Goal: Information Seeking & Learning: Learn about a topic

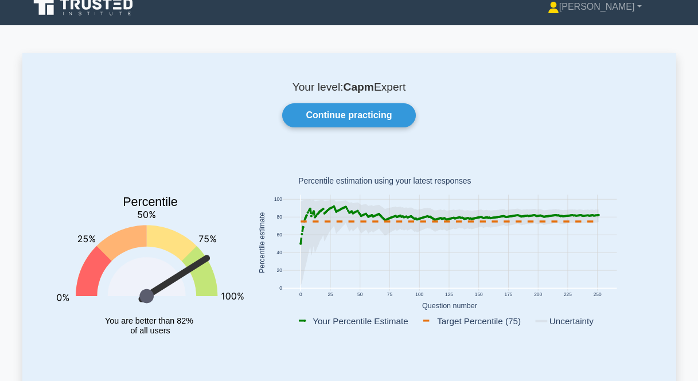
click at [364, 121] on link "Continue practicing" at bounding box center [348, 115] width 133 height 24
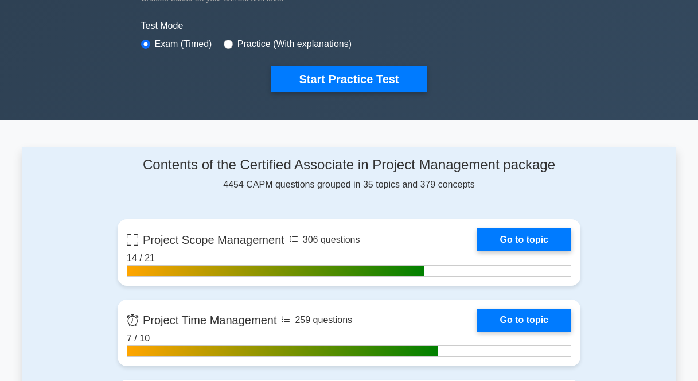
scroll to position [318, 0]
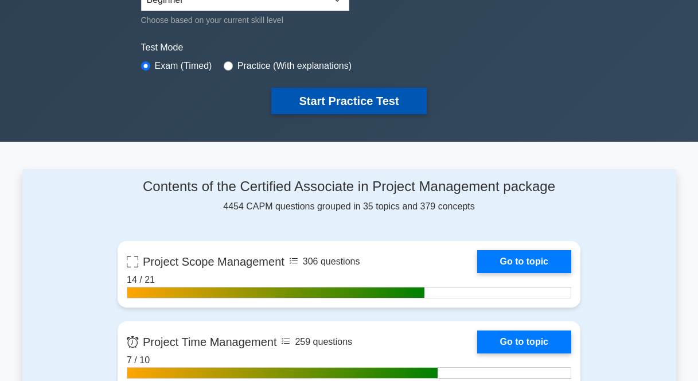
click at [340, 100] on button "Start Practice Test" at bounding box center [348, 101] width 155 height 26
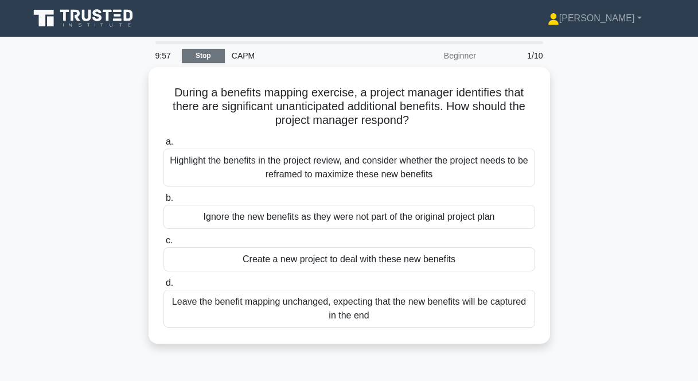
click at [209, 60] on link "Stop" at bounding box center [203, 56] width 43 height 14
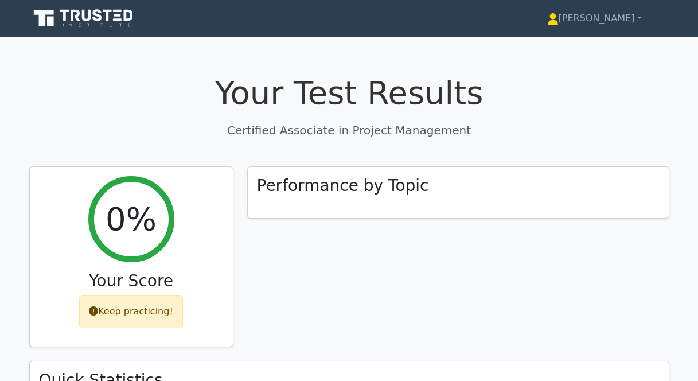
scroll to position [356, 0]
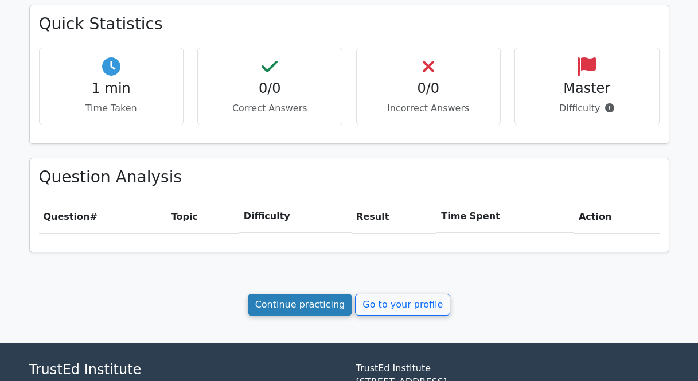
click at [323, 304] on link "Continue practicing" at bounding box center [300, 305] width 105 height 22
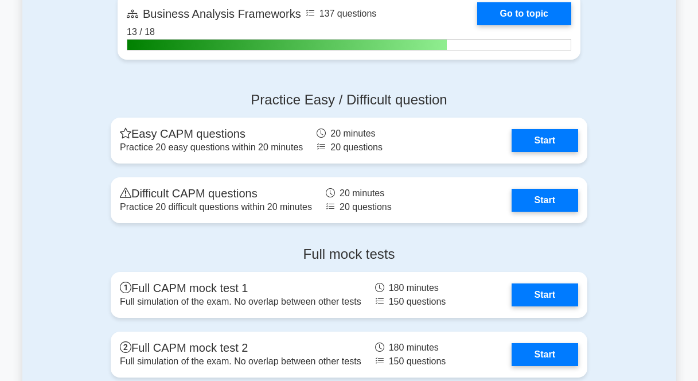
scroll to position [3247, 0]
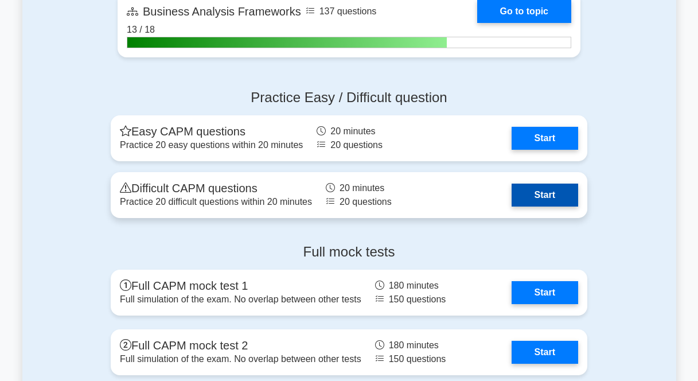
click at [566, 193] on link "Start" at bounding box center [544, 194] width 67 height 23
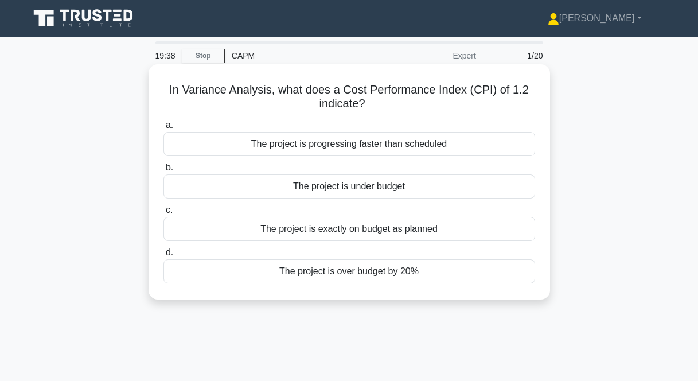
click at [352, 185] on div "The project is under budget" at bounding box center [349, 186] width 372 height 24
click at [163, 171] on input "b. The project is under budget" at bounding box center [163, 167] width 0 height 7
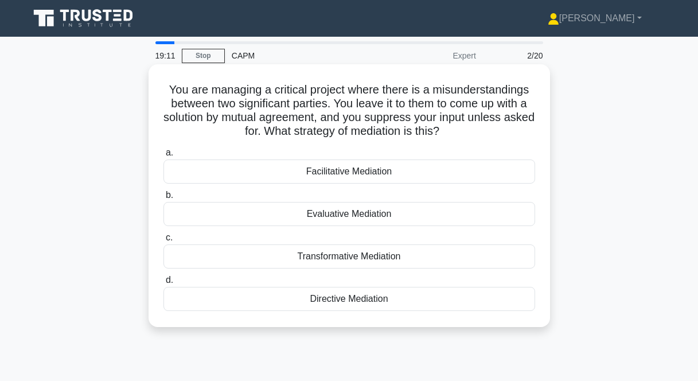
click at [325, 171] on div "Facilitative Mediation" at bounding box center [349, 171] width 372 height 24
click at [163, 157] on input "a. Facilitative Mediation" at bounding box center [163, 152] width 0 height 7
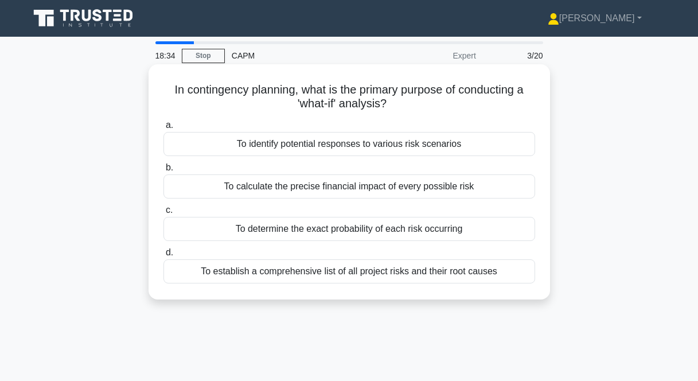
click at [422, 152] on div "To identify potential responses to various risk scenarios" at bounding box center [349, 144] width 372 height 24
click at [163, 129] on input "a. To identify potential responses to various risk scenarios" at bounding box center [163, 125] width 0 height 7
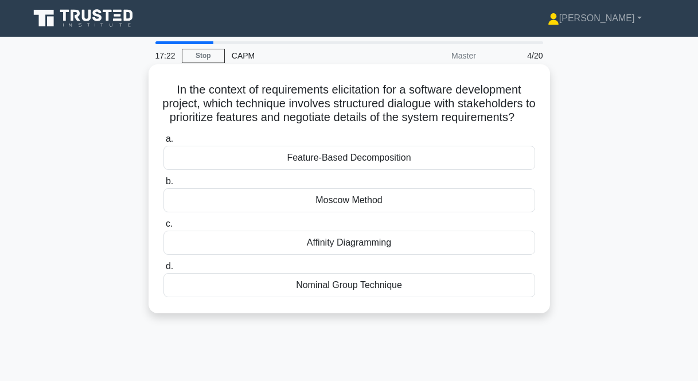
click at [322, 170] on div "Feature-Based Decomposition" at bounding box center [349, 158] width 372 height 24
click at [163, 143] on input "a. Feature-Based Decomposition" at bounding box center [163, 138] width 0 height 7
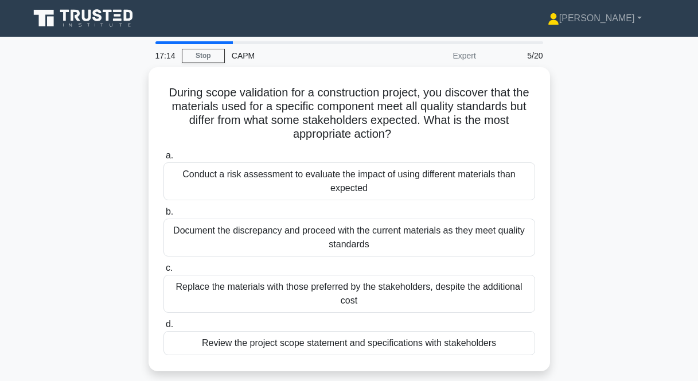
scroll to position [13, 0]
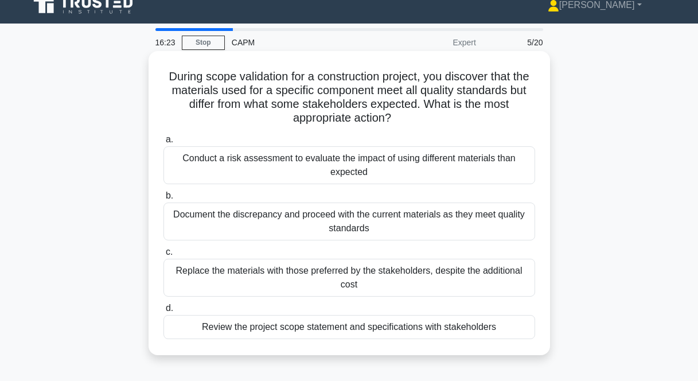
click at [372, 329] on div "Review the project scope statement and specifications with stakeholders" at bounding box center [349, 327] width 372 height 24
click at [163, 312] on input "d. Review the project scope statement and specifications with stakeholders" at bounding box center [163, 307] width 0 height 7
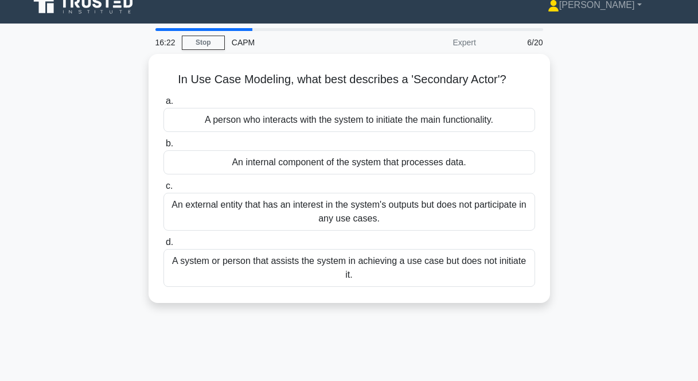
scroll to position [0, 0]
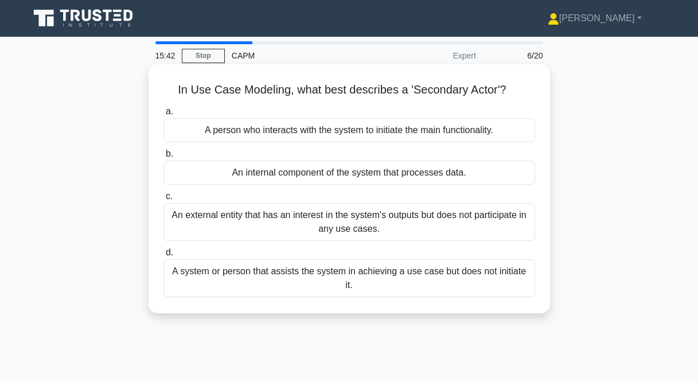
click at [420, 282] on div "A system or person that assists the system in achieving a use case but does not…" at bounding box center [349, 278] width 372 height 38
click at [163, 256] on input "d. A system or person that assists the system in achieving a use case but does …" at bounding box center [163, 252] width 0 height 7
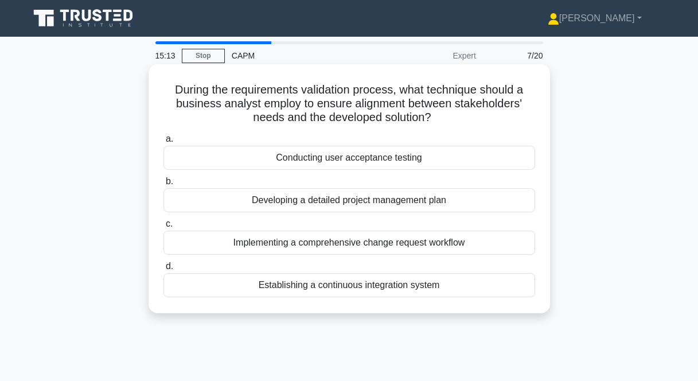
drag, startPoint x: 318, startPoint y: 101, endPoint x: 496, endPoint y: 115, distance: 178.8
click at [496, 115] on h5 "During the requirements validation process, what technique should a business an…" at bounding box center [349, 104] width 374 height 42
click at [343, 155] on div "Conducting user acceptance testing" at bounding box center [349, 158] width 372 height 24
click at [163, 143] on input "a. Conducting user acceptance testing" at bounding box center [163, 138] width 0 height 7
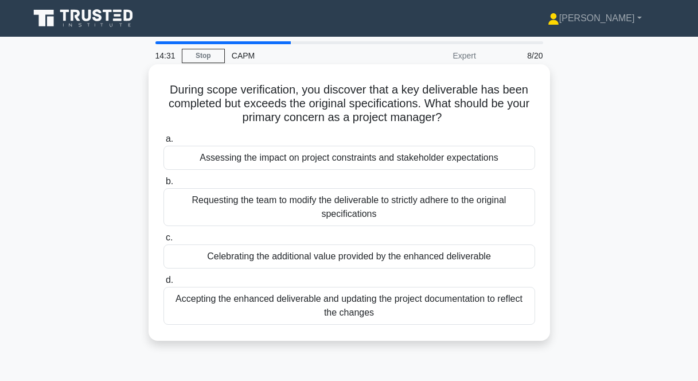
click at [429, 261] on div "Celebrating the additional value provided by the enhanced deliverable" at bounding box center [349, 256] width 372 height 24
click at [163, 241] on input "c. Celebrating the additional value provided by the enhanced deliverable" at bounding box center [163, 237] width 0 height 7
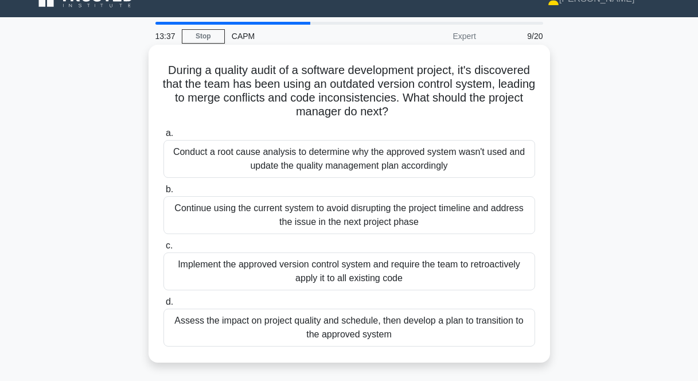
scroll to position [22, 0]
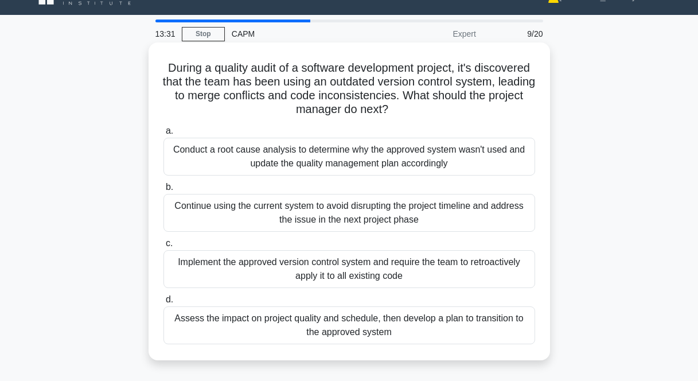
click at [408, 326] on div "Assess the impact on project quality and schedule, then develop a plan to trans…" at bounding box center [349, 325] width 372 height 38
click at [163, 303] on input "d. Assess the impact on project quality and schedule, then develop a plan to tr…" at bounding box center [163, 299] width 0 height 7
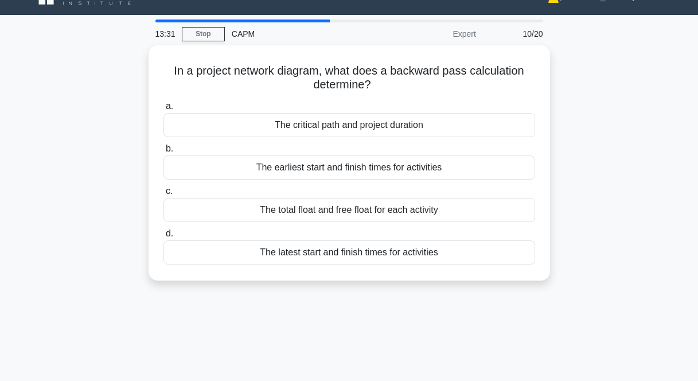
scroll to position [0, 0]
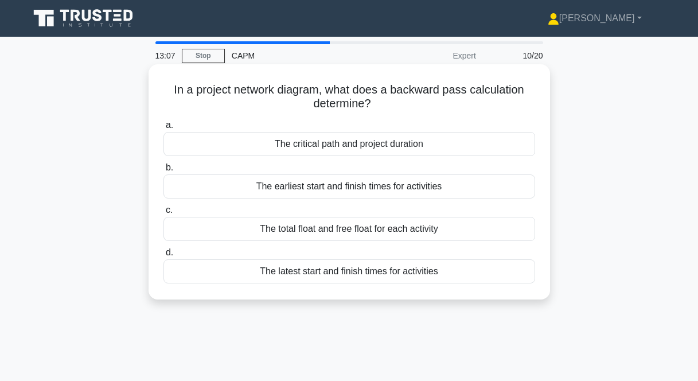
click at [369, 272] on div "The latest start and finish times for activities" at bounding box center [349, 271] width 372 height 24
click at [163, 256] on input "d. The latest start and finish times for activities" at bounding box center [163, 252] width 0 height 7
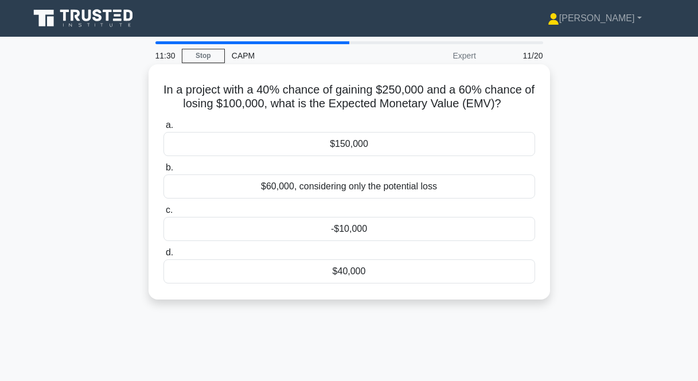
click at [364, 271] on div "$40,000" at bounding box center [349, 271] width 372 height 24
click at [163, 256] on input "d. $40,000" at bounding box center [163, 252] width 0 height 7
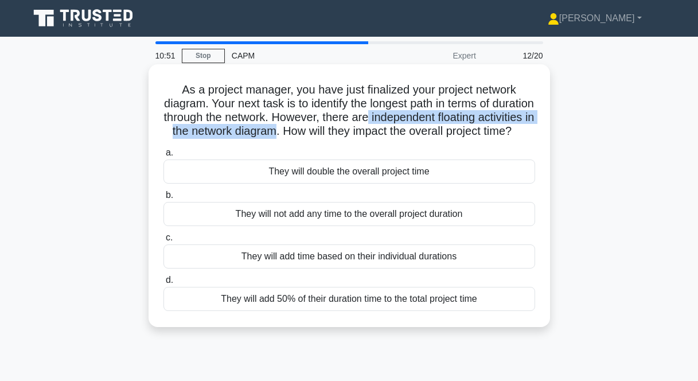
drag, startPoint x: 421, startPoint y: 117, endPoint x: 325, endPoint y: 136, distance: 98.2
click at [325, 136] on h5 "As a project manager, you have just finalized your project network diagram. You…" at bounding box center [349, 111] width 374 height 56
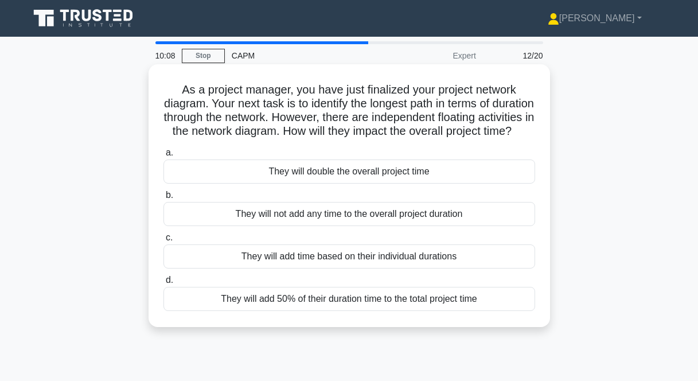
click at [328, 226] on div "They will not add any time to the overall project duration" at bounding box center [349, 214] width 372 height 24
click at [163, 199] on input "b. They will not add any time to the overall project duration" at bounding box center [163, 195] width 0 height 7
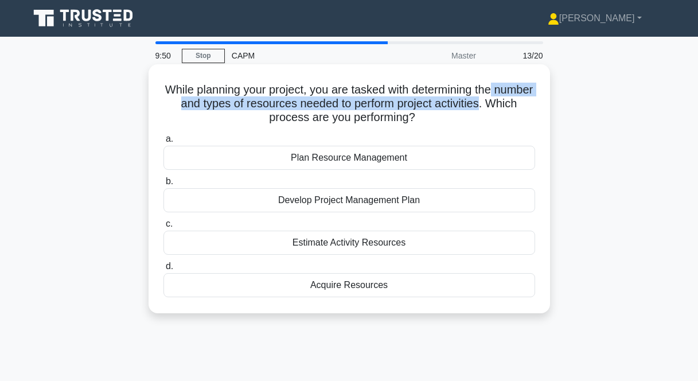
drag, startPoint x: 494, startPoint y: 88, endPoint x: 479, endPoint y: 107, distance: 23.7
click at [479, 107] on h5 "While planning your project, you are tasked with determining the number and typ…" at bounding box center [349, 104] width 374 height 42
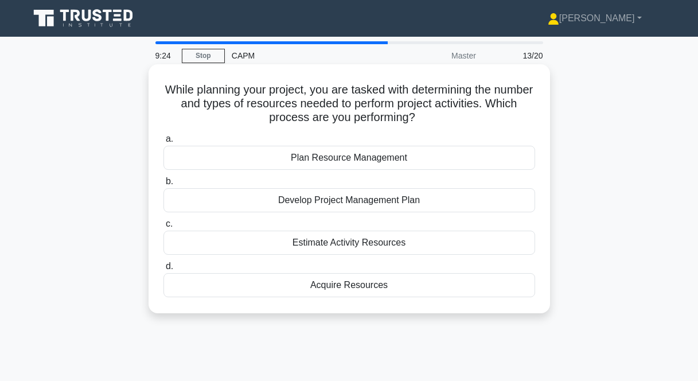
click at [336, 158] on div "Plan Resource Management" at bounding box center [349, 158] width 372 height 24
click at [163, 143] on input "a. Plan Resource Management" at bounding box center [163, 138] width 0 height 7
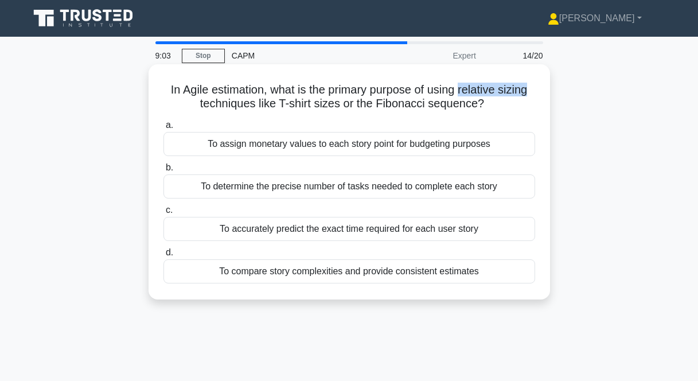
drag, startPoint x: 460, startPoint y: 90, endPoint x: 533, endPoint y: 90, distance: 72.2
click at [533, 90] on h5 "In Agile estimation, what is the primary purpose of using relative sizing techn…" at bounding box center [349, 97] width 374 height 29
click at [307, 231] on div "To accurately predict the exact time required for each user story" at bounding box center [349, 229] width 372 height 24
click at [163, 214] on input "c. To accurately predict the exact time required for each user story" at bounding box center [163, 209] width 0 height 7
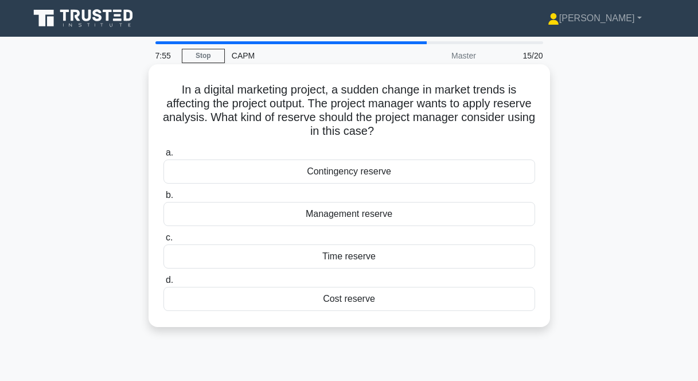
click at [329, 175] on div "Contingency reserve" at bounding box center [349, 171] width 372 height 24
click at [163, 157] on input "a. Contingency reserve" at bounding box center [163, 152] width 0 height 7
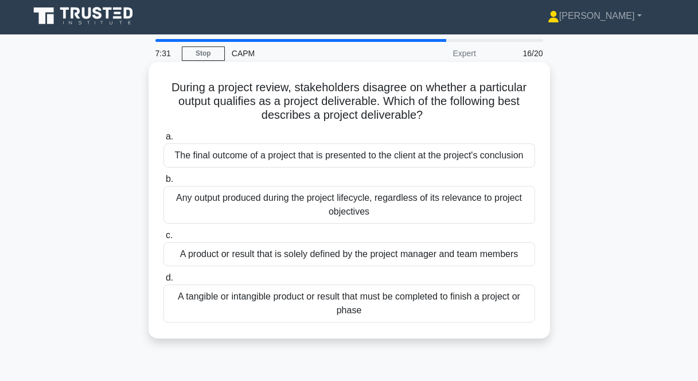
scroll to position [5, 0]
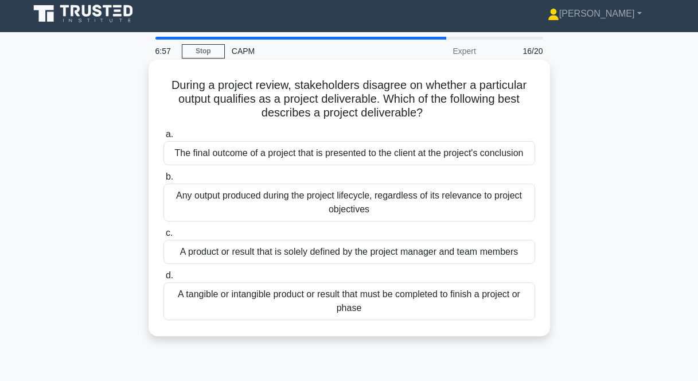
click at [275, 208] on div "Any output produced during the project lifecycle, regardless of its relevance t…" at bounding box center [349, 202] width 372 height 38
click at [163, 181] on input "b. Any output produced during the project lifecycle, regardless of its relevanc…" at bounding box center [163, 176] width 0 height 7
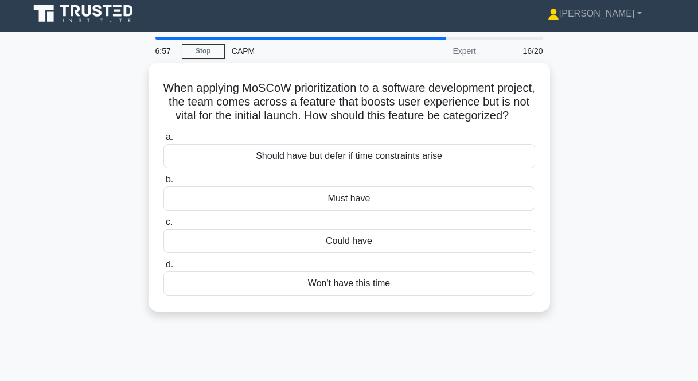
scroll to position [0, 0]
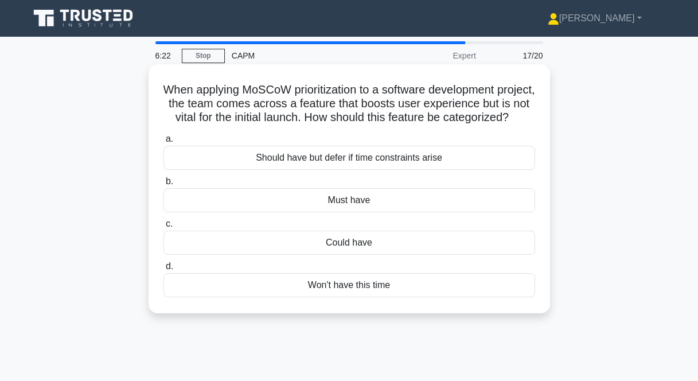
click at [302, 244] on div "Could have" at bounding box center [349, 243] width 372 height 24
click at [163, 228] on input "c. Could have" at bounding box center [163, 223] width 0 height 7
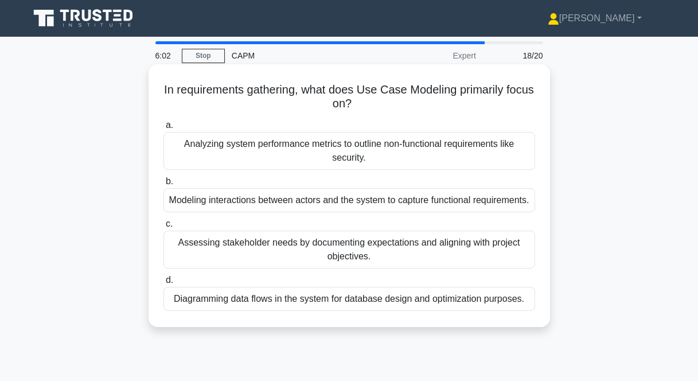
click at [447, 203] on div "Modeling interactions between actors and the system to capture functional requi…" at bounding box center [349, 200] width 372 height 24
click at [163, 185] on input "b. Modeling interactions between actors and the system to capture functional re…" at bounding box center [163, 181] width 0 height 7
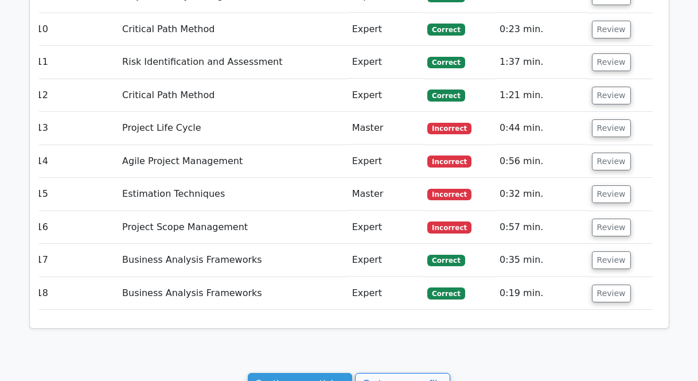
scroll to position [1665, 0]
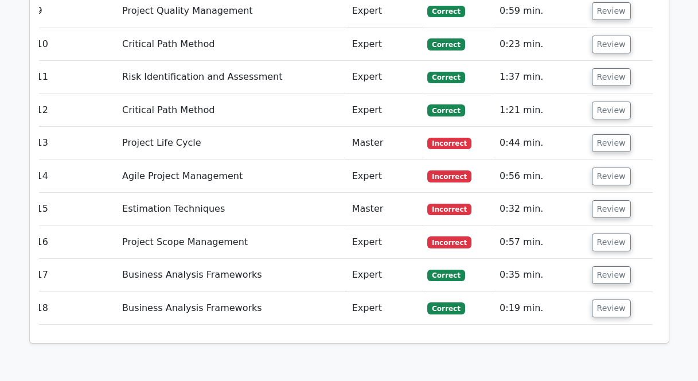
click at [276, 292] on td "Business Analysis Frameworks" at bounding box center [233, 308] width 230 height 33
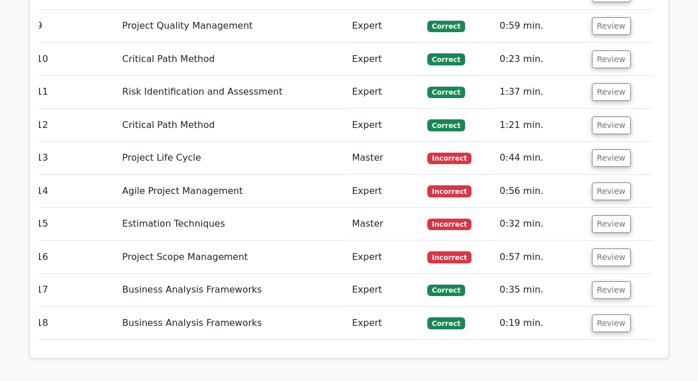
scroll to position [1606, 0]
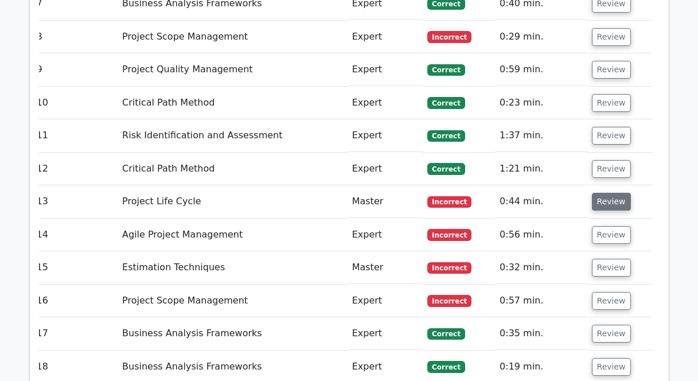
click at [605, 193] on button "Review" at bounding box center [611, 202] width 39 height 18
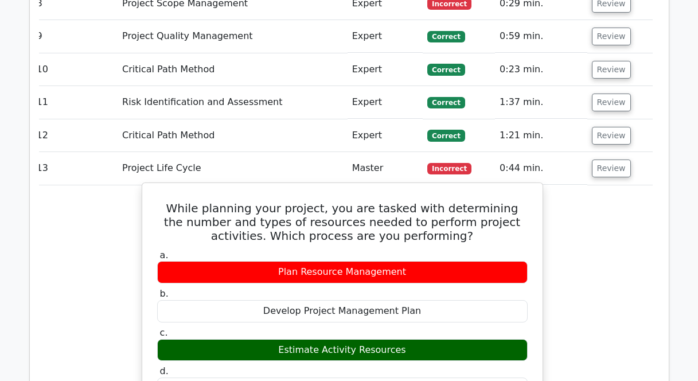
scroll to position [1661, 0]
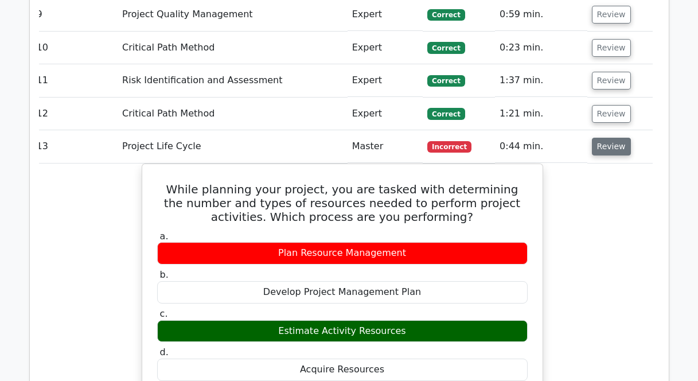
click at [597, 138] on button "Review" at bounding box center [611, 147] width 39 height 18
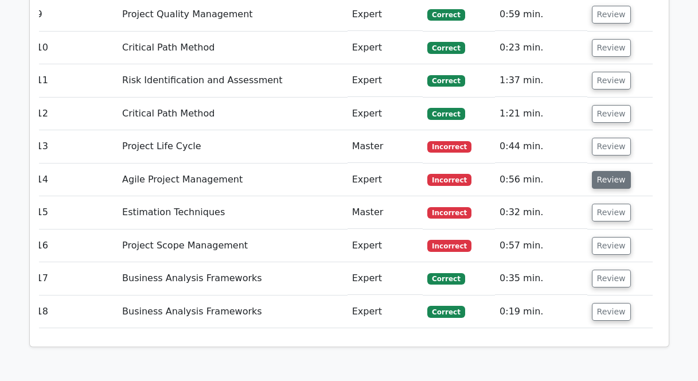
click at [603, 171] on button "Review" at bounding box center [611, 180] width 39 height 18
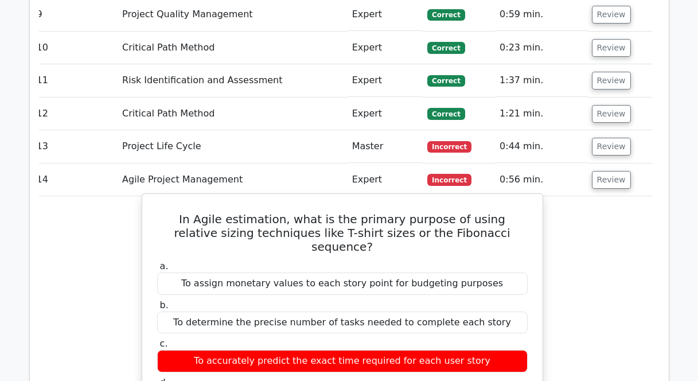
scroll to position [1674, 0]
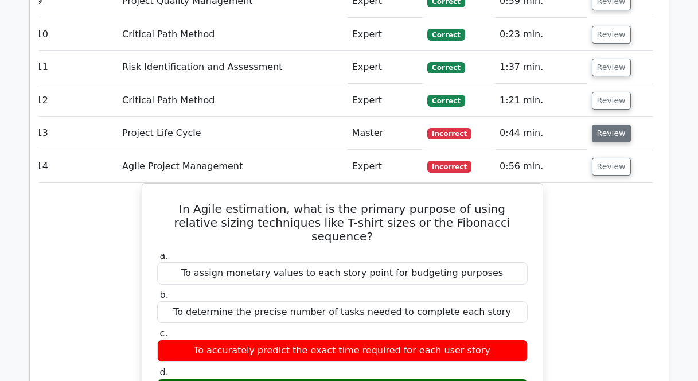
click at [596, 124] on button "Review" at bounding box center [611, 133] width 39 height 18
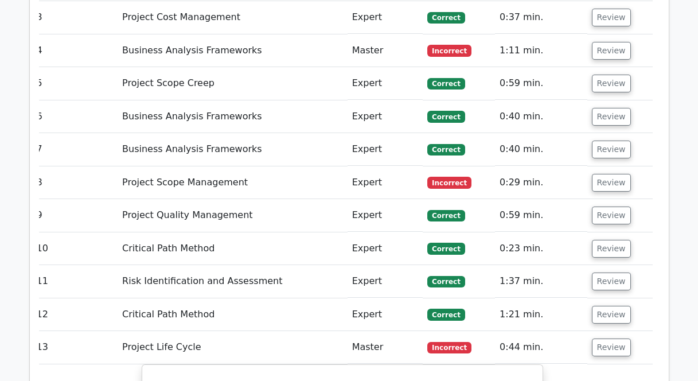
scroll to position [1223, 0]
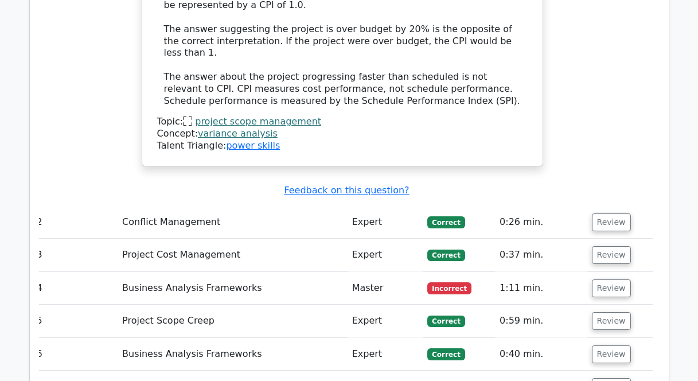
click at [281, 272] on td "Business Analysis Frameworks" at bounding box center [233, 288] width 230 height 33
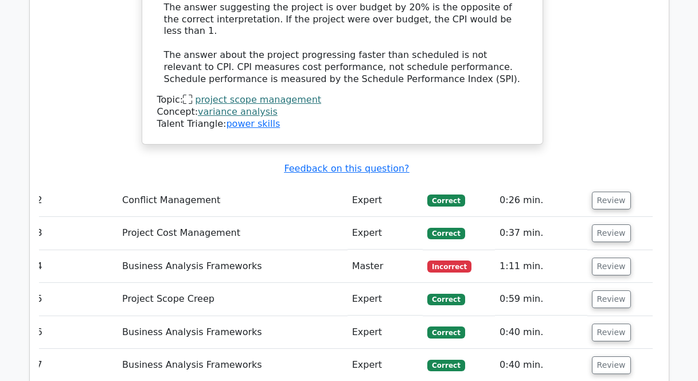
scroll to position [1247, 0]
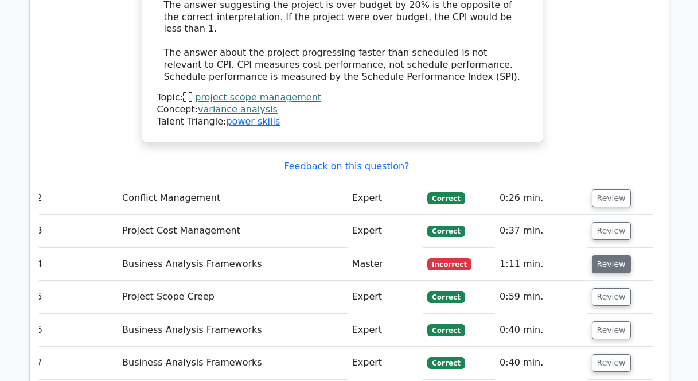
click at [608, 255] on button "Review" at bounding box center [611, 264] width 39 height 18
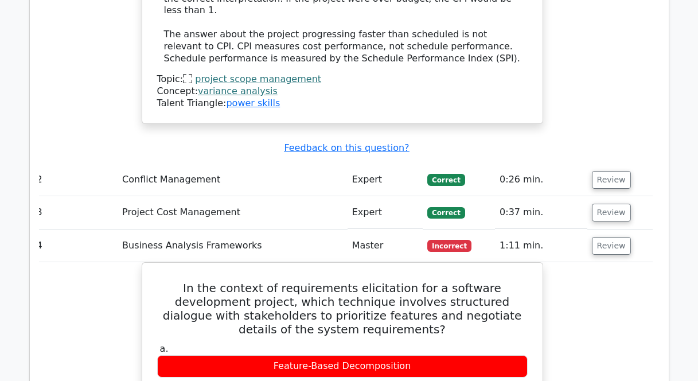
scroll to position [1365, 0]
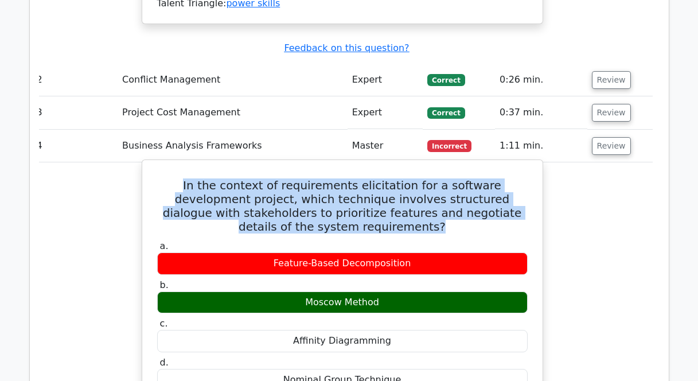
drag, startPoint x: 528, startPoint y: 170, endPoint x: 185, endPoint y: 134, distance: 344.8
copy h5 "In the context of requirements elicitation for a software development project, …"
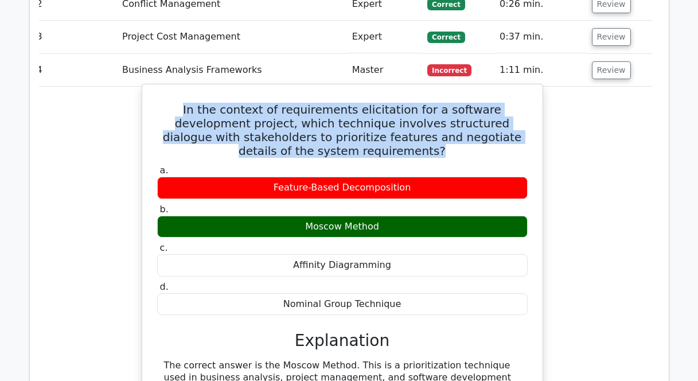
drag, startPoint x: 399, startPoint y: 170, endPoint x: 299, endPoint y: 170, distance: 99.8
click at [299, 216] on div "Moscow Method" at bounding box center [342, 227] width 370 height 22
copy div "Moscow Method"
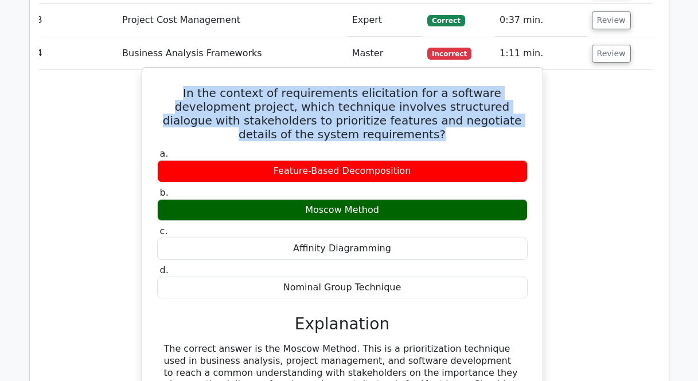
scroll to position [1439, 0]
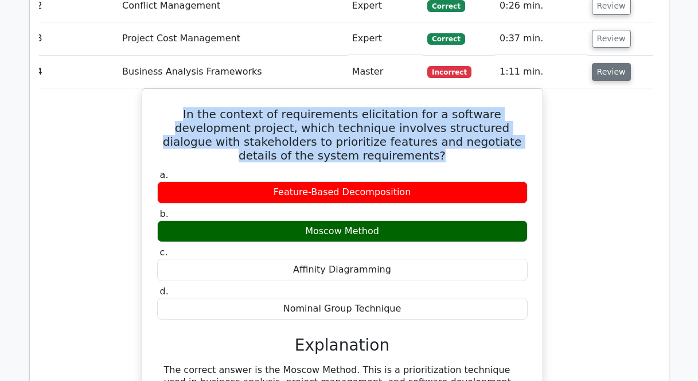
click at [615, 63] on button "Review" at bounding box center [611, 72] width 39 height 18
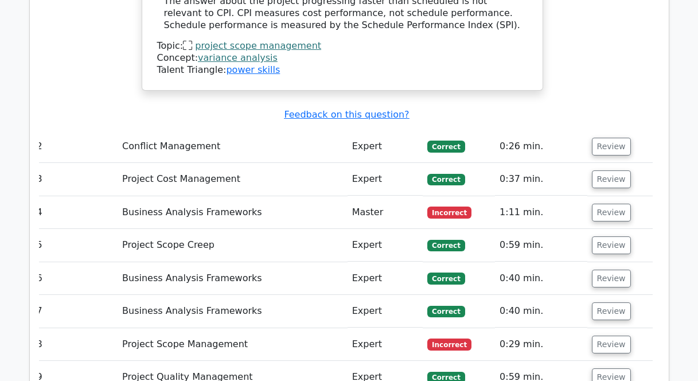
scroll to position [1344, 0]
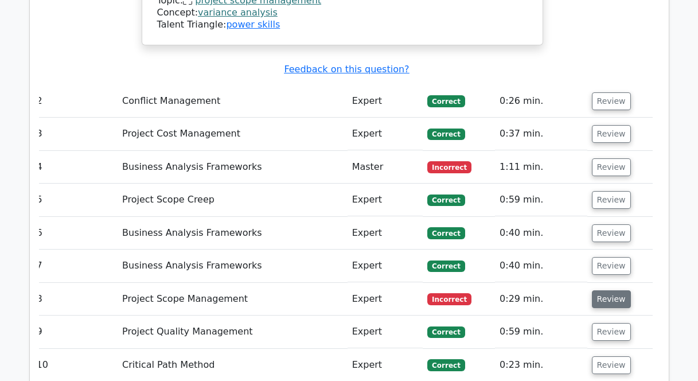
click at [616, 290] on button "Review" at bounding box center [611, 299] width 39 height 18
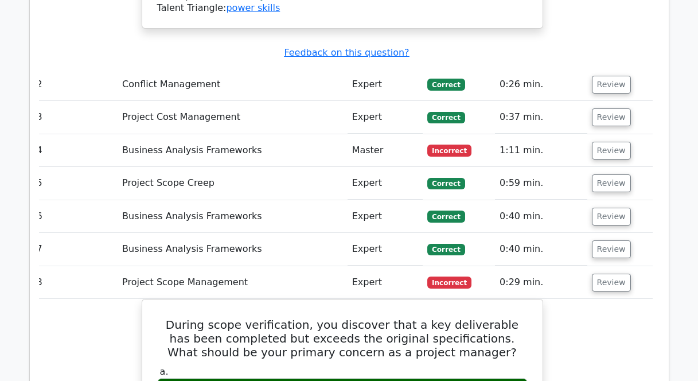
scroll to position [1467, 0]
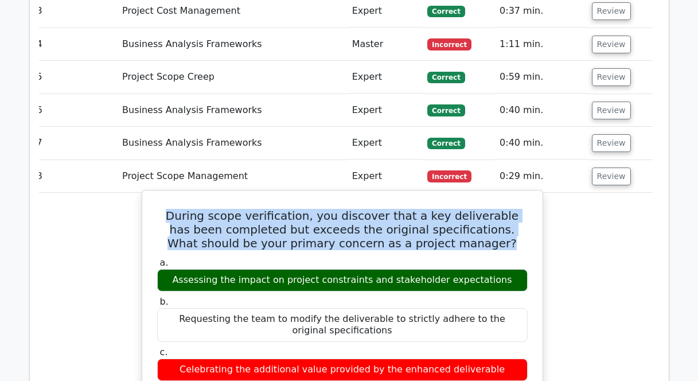
drag, startPoint x: 155, startPoint y: 173, endPoint x: 458, endPoint y: 205, distance: 304.5
copy h5 "During scope verification, you discover that a key deliverable has been complet…"
drag, startPoint x: 179, startPoint y: 241, endPoint x: 521, endPoint y: 240, distance: 342.3
click at [521, 269] on div "Assessing the impact on project constraints and stakeholder expectations" at bounding box center [342, 280] width 370 height 22
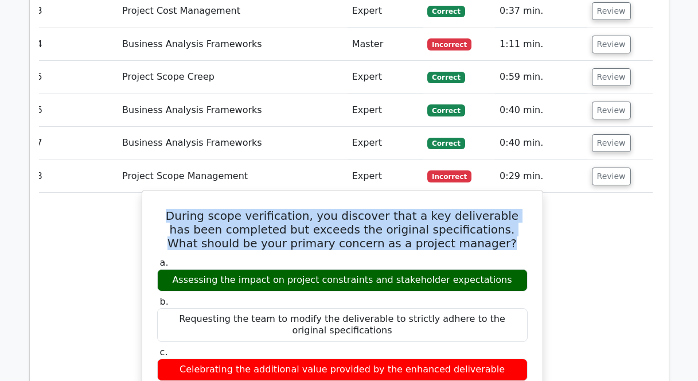
copy div "Assessing the impact on project constraints and stakeholder expectations"
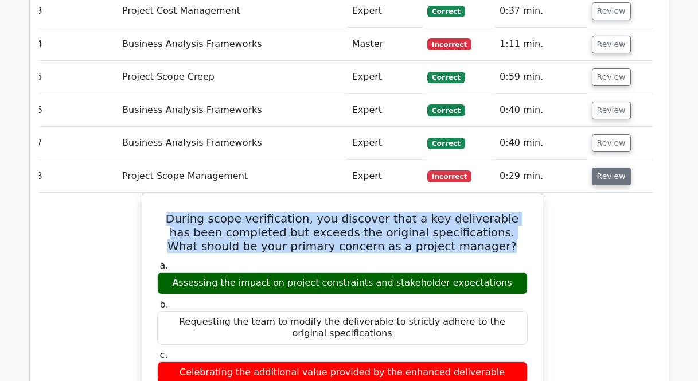
click at [607, 167] on button "Review" at bounding box center [611, 176] width 39 height 18
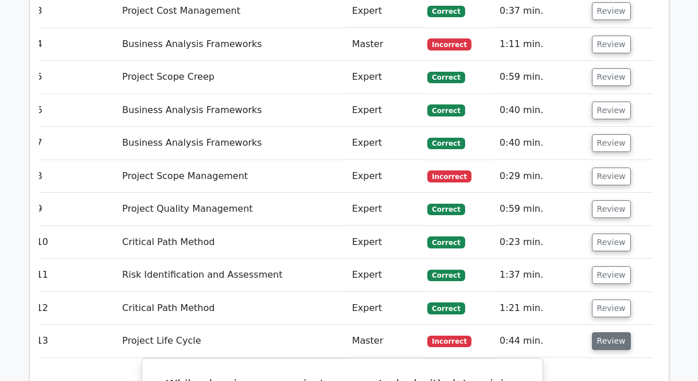
click at [608, 332] on button "Review" at bounding box center [611, 341] width 39 height 18
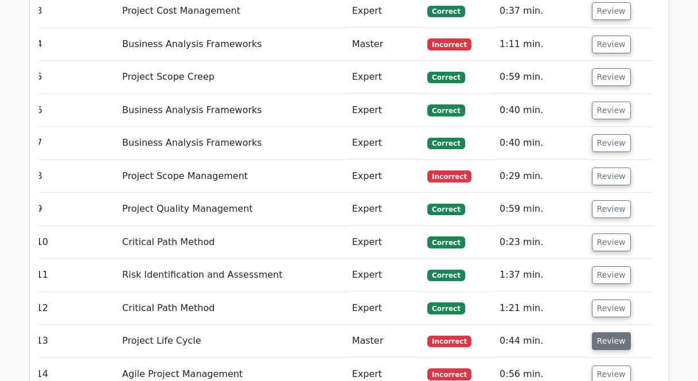
click at [608, 332] on button "Review" at bounding box center [611, 341] width 39 height 18
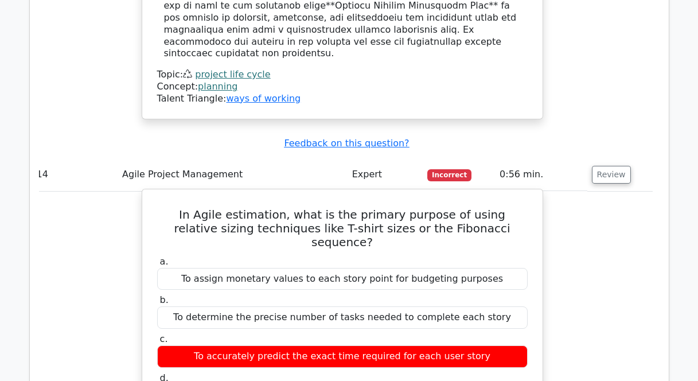
scroll to position [2184, 0]
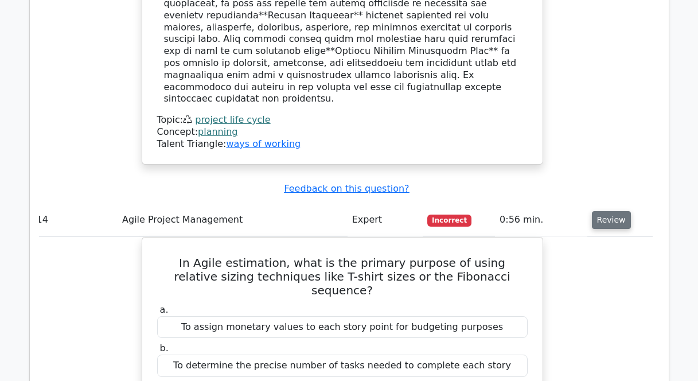
click at [604, 211] on button "Review" at bounding box center [611, 220] width 39 height 18
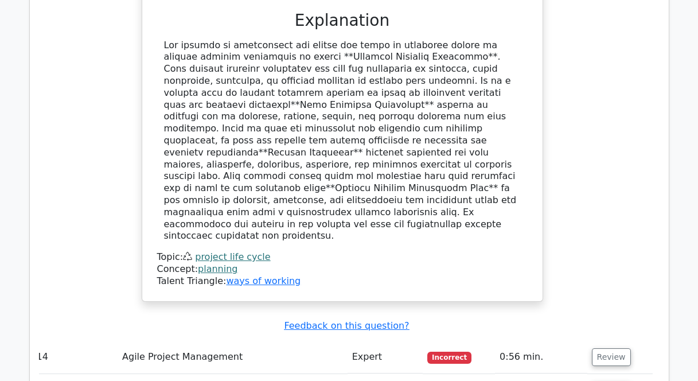
scroll to position [2121, 0]
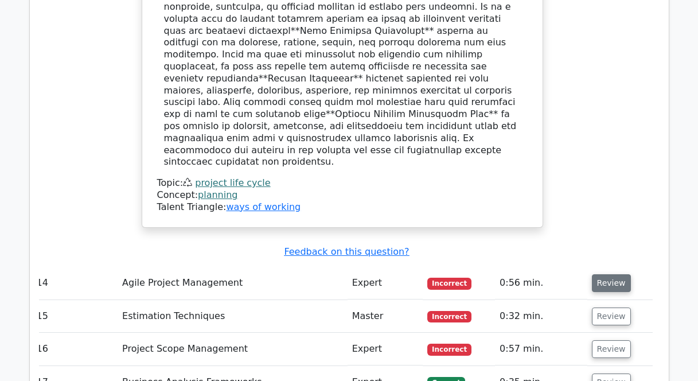
click at [613, 274] on button "Review" at bounding box center [611, 283] width 39 height 18
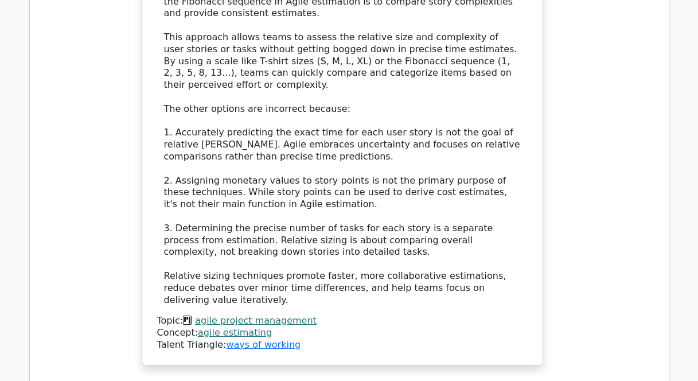
scroll to position [2775, 0]
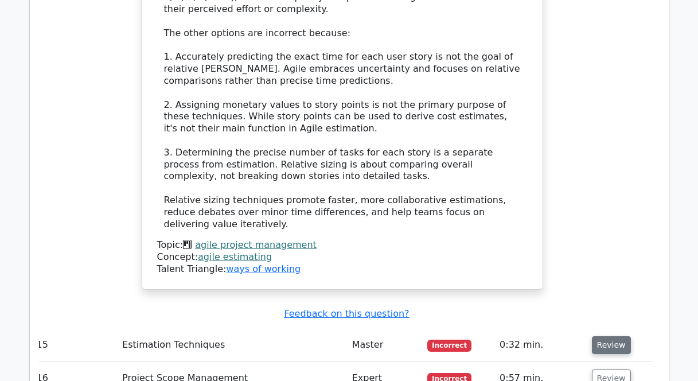
click at [615, 336] on button "Review" at bounding box center [611, 345] width 39 height 18
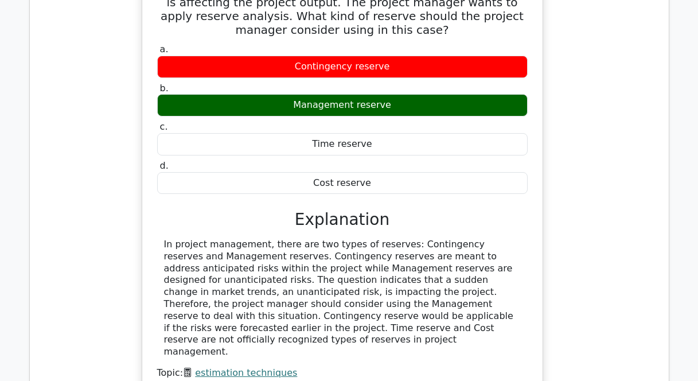
scroll to position [3388, 0]
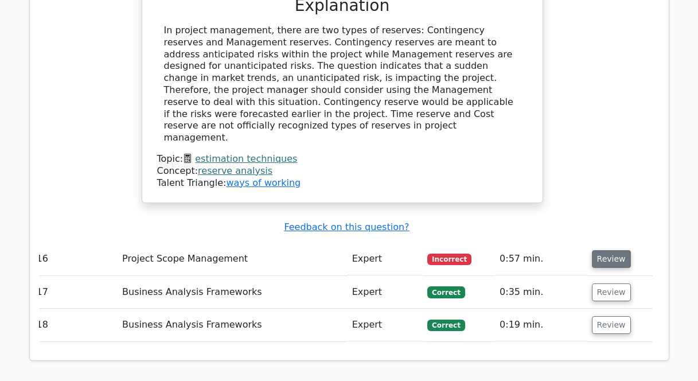
click at [604, 250] on button "Review" at bounding box center [611, 259] width 39 height 18
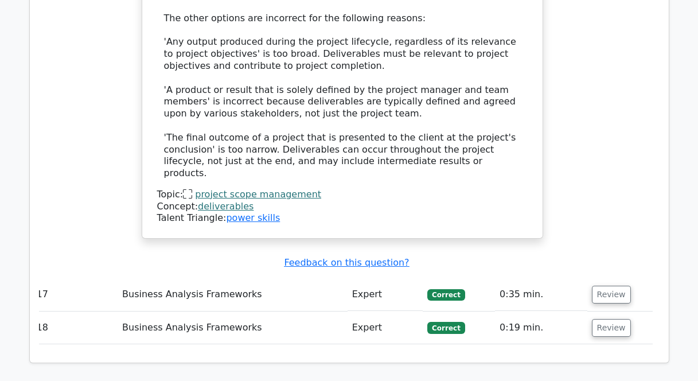
scroll to position [4012, 0]
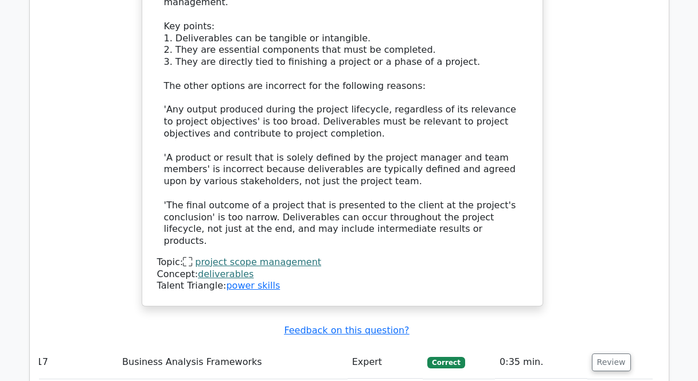
click at [611, 353] on button "Review" at bounding box center [611, 362] width 39 height 18
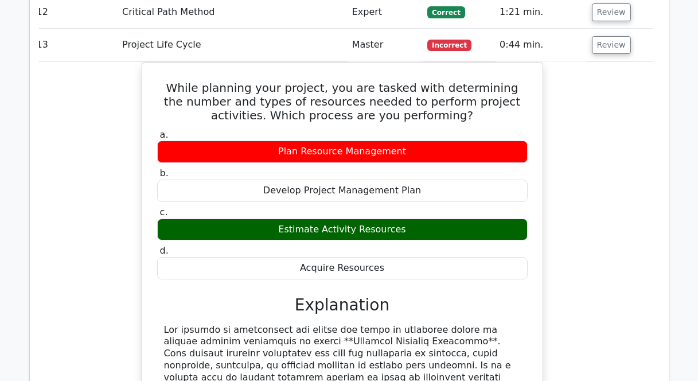
scroll to position [1760, 0]
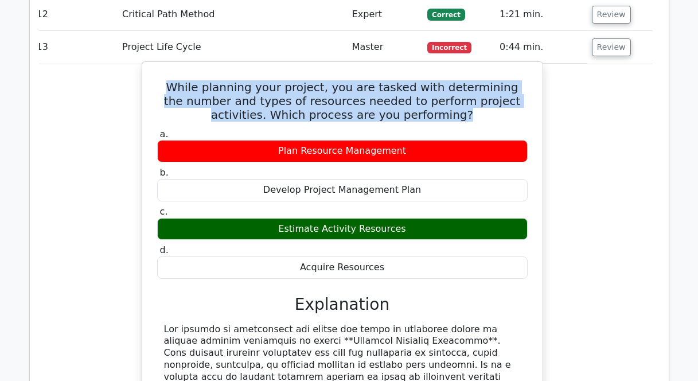
drag, startPoint x: 431, startPoint y: 73, endPoint x: 145, endPoint y: 47, distance: 286.7
click at [145, 61] on div "While planning your project, you are tasked with determining the number and typ…" at bounding box center [342, 323] width 401 height 524
copy h5 "While planning your project, you are tasked with determining the number and typ…"
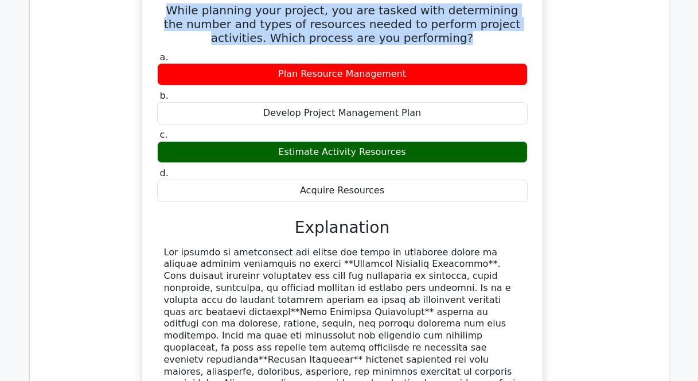
scroll to position [1822, 0]
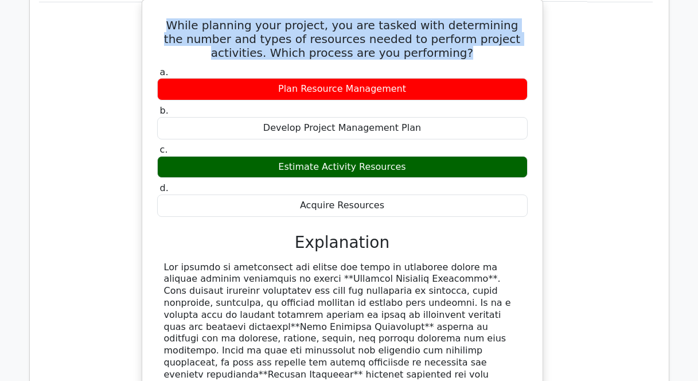
drag, startPoint x: 407, startPoint y: 122, endPoint x: 256, endPoint y: 122, distance: 151.4
click at [256, 156] on div "Estimate Activity Resources" at bounding box center [342, 167] width 370 height 22
copy div "Estimate Activity Resources"
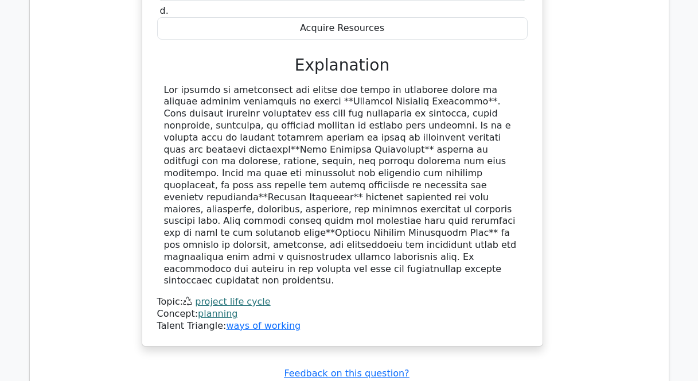
scroll to position [1647, 0]
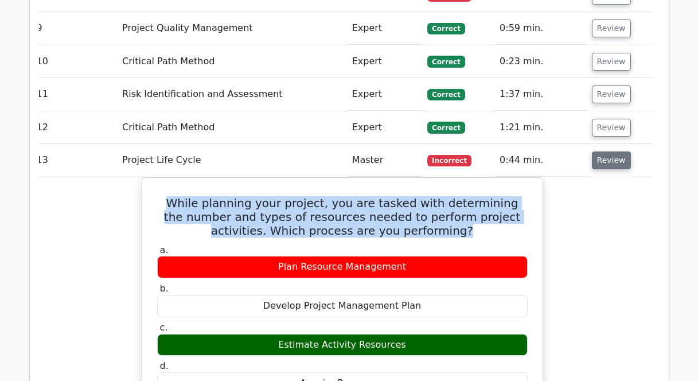
click at [603, 151] on button "Review" at bounding box center [611, 160] width 39 height 18
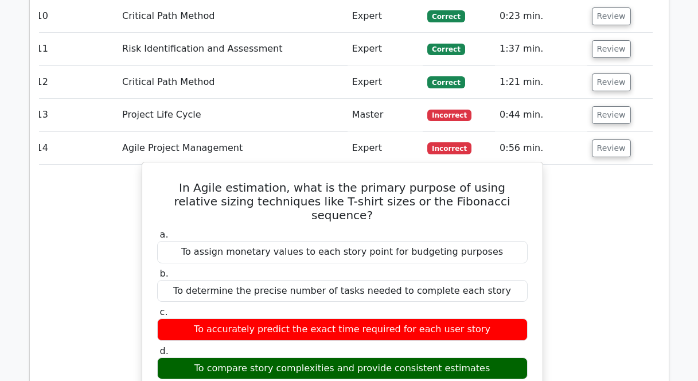
scroll to position [1722, 0]
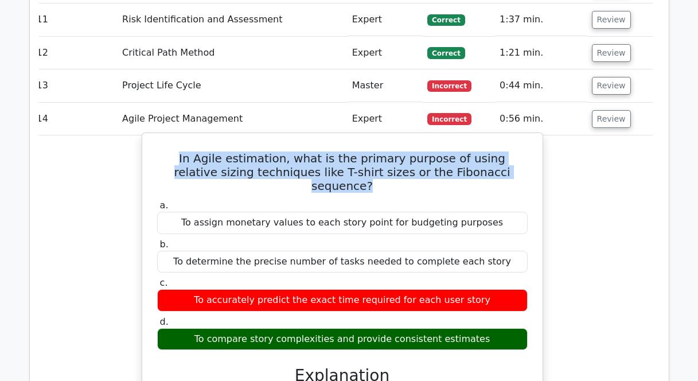
drag, startPoint x: 501, startPoint y: 136, endPoint x: 160, endPoint y: 116, distance: 341.2
click at [160, 151] on h5 "In Agile estimation, what is the primary purpose of using relative sizing techn…" at bounding box center [342, 171] width 373 height 41
copy h5 "In Agile estimation, what is the primary purpose of using relative sizing techn…"
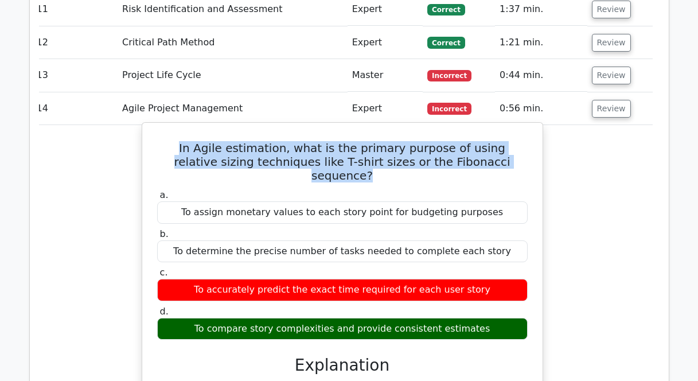
drag, startPoint x: 484, startPoint y: 274, endPoint x: 187, endPoint y: 273, distance: 297.0
click at [187, 318] on div "To compare story complexities and provide consistent estimates" at bounding box center [342, 329] width 370 height 22
copy div "To compare story complexities and provide consistent estimates"
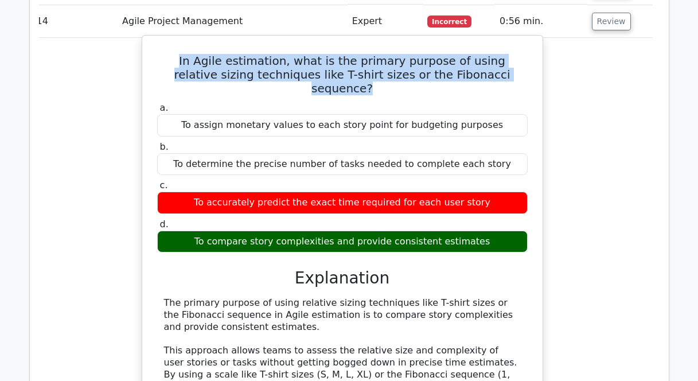
scroll to position [1718, 0]
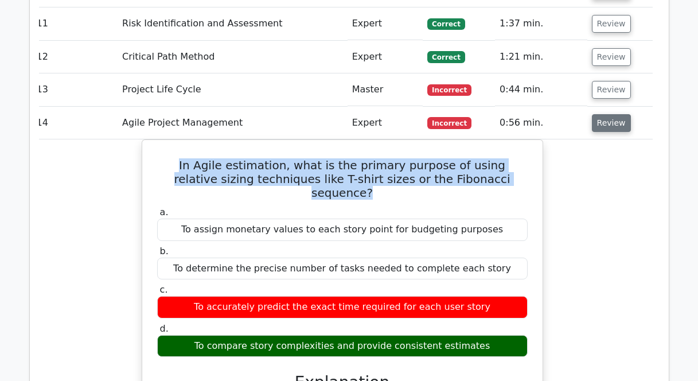
click at [618, 114] on button "Review" at bounding box center [611, 123] width 39 height 18
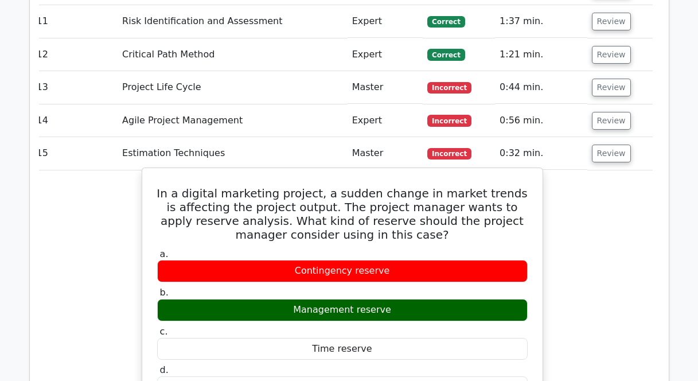
scroll to position [1723, 0]
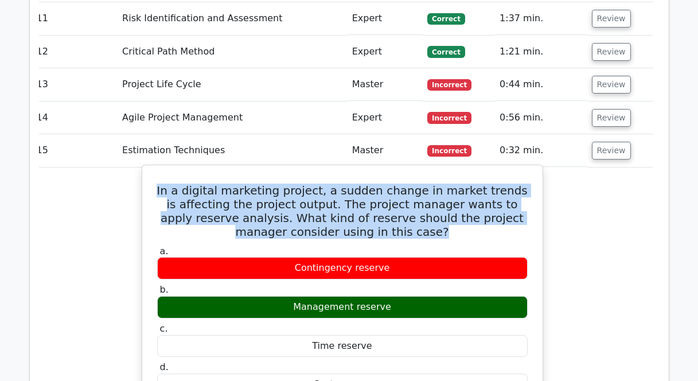
drag, startPoint x: 400, startPoint y: 193, endPoint x: 159, endPoint y: 142, distance: 246.9
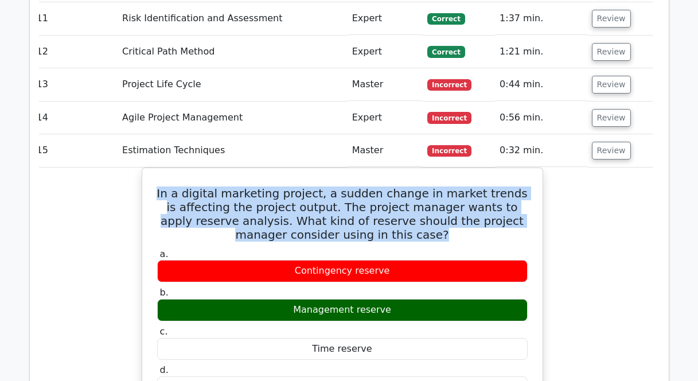
copy h5 "In a digital marketing project, a sudden change in market trends is affecting t…"
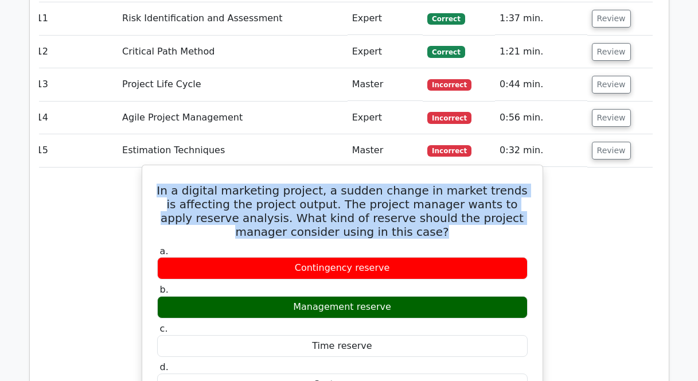
drag, startPoint x: 395, startPoint y: 262, endPoint x: 280, endPoint y: 270, distance: 114.4
click at [280, 296] on div "Management reserve" at bounding box center [342, 307] width 370 height 22
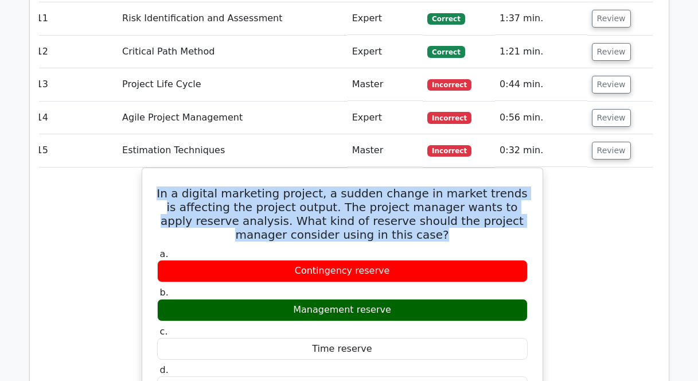
copy div "Management reserve"
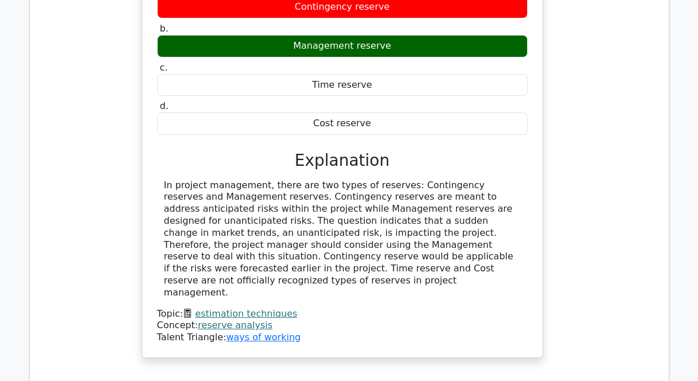
scroll to position [1794, 0]
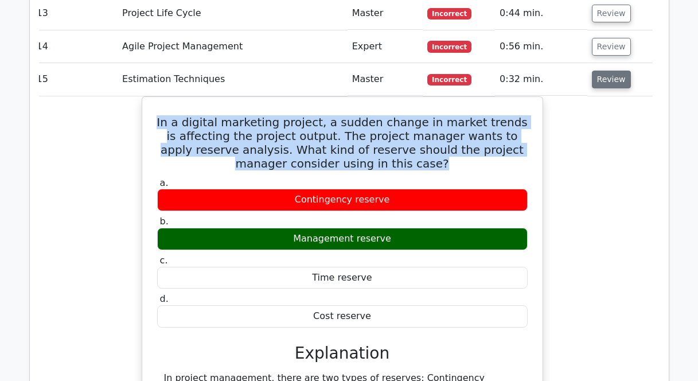
click at [599, 71] on button "Review" at bounding box center [611, 80] width 39 height 18
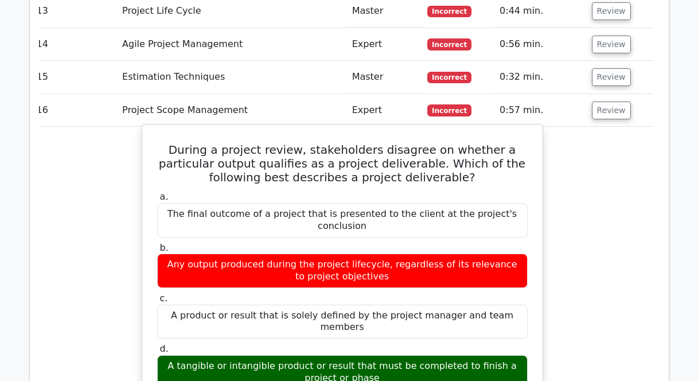
scroll to position [1799, 0]
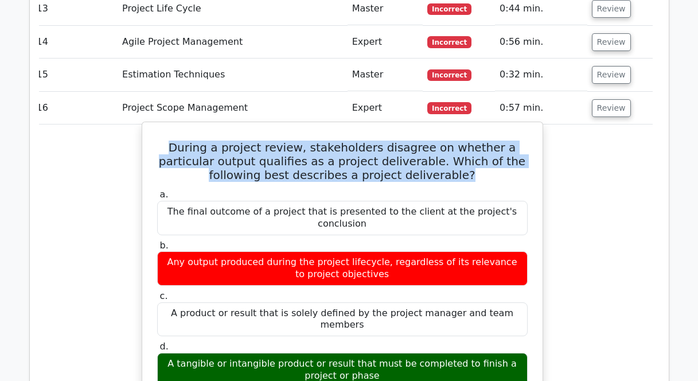
drag, startPoint x: 430, startPoint y: 135, endPoint x: 163, endPoint y: 105, distance: 268.9
click at [163, 140] on h5 "During a project review, stakeholders disagree on whether a particular output q…" at bounding box center [342, 160] width 373 height 41
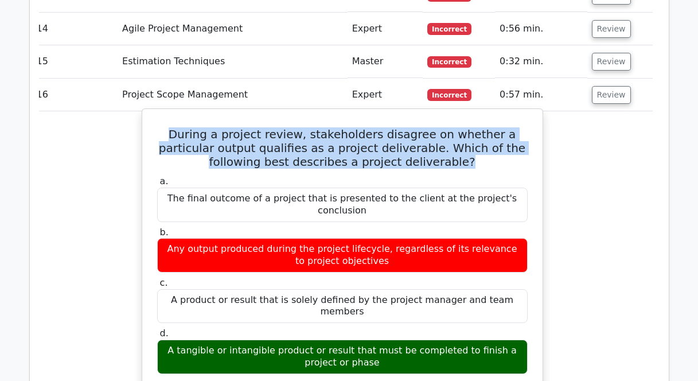
scroll to position [1830, 0]
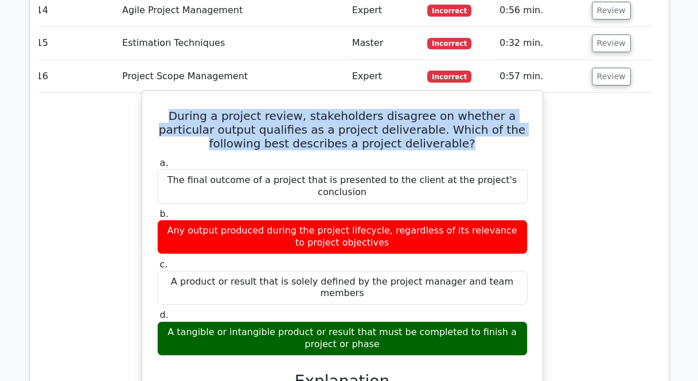
drag, startPoint x: 372, startPoint y: 292, endPoint x: 146, endPoint y: 274, distance: 226.0
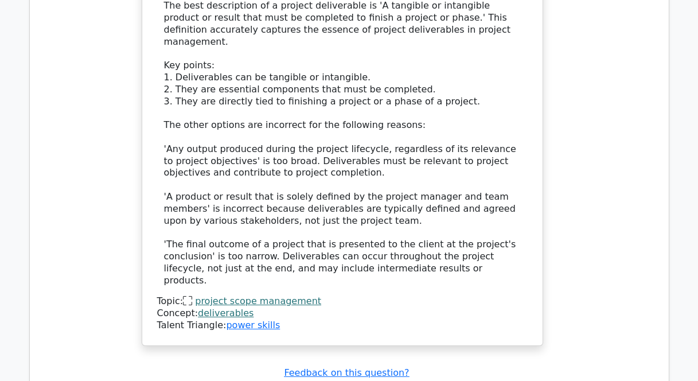
scroll to position [2466, 0]
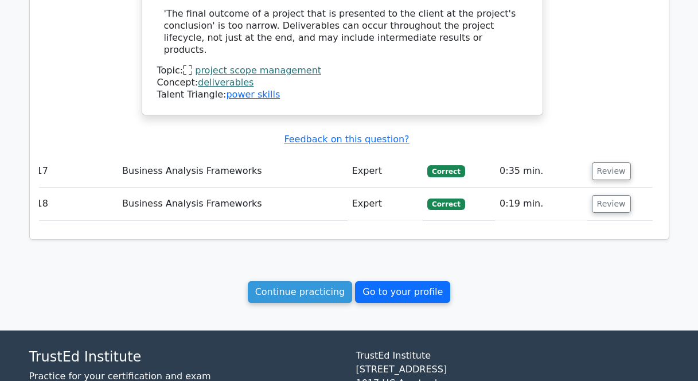
click at [395, 281] on link "Go to your profile" at bounding box center [402, 292] width 95 height 22
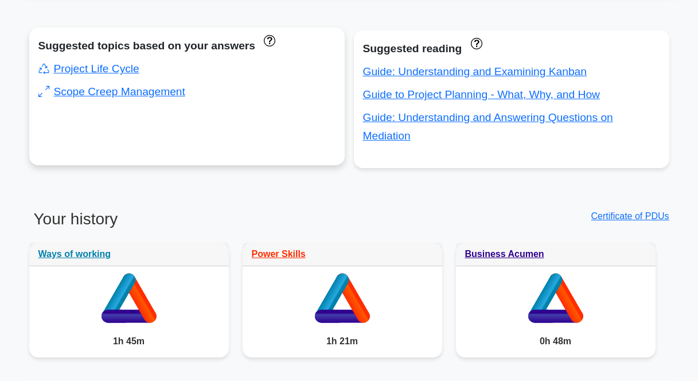
scroll to position [402, 0]
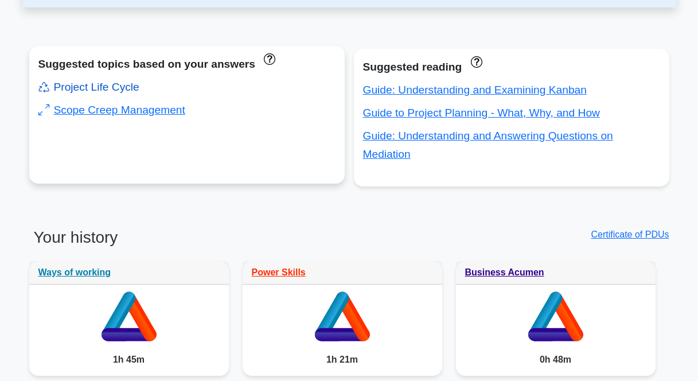
click at [81, 85] on link "Project Life Cycle" at bounding box center [88, 87] width 101 height 12
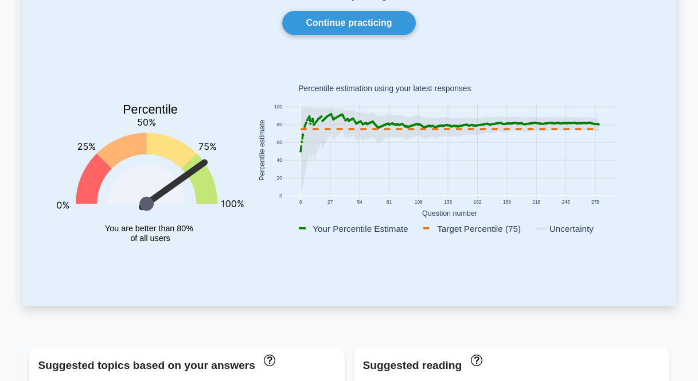
scroll to position [0, 0]
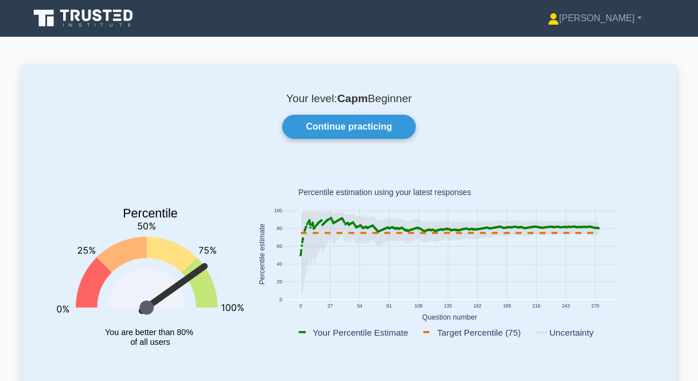
click at [95, 18] on icon at bounding box center [97, 15] width 9 height 12
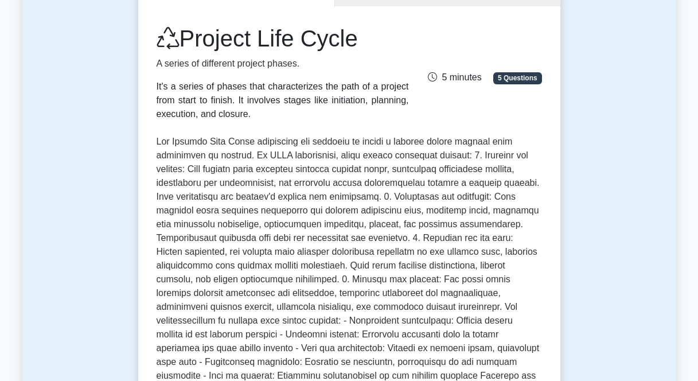
scroll to position [140, 0]
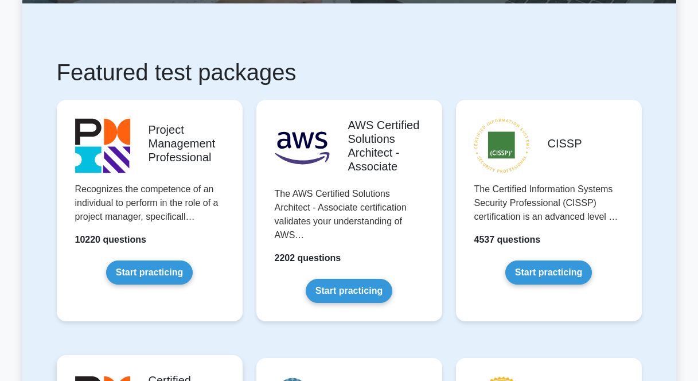
scroll to position [346, 0]
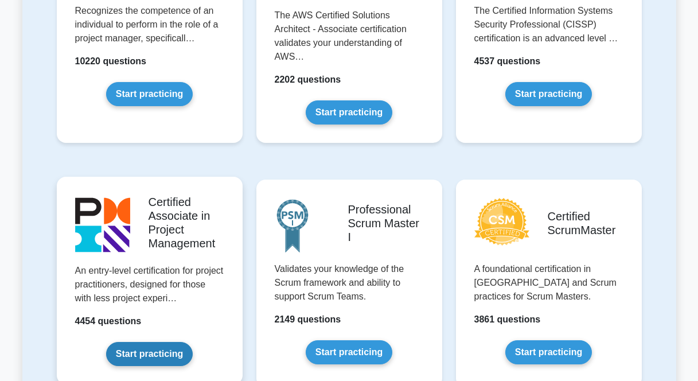
click at [158, 350] on link "Start practicing" at bounding box center [149, 354] width 87 height 24
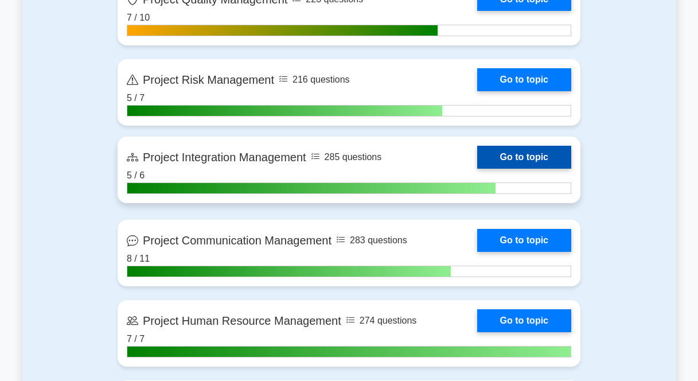
scroll to position [1153, 0]
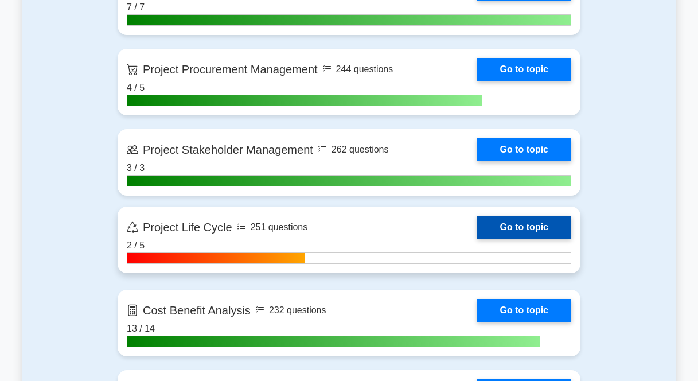
click at [547, 228] on link "Go to topic" at bounding box center [524, 227] width 94 height 23
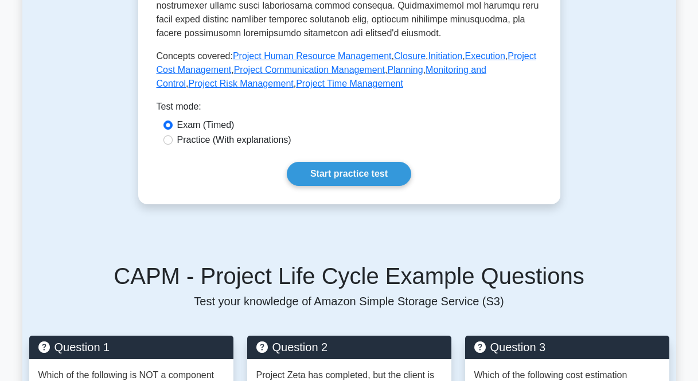
scroll to position [493, 0]
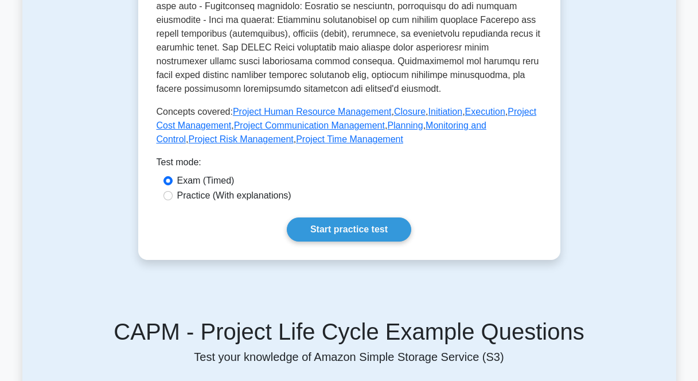
click at [229, 189] on label "Practice (With explanations)" at bounding box center [234, 196] width 114 height 14
click at [173, 191] on input "Practice (With explanations)" at bounding box center [167, 195] width 9 height 9
radio input "true"
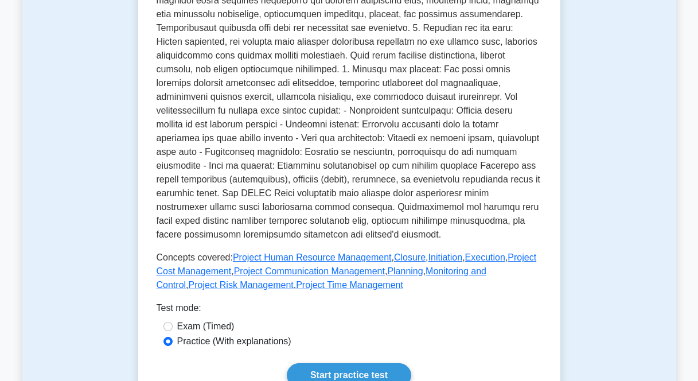
scroll to position [366, 0]
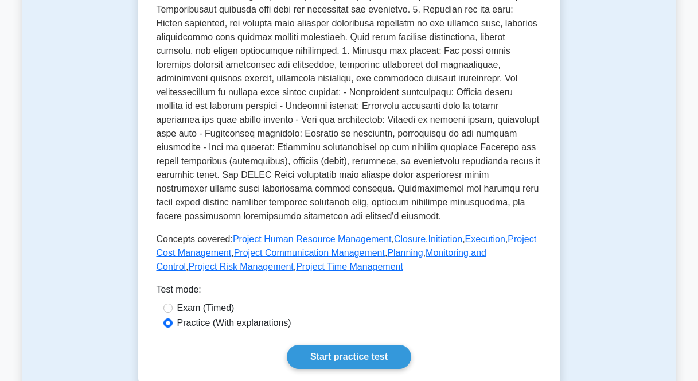
click at [175, 301] on div "Exam (Timed)" at bounding box center [349, 308] width 372 height 14
click at [172, 303] on input "Exam (Timed)" at bounding box center [167, 307] width 9 height 9
radio input "true"
click at [178, 316] on label "Practice (With explanations)" at bounding box center [234, 323] width 114 height 14
click at [173, 318] on input "Practice (With explanations)" at bounding box center [167, 322] width 9 height 9
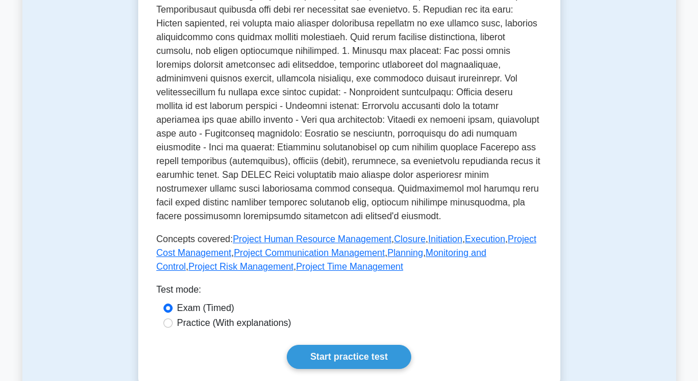
radio input "true"
click at [177, 301] on div "Exam (Timed)" at bounding box center [349, 308] width 372 height 14
click at [162, 301] on div "Exam (Timed)" at bounding box center [349, 308] width 385 height 15
click at [168, 303] on input "Exam (Timed)" at bounding box center [167, 307] width 9 height 9
radio input "true"
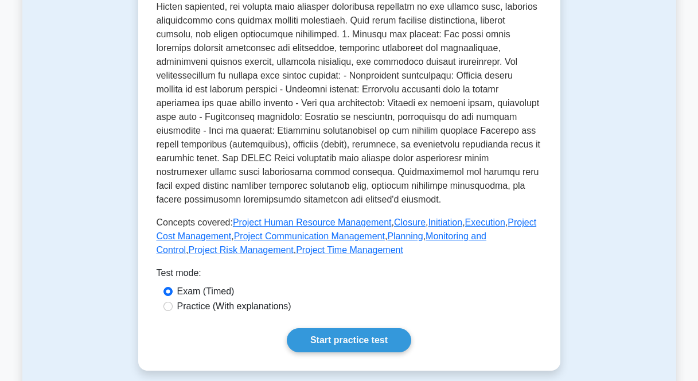
scroll to position [422, 0]
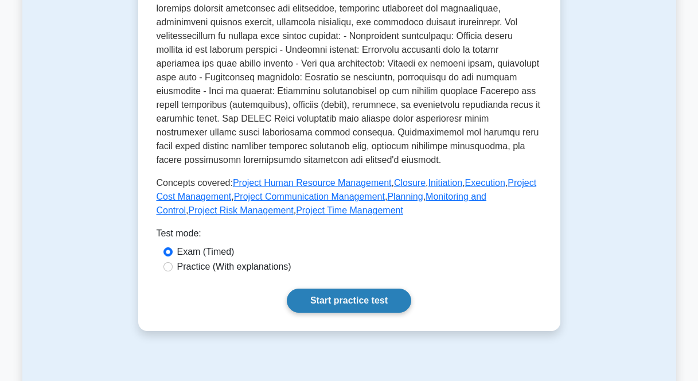
click at [353, 290] on link "Start practice test" at bounding box center [349, 300] width 124 height 24
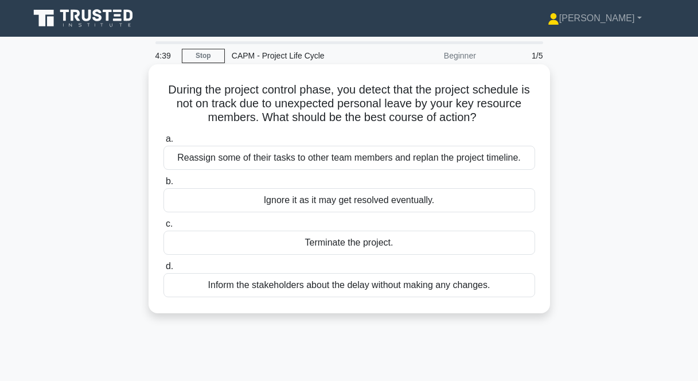
click at [283, 157] on div "Reassign some of their tasks to other team members and replan the project timel…" at bounding box center [349, 158] width 372 height 24
click at [163, 143] on input "a. Reassign some of their tasks to other team members and replan the project ti…" at bounding box center [163, 138] width 0 height 7
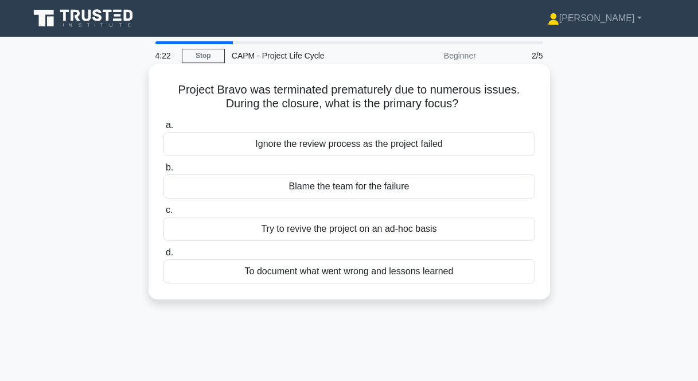
click at [338, 275] on div "To document what went wrong and lessons learned" at bounding box center [349, 271] width 372 height 24
click at [163, 256] on input "d. To document what went wrong and lessons learned" at bounding box center [163, 252] width 0 height 7
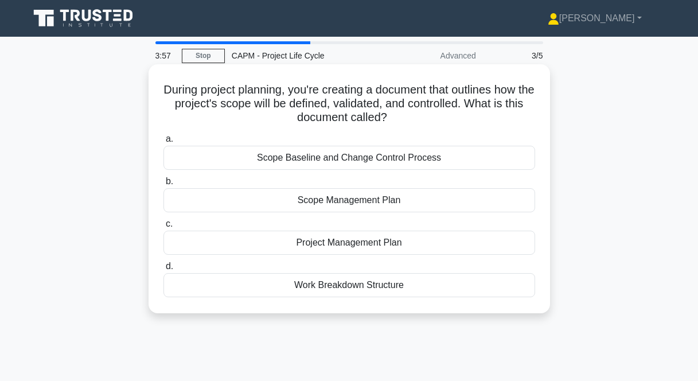
click at [335, 204] on div "Scope Management Plan" at bounding box center [349, 200] width 372 height 24
click at [163, 185] on input "b. Scope Management Plan" at bounding box center [163, 181] width 0 height 7
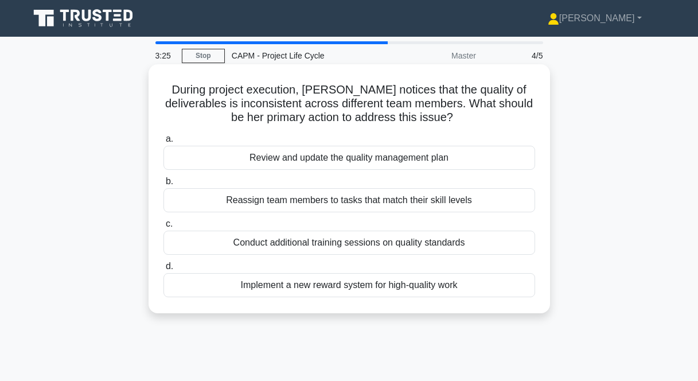
click at [303, 243] on div "Conduct additional training sessions on quality standards" at bounding box center [349, 243] width 372 height 24
click at [163, 228] on input "c. Conduct additional training sessions on quality standards" at bounding box center [163, 223] width 0 height 7
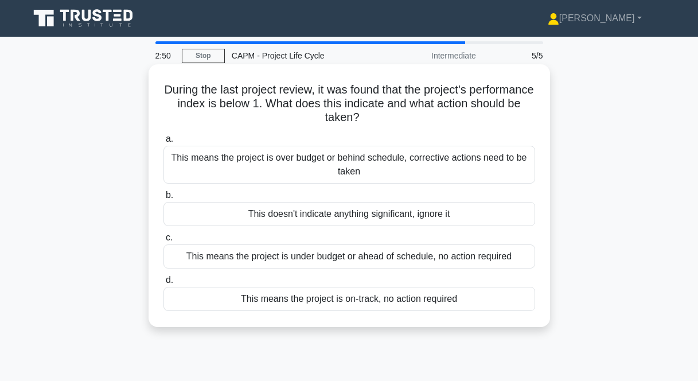
click at [386, 173] on div "This means the project is over budget or behind schedule, corrective actions ne…" at bounding box center [349, 165] width 372 height 38
click at [163, 143] on input "a. This means the project is over budget or behind schedule, corrective actions…" at bounding box center [163, 138] width 0 height 7
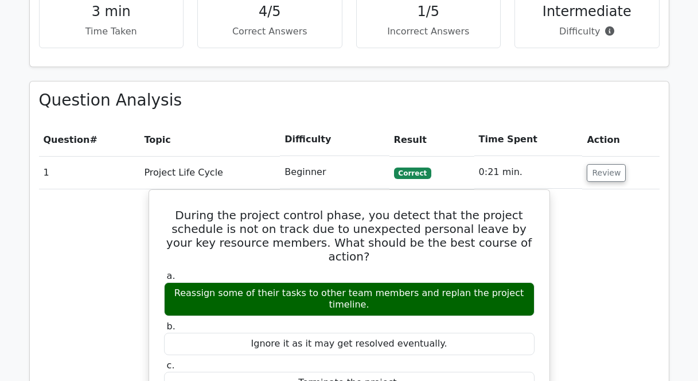
scroll to position [487, 0]
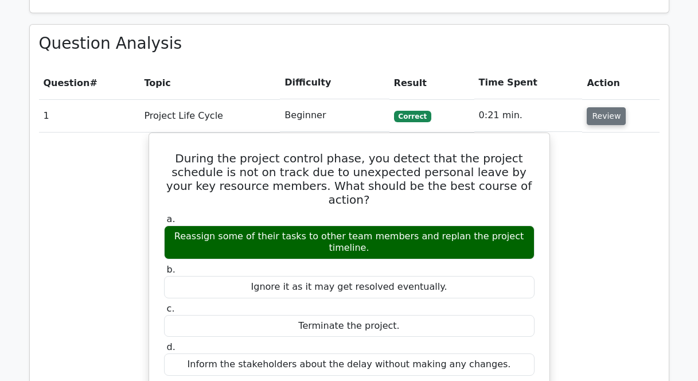
click at [602, 113] on button "Review" at bounding box center [606, 116] width 39 height 18
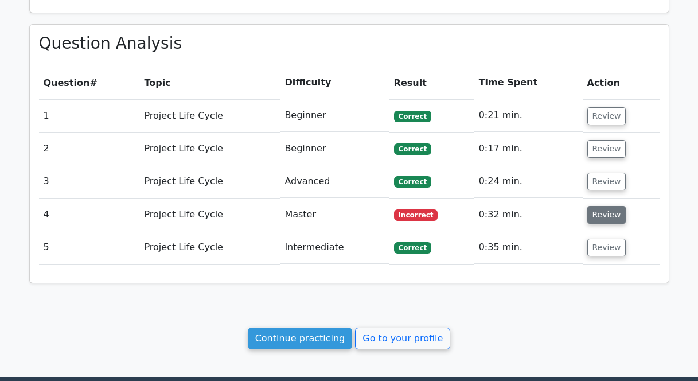
click at [602, 214] on button "Review" at bounding box center [606, 215] width 39 height 18
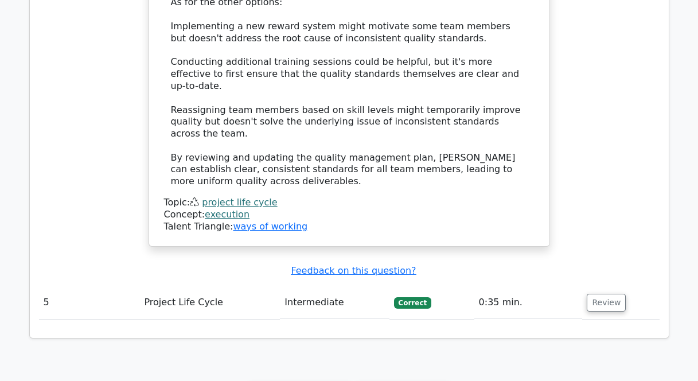
scroll to position [1314, 0]
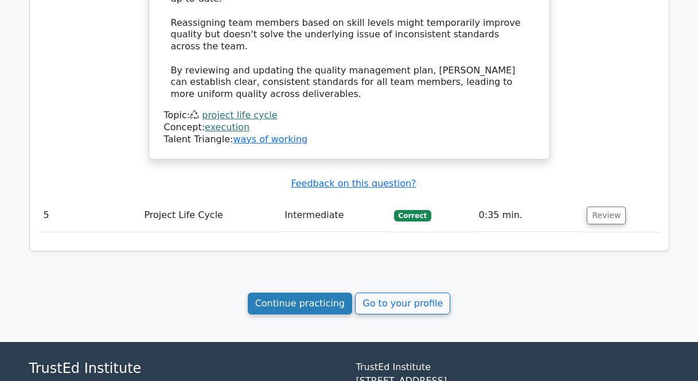
click at [312, 292] on link "Continue practicing" at bounding box center [300, 303] width 105 height 22
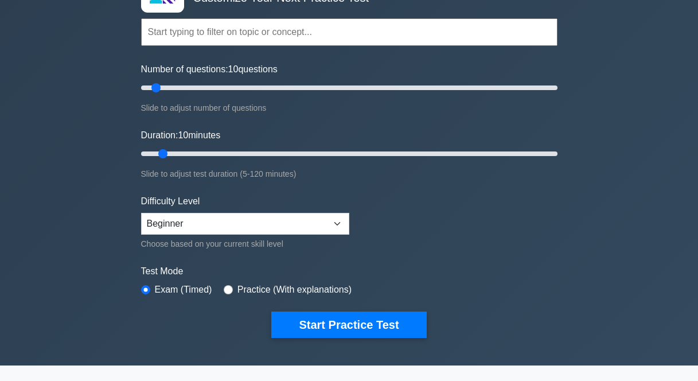
scroll to position [55, 0]
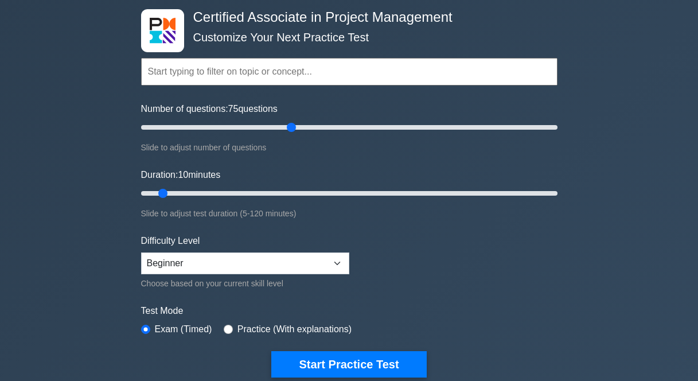
type input "75"
click at [290, 123] on input "Number of questions: 75 questions" at bounding box center [349, 127] width 416 height 14
click at [386, 190] on input "Duration: 75 minutes" at bounding box center [349, 193] width 416 height 14
click at [422, 190] on input "Duration: 85 minutes" at bounding box center [349, 193] width 416 height 14
click at [435, 189] on input "Duration: 85 minutes" at bounding box center [349, 193] width 416 height 14
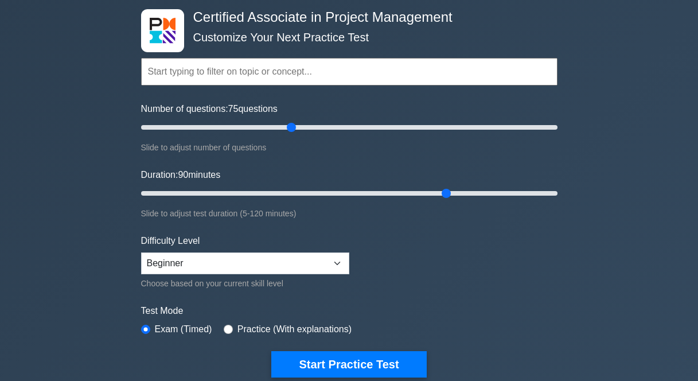
type input "90"
click at [440, 190] on input "Duration: 90 minutes" at bounding box center [349, 193] width 416 height 14
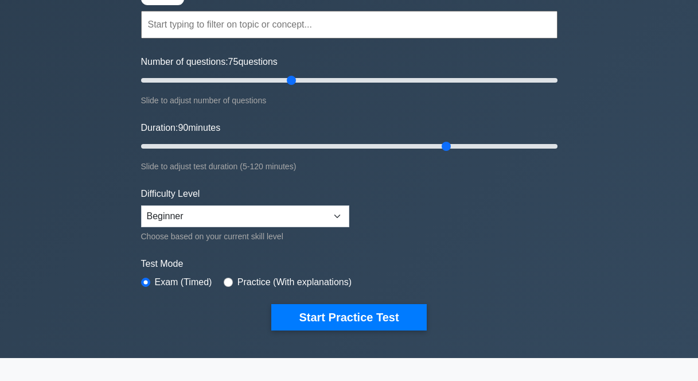
scroll to position [104, 0]
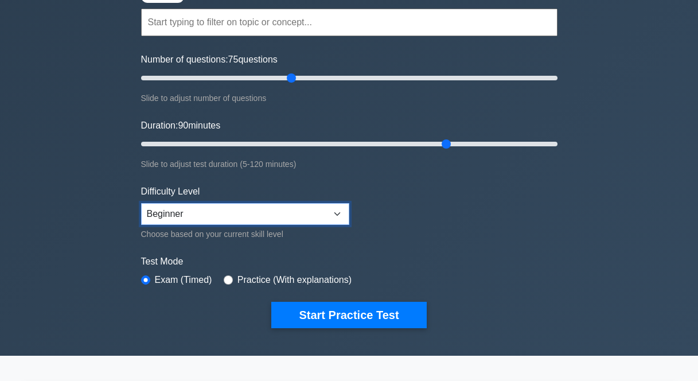
select select "intermediate"
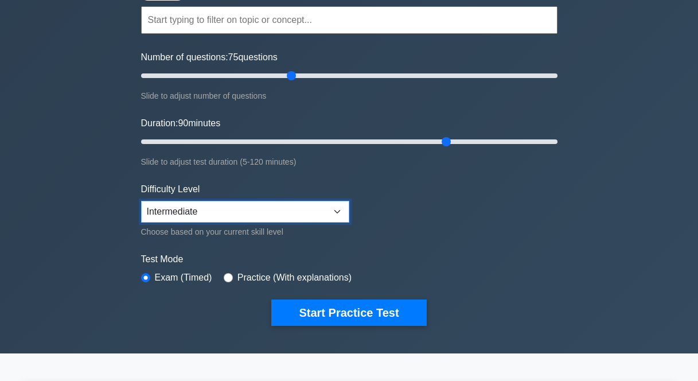
scroll to position [109, 0]
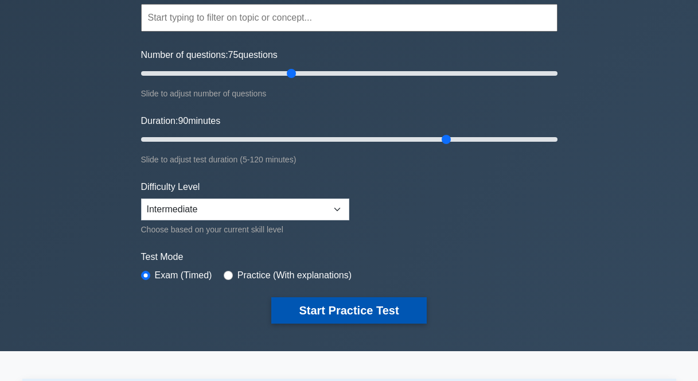
click at [342, 312] on button "Start Practice Test" at bounding box center [348, 310] width 155 height 26
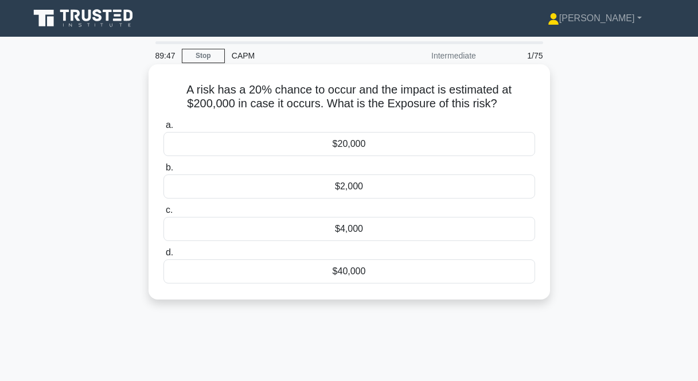
click at [352, 270] on div "$40,000" at bounding box center [349, 271] width 372 height 24
click at [163, 256] on input "d. $40,000" at bounding box center [163, 252] width 0 height 7
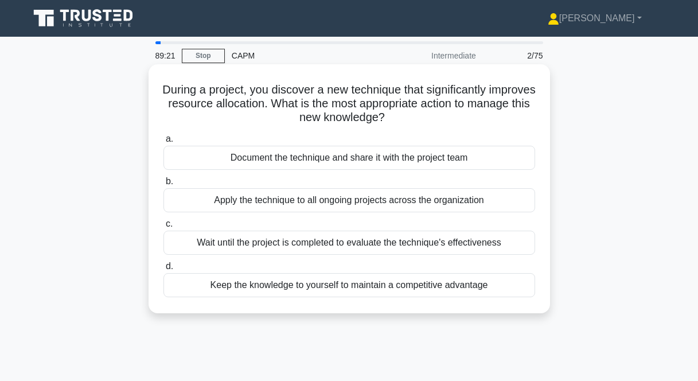
click at [334, 160] on div "Document the technique and share it with the project team" at bounding box center [349, 158] width 372 height 24
click at [163, 143] on input "a. Document the technique and share it with the project team" at bounding box center [163, 138] width 0 height 7
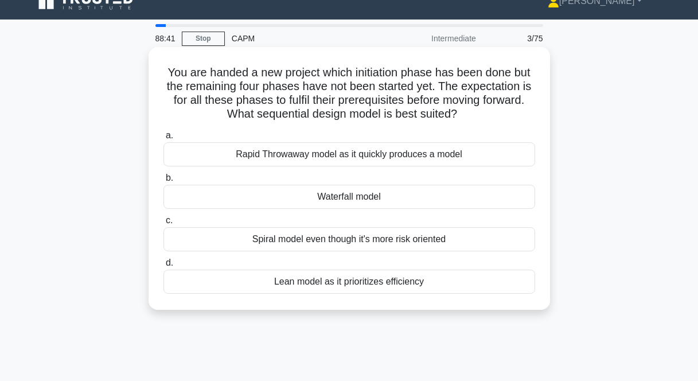
scroll to position [20, 0]
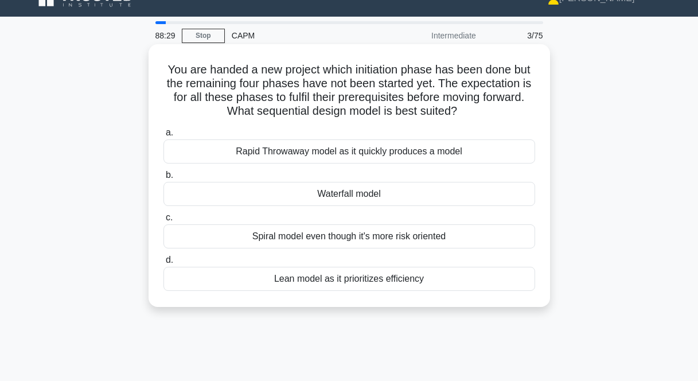
click at [335, 195] on div "Waterfall model" at bounding box center [349, 194] width 372 height 24
click at [163, 179] on input "b. Waterfall model" at bounding box center [163, 174] width 0 height 7
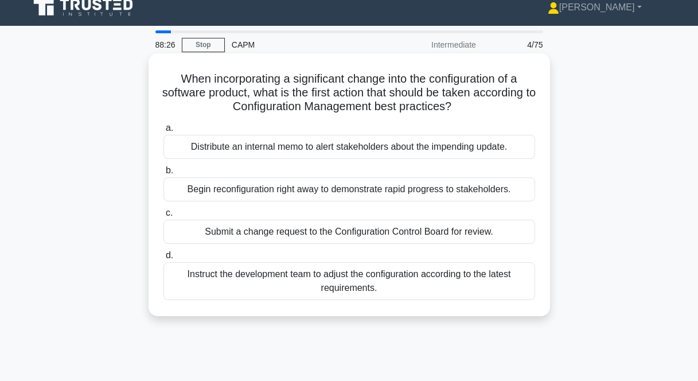
scroll to position [31, 0]
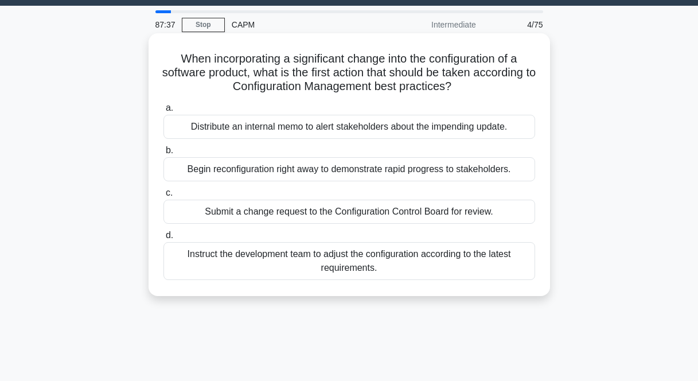
click at [364, 216] on div "Submit a change request to the Configuration Control Board for review." at bounding box center [349, 212] width 372 height 24
click at [163, 197] on input "c. Submit a change request to the Configuration Control Board for review." at bounding box center [163, 192] width 0 height 7
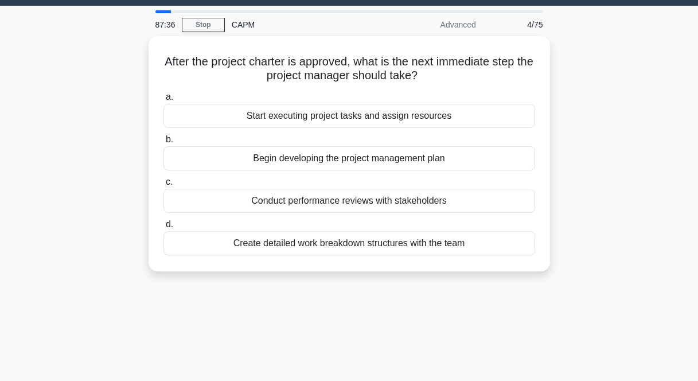
scroll to position [0, 0]
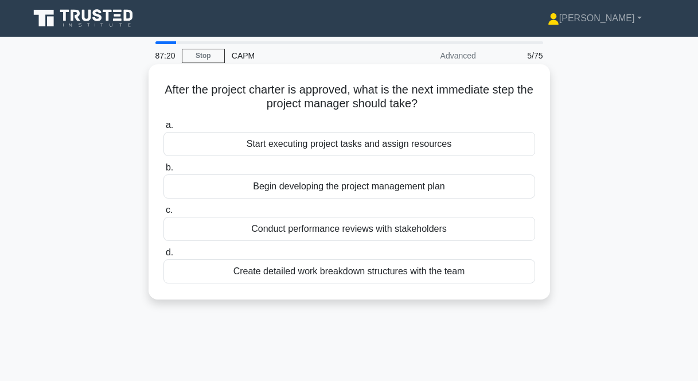
click at [327, 190] on div "Begin developing the project management plan" at bounding box center [349, 186] width 372 height 24
click at [163, 171] on input "b. Begin developing the project management plan" at bounding box center [163, 167] width 0 height 7
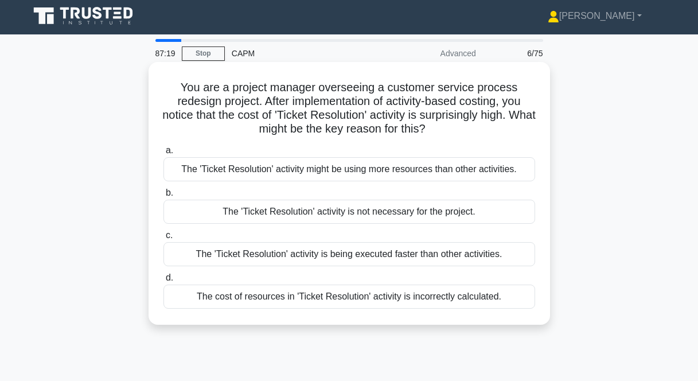
scroll to position [5, 0]
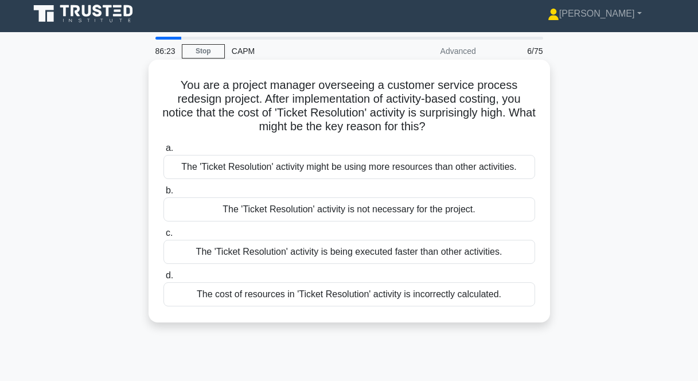
click at [297, 171] on div "The 'Ticket Resolution' activity might be using more resources than other activ…" at bounding box center [349, 167] width 372 height 24
click at [163, 152] on input "a. The 'Ticket Resolution' activity might be using more resources than other ac…" at bounding box center [163, 147] width 0 height 7
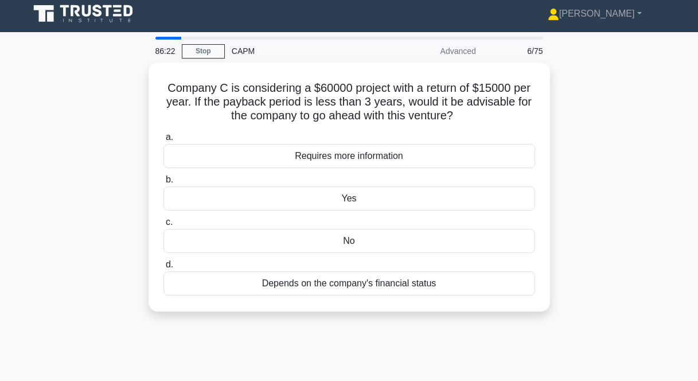
scroll to position [0, 0]
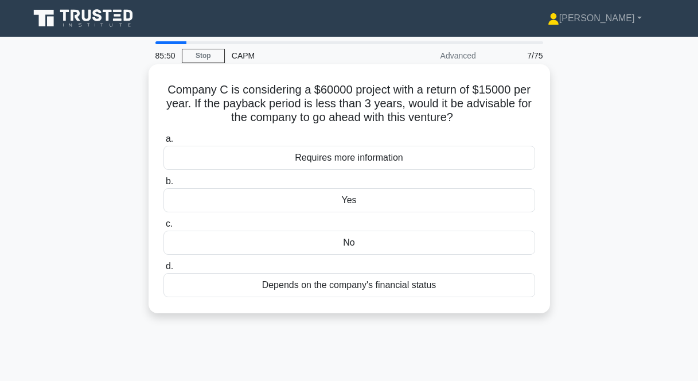
click at [378, 244] on div "No" at bounding box center [349, 243] width 372 height 24
click at [163, 228] on input "c. No" at bounding box center [163, 223] width 0 height 7
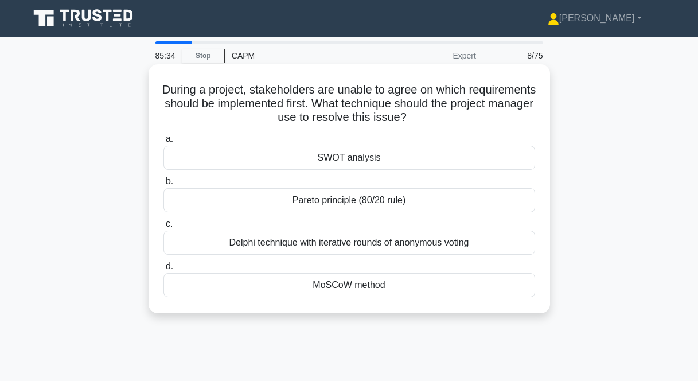
click at [337, 288] on div "MoSCoW method" at bounding box center [349, 285] width 372 height 24
click at [163, 270] on input "d. MoSCoW method" at bounding box center [163, 266] width 0 height 7
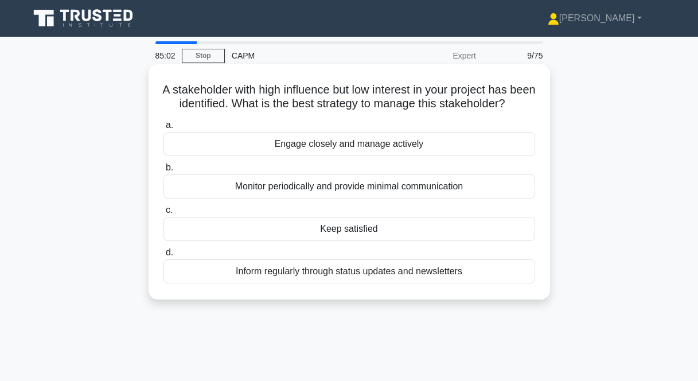
click at [371, 232] on div "Keep satisfied" at bounding box center [349, 229] width 372 height 24
click at [163, 214] on input "c. Keep satisfied" at bounding box center [163, 209] width 0 height 7
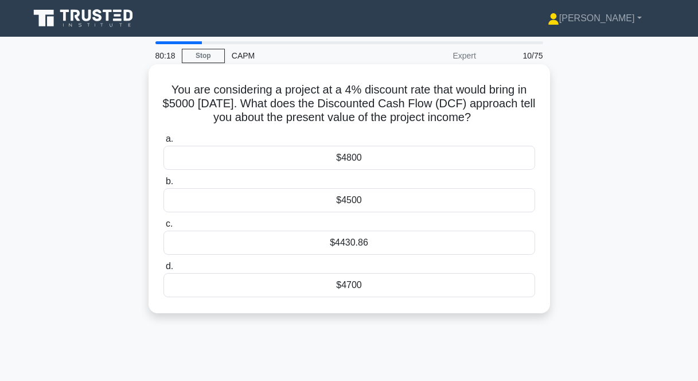
scroll to position [2, 0]
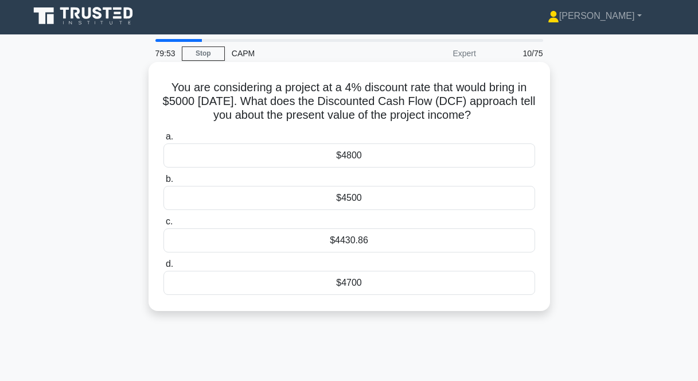
click at [376, 241] on div "$4430.86" at bounding box center [349, 240] width 372 height 24
click at [163, 225] on input "c. $4430.86" at bounding box center [163, 221] width 0 height 7
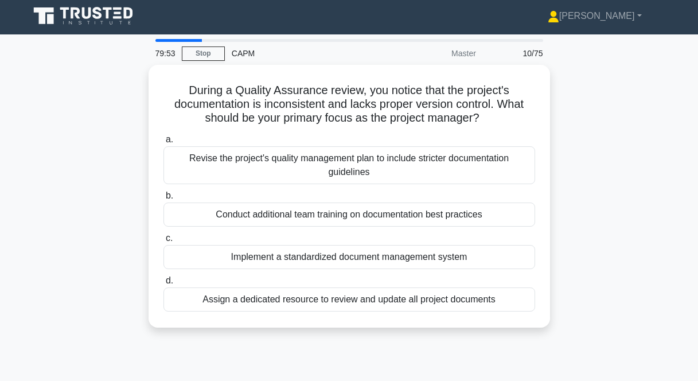
scroll to position [0, 0]
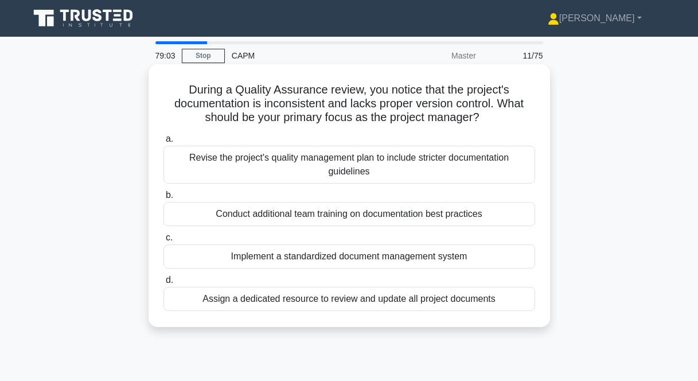
click at [288, 166] on div "Revise the project's quality management plan to include stricter documentation …" at bounding box center [349, 165] width 372 height 38
click at [163, 143] on input "a. Revise the project's quality management plan to include stricter documentati…" at bounding box center [163, 138] width 0 height 7
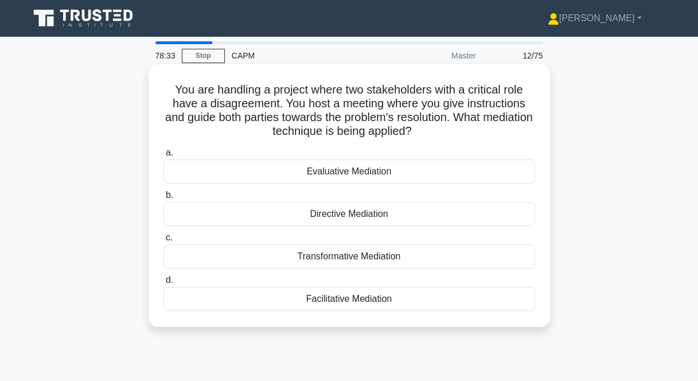
click at [345, 219] on div "Directive Mediation" at bounding box center [349, 214] width 372 height 24
click at [163, 199] on input "b. Directive Mediation" at bounding box center [163, 195] width 0 height 7
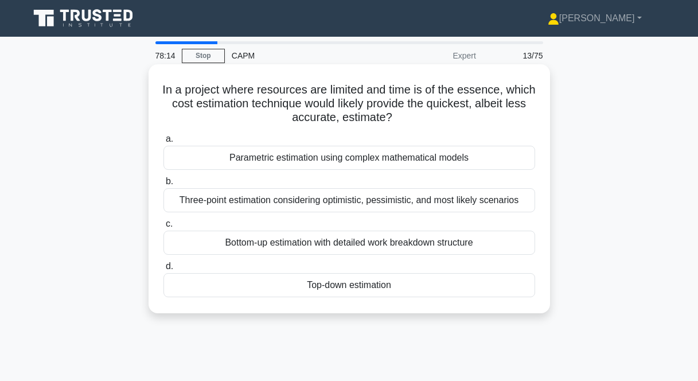
click at [436, 205] on div "Three-point estimation considering optimistic, pessimistic, and most likely sce…" at bounding box center [349, 200] width 372 height 24
click at [163, 185] on input "b. Three-point estimation considering optimistic, pessimistic, and most likely …" at bounding box center [163, 181] width 0 height 7
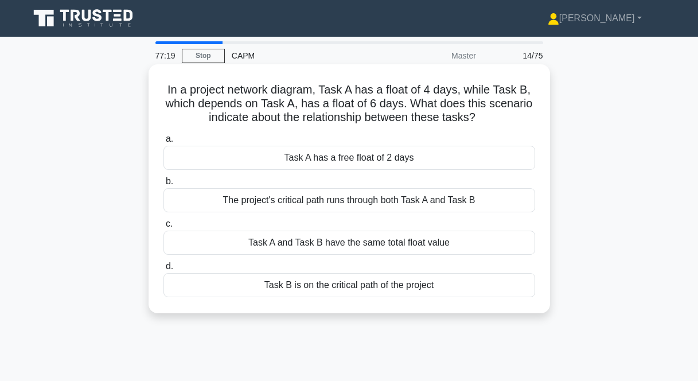
click at [419, 159] on div "Task A has a free float of 2 days" at bounding box center [349, 158] width 372 height 24
click at [163, 143] on input "a. Task A has a free float of 2 days" at bounding box center [163, 138] width 0 height 7
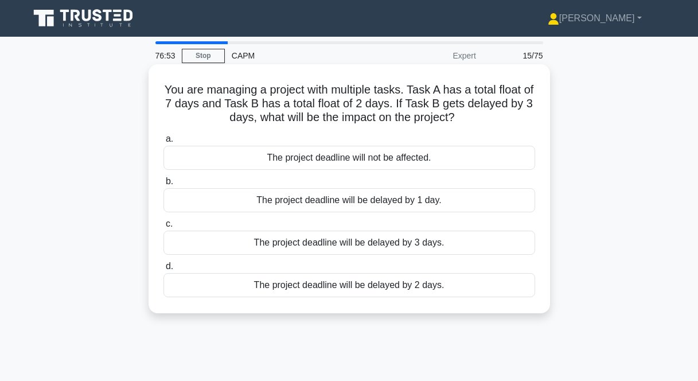
click at [451, 200] on div "The project deadline will be delayed by 1 day." at bounding box center [349, 200] width 372 height 24
click at [163, 185] on input "b. The project deadline will be delayed by 1 day." at bounding box center [163, 181] width 0 height 7
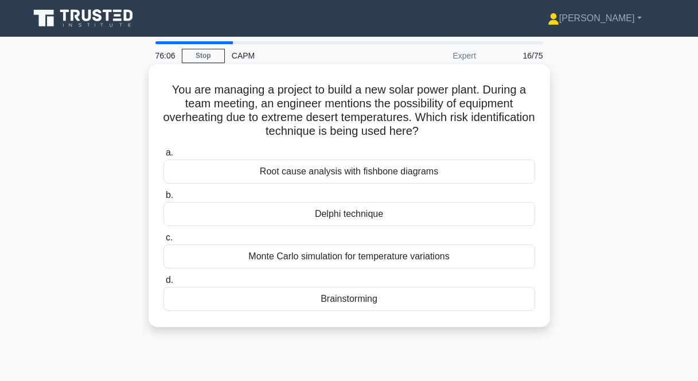
click at [336, 264] on div "Monte Carlo simulation for temperature variations" at bounding box center [349, 256] width 372 height 24
click at [163, 241] on input "c. Monte Carlo simulation for temperature variations" at bounding box center [163, 237] width 0 height 7
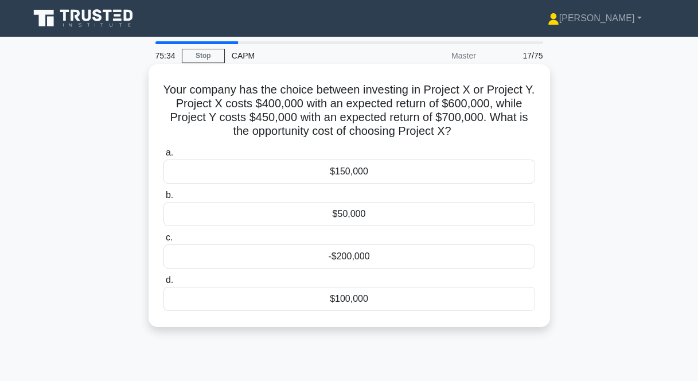
drag, startPoint x: 163, startPoint y: 83, endPoint x: 419, endPoint y: 299, distance: 335.3
click at [419, 299] on div "Your company has the choice between investing in Project X or Project Y. Projec…" at bounding box center [349, 195] width 392 height 253
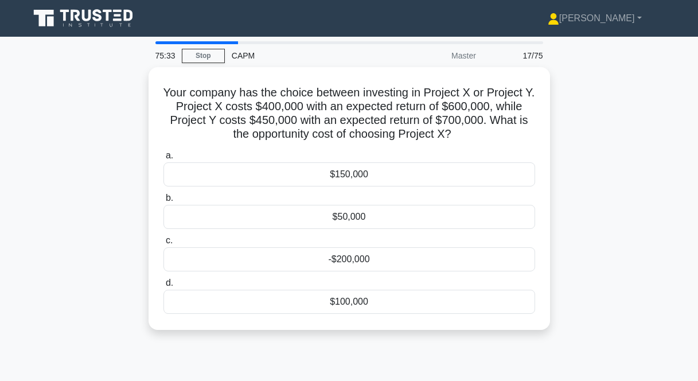
copy div "Your company has the choice between investing in Project X or Project Y. Projec…"
click at [608, 177] on div "Your company has the choice between investing in Project X or Project Y. Projec…" at bounding box center [349, 205] width 654 height 276
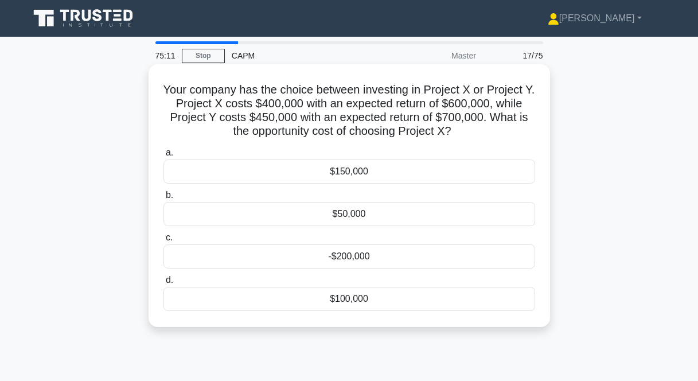
click at [413, 213] on div "$50,000" at bounding box center [349, 214] width 372 height 24
click at [163, 199] on input "b. $50,000" at bounding box center [163, 195] width 0 height 7
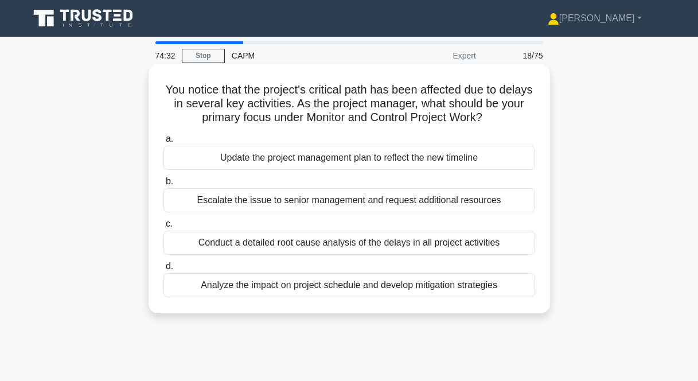
click at [326, 197] on div "Escalate the issue to senior management and request additional resources" at bounding box center [349, 200] width 372 height 24
click at [163, 185] on input "b. Escalate the issue to senior management and request additional resources" at bounding box center [163, 181] width 0 height 7
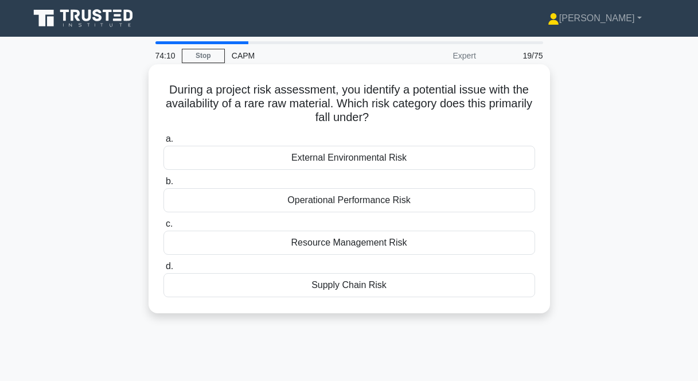
click at [351, 244] on div "Resource Management Risk" at bounding box center [349, 243] width 372 height 24
click at [163, 228] on input "c. Resource Management Risk" at bounding box center [163, 223] width 0 height 7
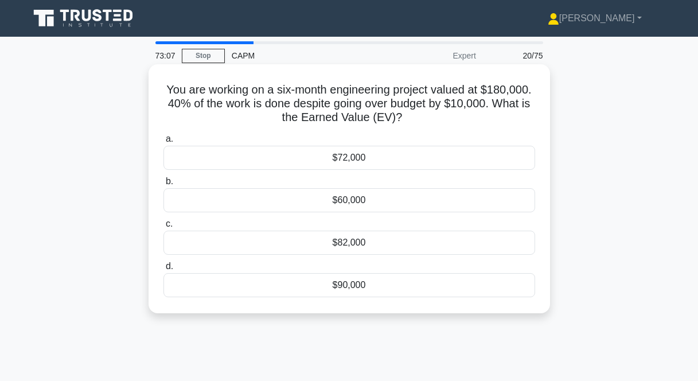
click at [362, 159] on div "$72,000" at bounding box center [349, 158] width 372 height 24
click at [163, 143] on input "a. $72,000" at bounding box center [163, 138] width 0 height 7
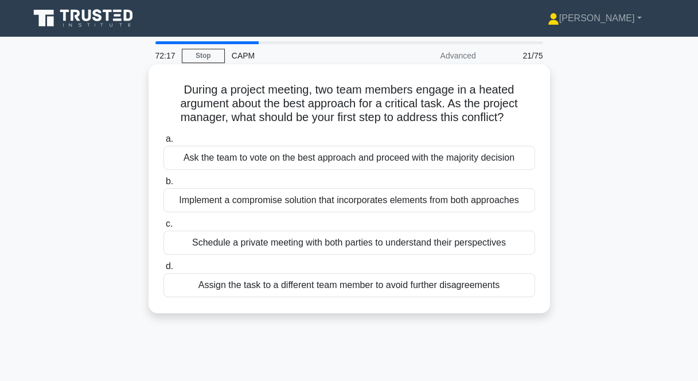
click at [298, 240] on div "Schedule a private meeting with both parties to understand their perspectives" at bounding box center [349, 243] width 372 height 24
click at [163, 228] on input "c. Schedule a private meeting with both parties to understand their perspectives" at bounding box center [163, 223] width 0 height 7
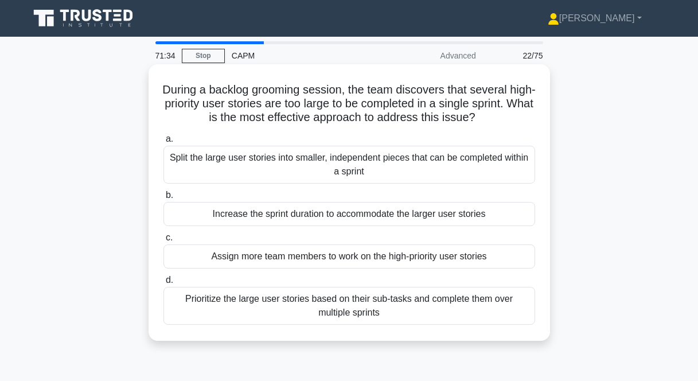
click at [290, 167] on div "Split the large user stories into smaller, independent pieces that can be compl…" at bounding box center [349, 165] width 372 height 38
click at [163, 143] on input "a. Split the large user stories into smaller, independent pieces that can be co…" at bounding box center [163, 138] width 0 height 7
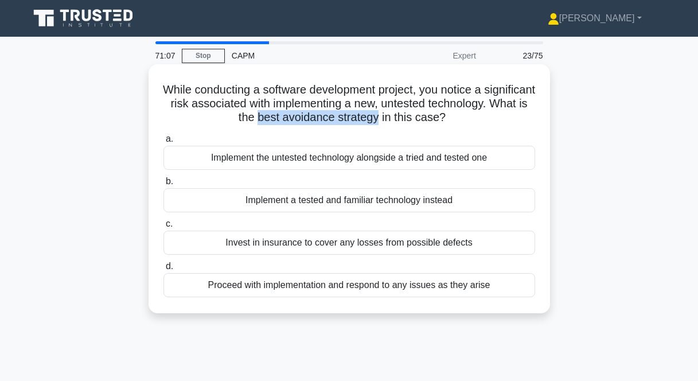
drag, startPoint x: 278, startPoint y: 116, endPoint x: 397, endPoint y: 118, distance: 119.3
click at [397, 118] on h5 "While conducting a software development project, you notice a significant risk …" at bounding box center [349, 104] width 374 height 42
click at [352, 204] on div "Implement a tested and familiar technology instead" at bounding box center [349, 200] width 372 height 24
click at [163, 185] on input "b. Implement a tested and familiar technology instead" at bounding box center [163, 181] width 0 height 7
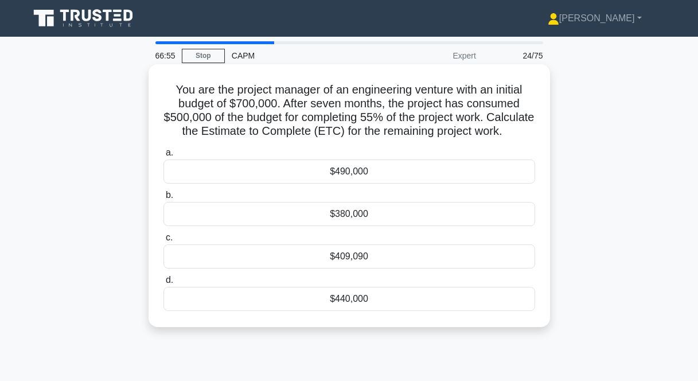
click at [374, 268] on div "$409,090" at bounding box center [349, 256] width 372 height 24
click at [163, 241] on input "c. $409,090" at bounding box center [163, 237] width 0 height 7
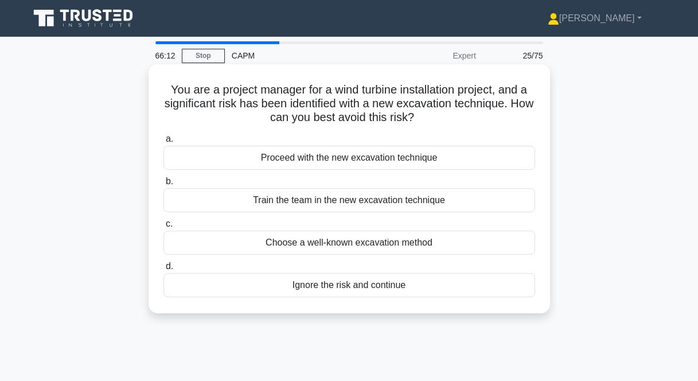
drag, startPoint x: 183, startPoint y: 92, endPoint x: 481, endPoint y: 288, distance: 357.2
click at [481, 288] on div "You are a project manager for a wind turbine installation project, and a signif…" at bounding box center [349, 189] width 392 height 240
copy div "You are a project manager for a wind turbine installation project, and a signif…"
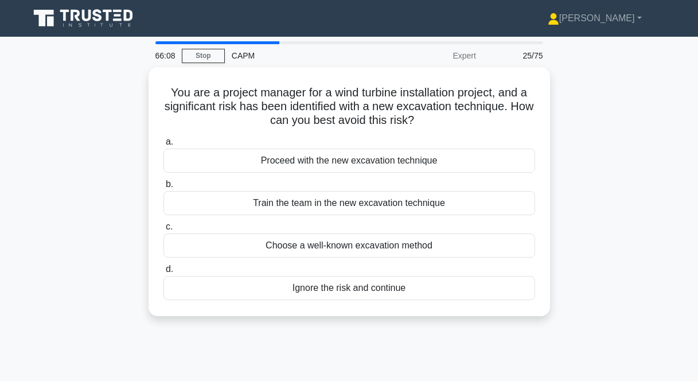
drag, startPoint x: 498, startPoint y: 331, endPoint x: 490, endPoint y: 323, distance: 11.0
click at [496, 330] on div "66:08 Stop CAPM Expert 25/75 You are a project manager for a wind turbine insta…" at bounding box center [349, 327] width 654 height 573
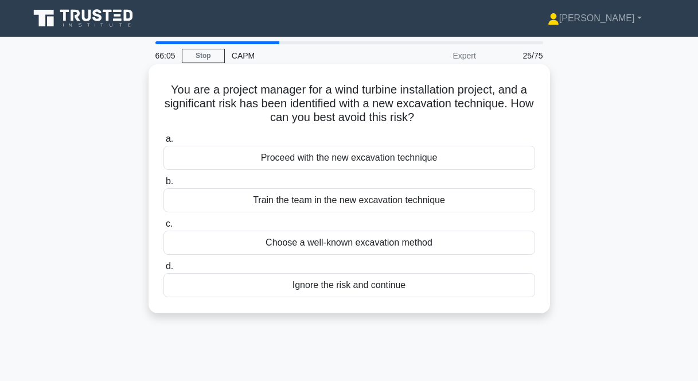
click at [383, 244] on div "Choose a well-known excavation method" at bounding box center [349, 243] width 372 height 24
click at [163, 228] on input "c. Choose a well-known excavation method" at bounding box center [163, 223] width 0 height 7
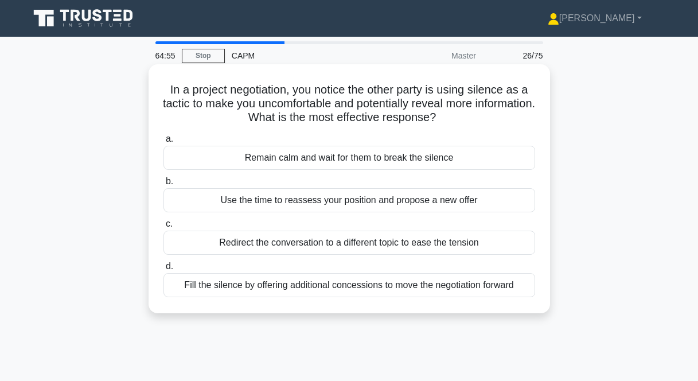
drag, startPoint x: 165, startPoint y: 84, endPoint x: 526, endPoint y: 292, distance: 417.7
click at [526, 292] on div "In a project negotiation, you notice the other party is using silence as a tact…" at bounding box center [349, 189] width 392 height 240
copy div "In a project negotiation, you notice the other party is using silence as a tact…"
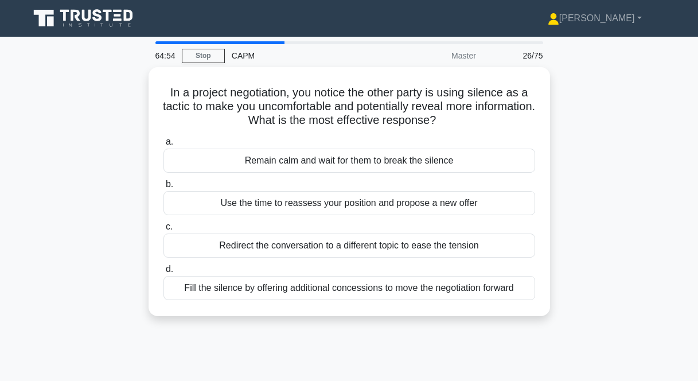
click at [646, 227] on div "In a project negotiation, you notice the other party is using silence as a tact…" at bounding box center [349, 198] width 654 height 263
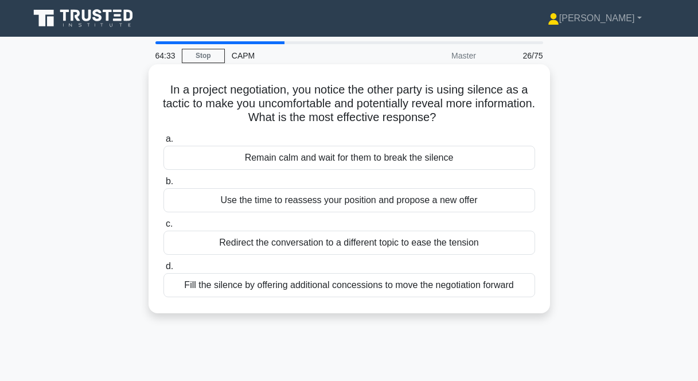
click at [316, 161] on div "Remain calm and wait for them to break the silence" at bounding box center [349, 158] width 372 height 24
click at [163, 143] on input "a. Remain calm and wait for them to break the silence" at bounding box center [163, 138] width 0 height 7
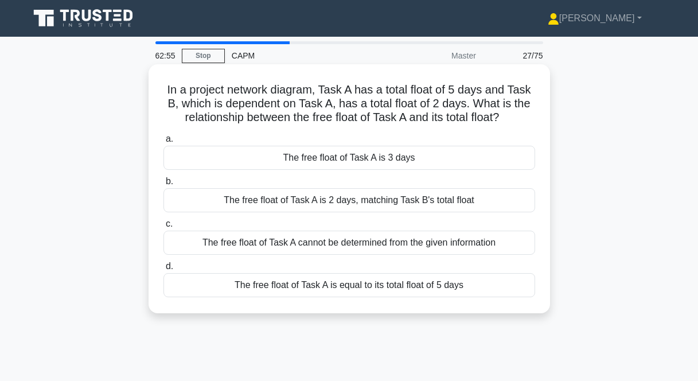
click at [324, 159] on div "The free float of Task A is 3 days" at bounding box center [349, 158] width 372 height 24
click at [163, 143] on input "a. The free float of Task A is 3 days" at bounding box center [163, 138] width 0 height 7
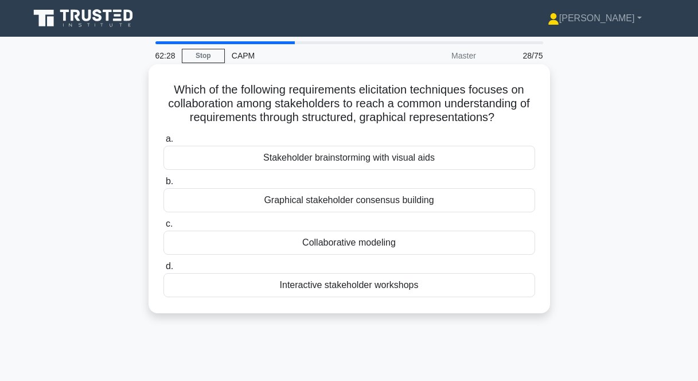
drag, startPoint x: 495, startPoint y: 119, endPoint x: 303, endPoint y: 120, distance: 191.5
click at [303, 120] on h5 "Which of the following requirements elicitation techniques focuses on collabora…" at bounding box center [349, 104] width 374 height 42
drag, startPoint x: 173, startPoint y: 84, endPoint x: 455, endPoint y: 299, distance: 354.3
click at [455, 299] on div "Which of the following requirements elicitation techniques focuses on collabora…" at bounding box center [349, 189] width 392 height 240
copy div "Which of the following requirements elicitation techniques focuses on collabora…"
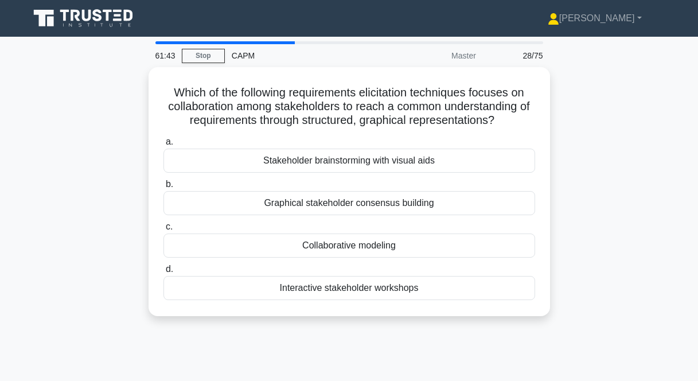
drag, startPoint x: 630, startPoint y: 214, endPoint x: 603, endPoint y: 213, distance: 27.0
click at [630, 214] on div "Which of the following requirements elicitation techniques focuses on collabora…" at bounding box center [349, 198] width 654 height 263
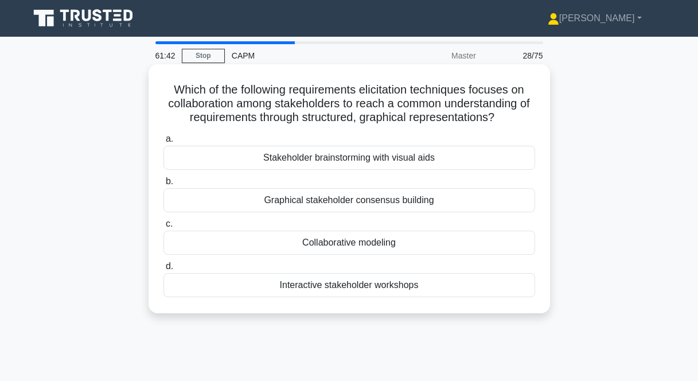
click at [415, 201] on div "Graphical stakeholder consensus building" at bounding box center [349, 200] width 372 height 24
click at [163, 185] on input "b. Graphical stakeholder consensus building" at bounding box center [163, 181] width 0 height 7
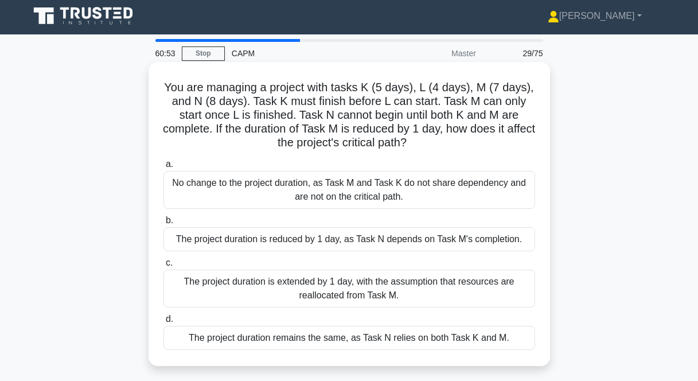
scroll to position [5, 0]
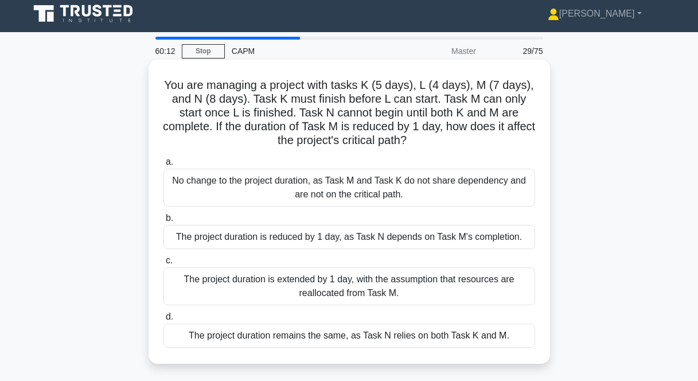
click at [378, 240] on div "The project duration is reduced by 1 day, as Task N depends on Task M's complet…" at bounding box center [349, 237] width 372 height 24
click at [163, 222] on input "b. The project duration is reduced by 1 day, as Task N depends on Task M's comp…" at bounding box center [163, 217] width 0 height 7
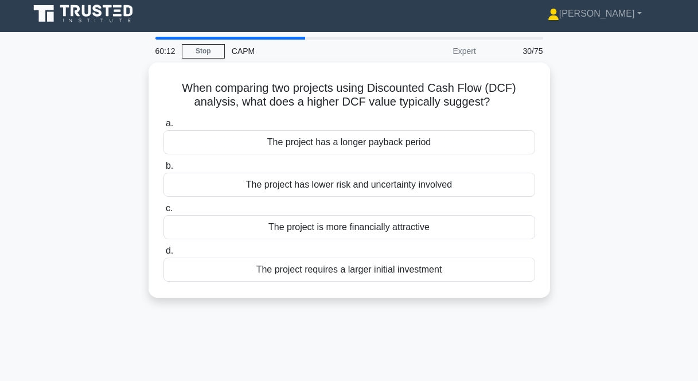
scroll to position [0, 0]
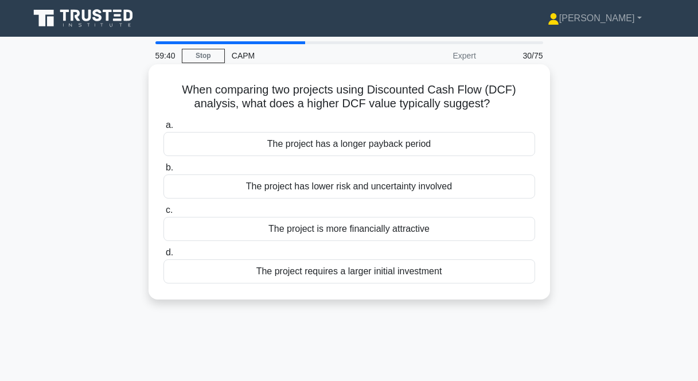
click at [349, 232] on div "The project is more financially attractive" at bounding box center [349, 229] width 372 height 24
click at [163, 214] on input "c. The project is more financially attractive" at bounding box center [163, 209] width 0 height 7
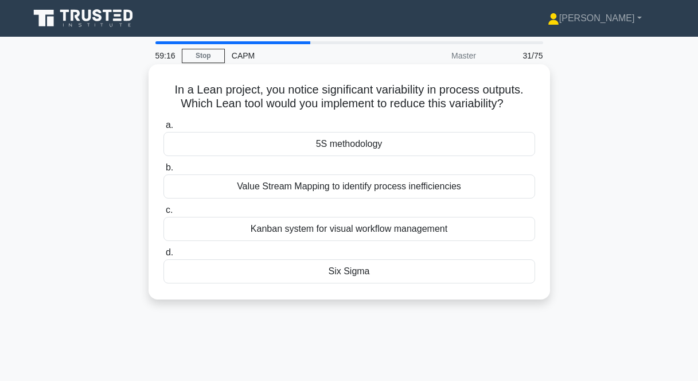
click at [351, 269] on div "Six Sigma" at bounding box center [349, 271] width 372 height 24
click at [163, 256] on input "d. Six Sigma" at bounding box center [163, 252] width 0 height 7
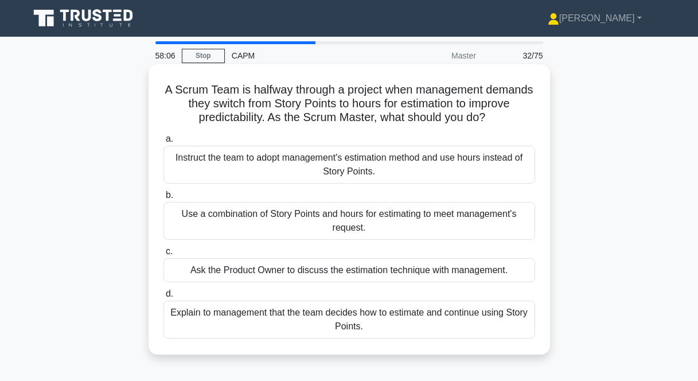
click at [357, 161] on div "Instruct the team to adopt management's estimation method and use hours instead…" at bounding box center [349, 165] width 372 height 38
click at [163, 143] on input "a. Instruct the team to adopt management's estimation method and use hours inst…" at bounding box center [163, 138] width 0 height 7
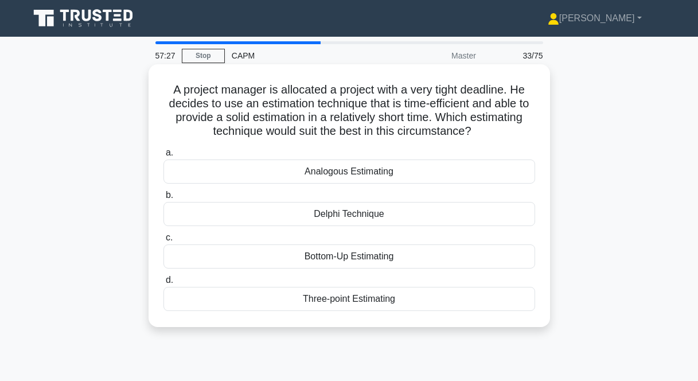
click at [347, 259] on div "Bottom-Up Estimating" at bounding box center [349, 256] width 372 height 24
click at [163, 241] on input "c. Bottom-Up Estimating" at bounding box center [163, 237] width 0 height 7
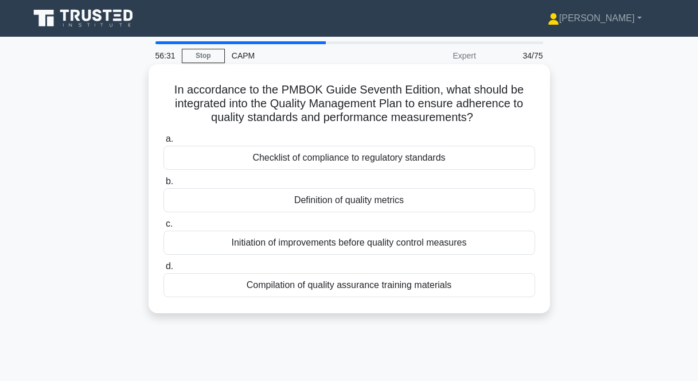
click at [358, 156] on div "Checklist of compliance to regulatory standards" at bounding box center [349, 158] width 372 height 24
click at [163, 143] on input "a. Checklist of compliance to regulatory standards" at bounding box center [163, 138] width 0 height 7
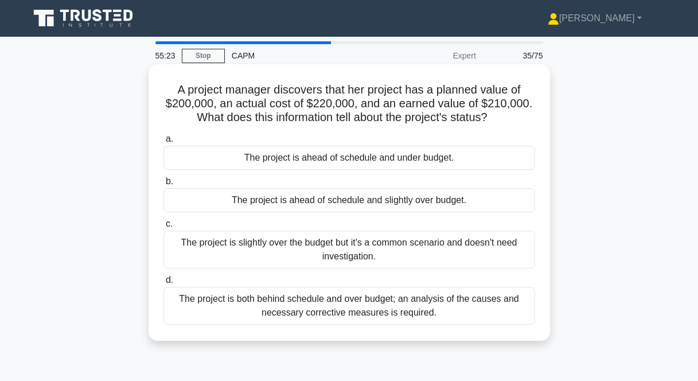
click at [412, 203] on div "The project is ahead of schedule and slightly over budget." at bounding box center [349, 200] width 372 height 24
click at [163, 185] on input "b. The project is ahead of schedule and slightly over budget." at bounding box center [163, 181] width 0 height 7
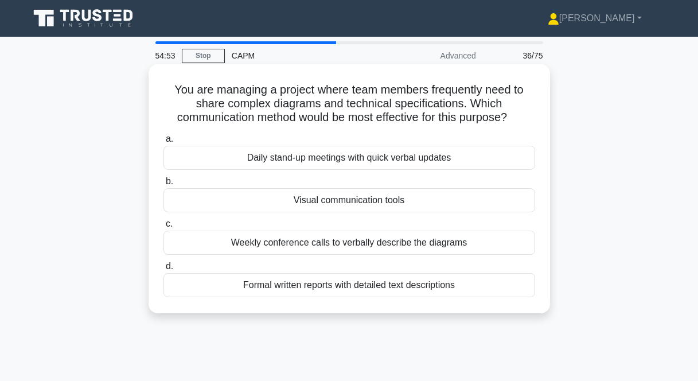
click at [443, 200] on div "Visual communication tools" at bounding box center [349, 200] width 372 height 24
click at [163, 185] on input "b. Visual communication tools" at bounding box center [163, 181] width 0 height 7
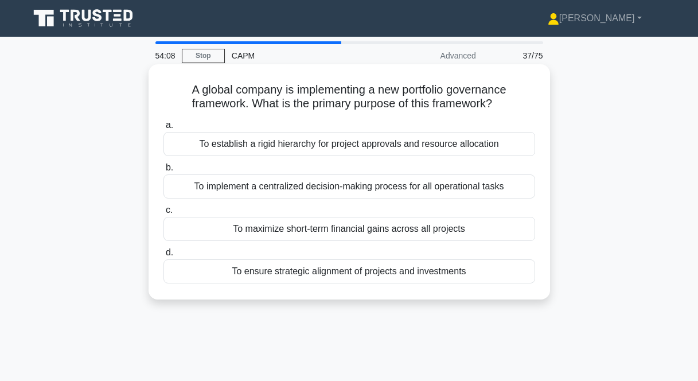
click at [333, 147] on div "To establish a rigid hierarchy for project approvals and resource allocation" at bounding box center [349, 144] width 372 height 24
click at [163, 129] on input "a. To establish a rigid hierarchy for project approvals and resource allocation" at bounding box center [163, 125] width 0 height 7
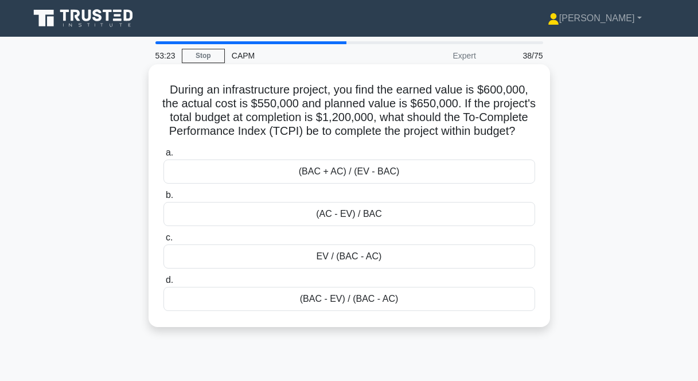
click at [409, 311] on div "(BAC - EV) / (BAC - AC)" at bounding box center [349, 299] width 372 height 24
click at [163, 284] on input "d. (BAC - EV) / (BAC - AC)" at bounding box center [163, 279] width 0 height 7
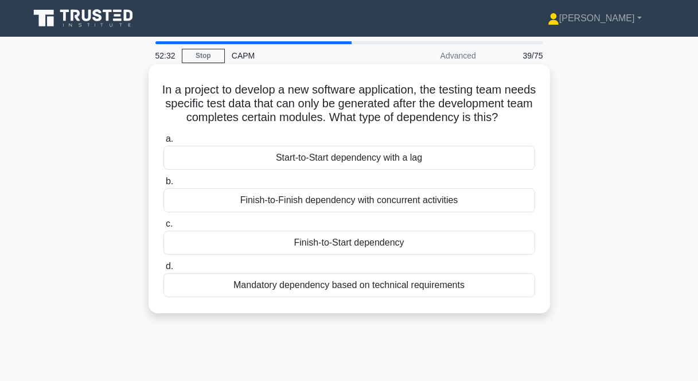
click at [343, 255] on div "Finish-to-Start dependency" at bounding box center [349, 243] width 372 height 24
click at [163, 228] on input "c. Finish-to-Start dependency" at bounding box center [163, 223] width 0 height 7
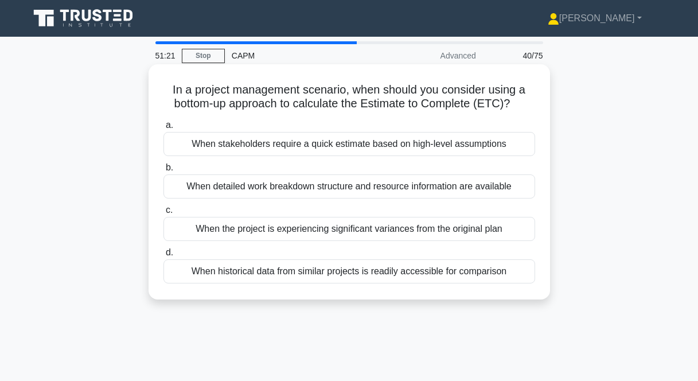
click at [353, 226] on div "When the project is experiencing significant variances from the original plan" at bounding box center [349, 229] width 372 height 24
click at [163, 214] on input "c. When the project is experiencing significant variances from the original plan" at bounding box center [163, 209] width 0 height 7
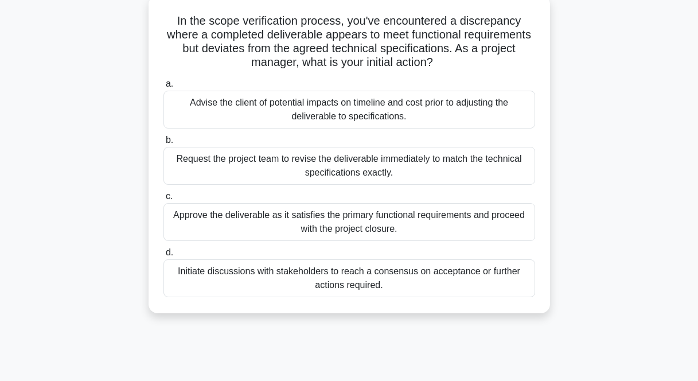
scroll to position [67, 0]
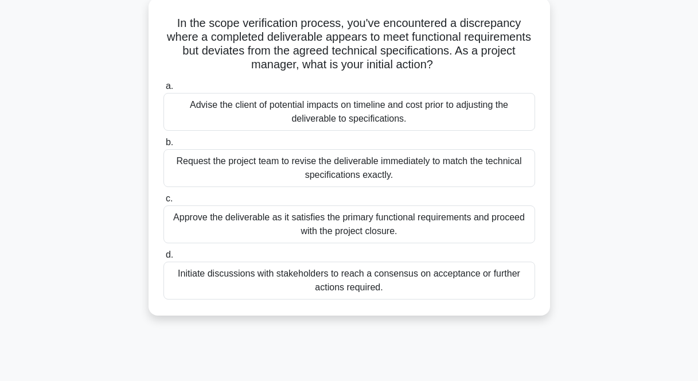
click at [422, 280] on div "Initiate discussions with stakeholders to reach a consensus on acceptance or fu…" at bounding box center [349, 280] width 372 height 38
click at [163, 259] on input "d. Initiate discussions with stakeholders to reach a consensus on acceptance or…" at bounding box center [163, 254] width 0 height 7
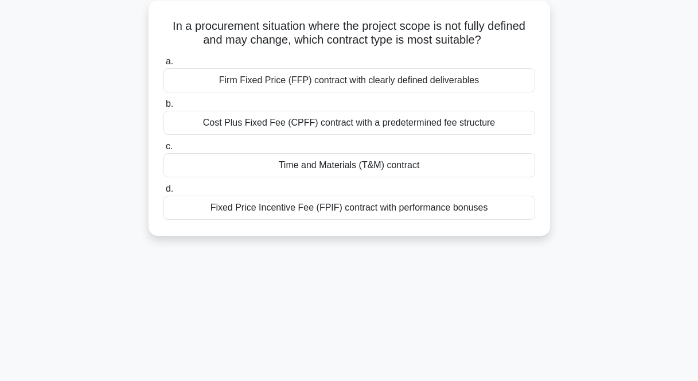
scroll to position [0, 0]
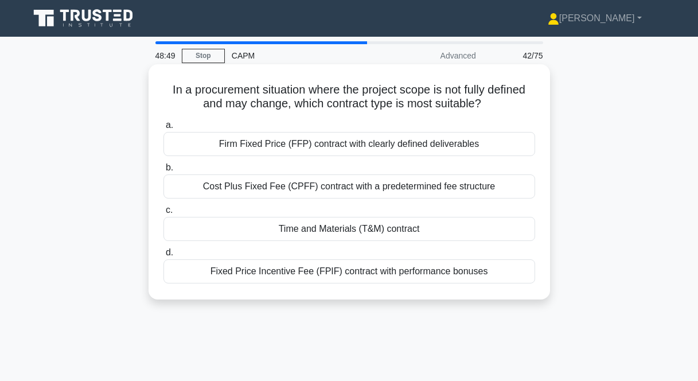
click at [338, 228] on div "Time and Materials (T&M) contract" at bounding box center [349, 229] width 372 height 24
click at [163, 214] on input "c. Time and Materials (T&M) contract" at bounding box center [163, 209] width 0 height 7
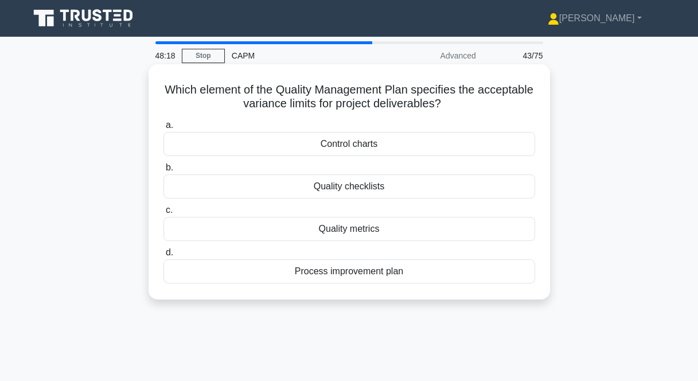
click at [342, 143] on div "Control charts" at bounding box center [349, 144] width 372 height 24
click at [163, 129] on input "a. Control charts" at bounding box center [163, 125] width 0 height 7
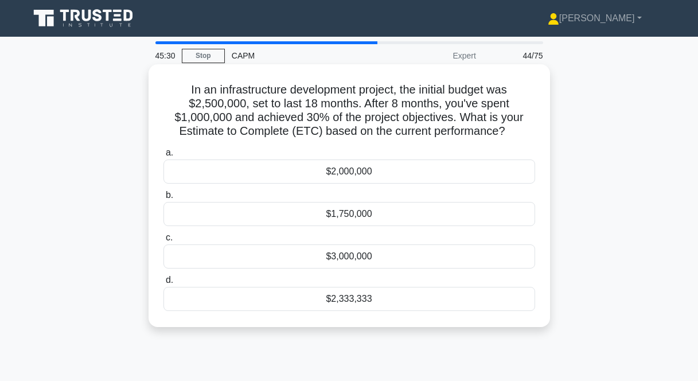
click at [401, 296] on div "$2,333,333" at bounding box center [349, 299] width 372 height 24
click at [163, 284] on input "d. $2,333,333" at bounding box center [163, 279] width 0 height 7
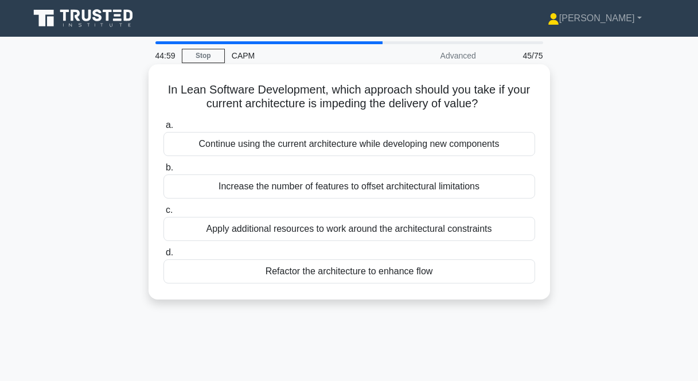
click at [455, 274] on div "Refactor the architecture to enhance flow" at bounding box center [349, 271] width 372 height 24
click at [163, 256] on input "d. Refactor the architecture to enhance flow" at bounding box center [163, 252] width 0 height 7
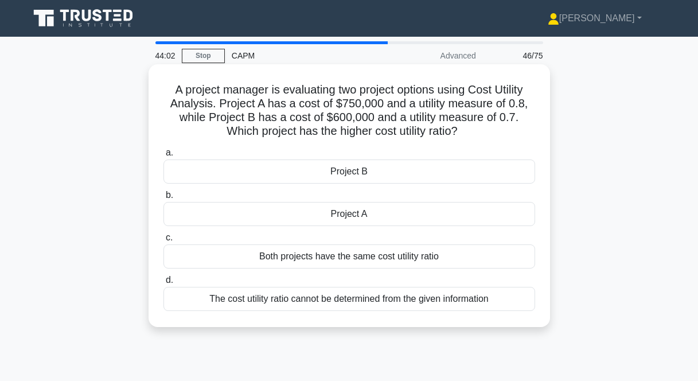
click at [337, 220] on div "Project A" at bounding box center [349, 214] width 372 height 24
click at [163, 199] on input "b. Project A" at bounding box center [163, 195] width 0 height 7
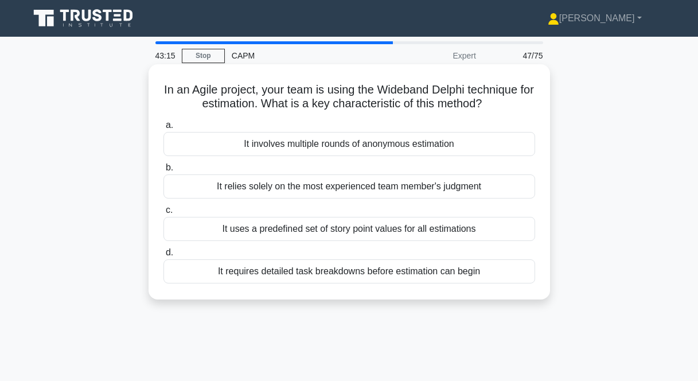
click at [257, 231] on div "It uses a predefined set of story point values for all estimations" at bounding box center [349, 229] width 372 height 24
click at [163, 214] on input "c. It uses a predefined set of story point values for all estimations" at bounding box center [163, 209] width 0 height 7
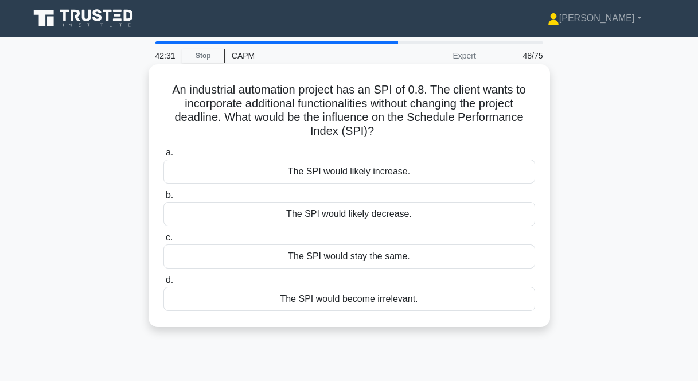
click at [399, 216] on div "The SPI would likely decrease." at bounding box center [349, 214] width 372 height 24
click at [163, 199] on input "b. The SPI would likely decrease." at bounding box center [163, 195] width 0 height 7
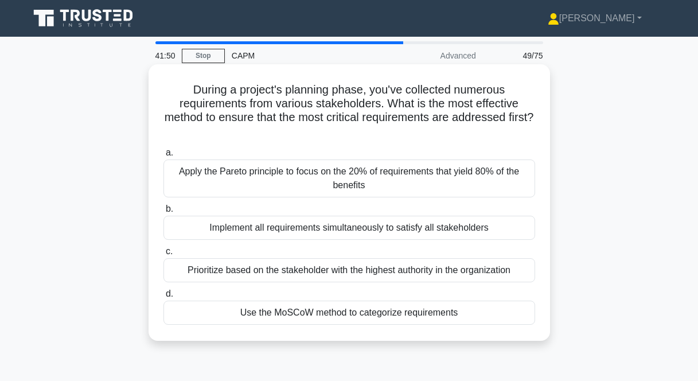
click at [443, 169] on div "Apply the Pareto principle to focus on the 20% of requirements that yield 80% o…" at bounding box center [349, 178] width 372 height 38
click at [163, 157] on input "a. Apply the Pareto principle to focus on the 20% of requirements that yield 80…" at bounding box center [163, 152] width 0 height 7
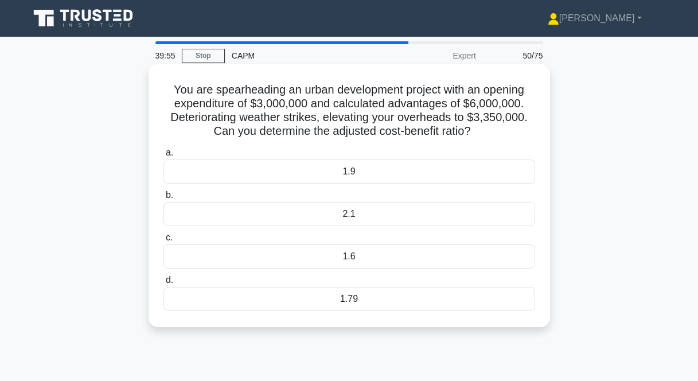
click at [380, 297] on div "1.79" at bounding box center [349, 299] width 372 height 24
click at [163, 284] on input "d. 1.79" at bounding box center [163, 279] width 0 height 7
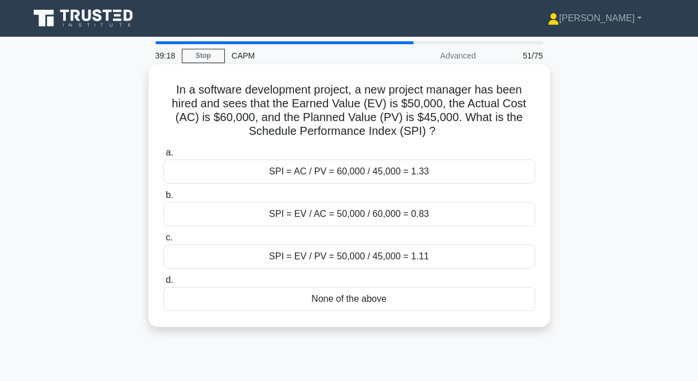
click at [322, 262] on div "SPI = EV / PV = 50,000 / 45,000 = 1.11" at bounding box center [349, 256] width 372 height 24
click at [163, 241] on input "c. SPI = EV / PV = 50,000 / 45,000 = 1.11" at bounding box center [163, 237] width 0 height 7
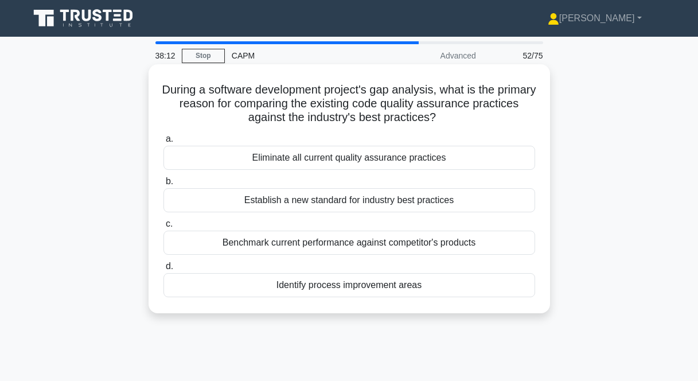
click at [346, 205] on div "Establish a new standard for industry best practices" at bounding box center [349, 200] width 372 height 24
click at [163, 185] on input "b. Establish a new standard for industry best practices" at bounding box center [163, 181] width 0 height 7
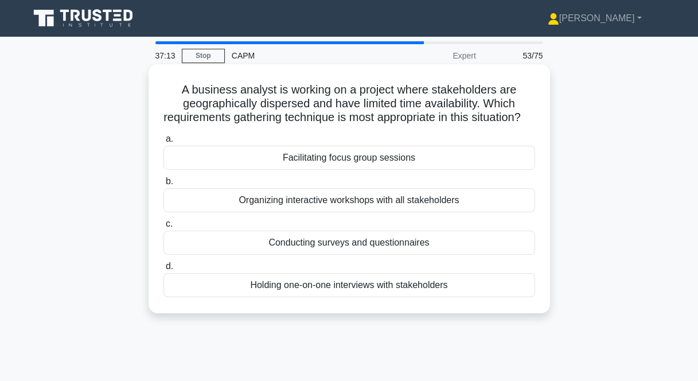
click at [336, 212] on div "Organizing interactive workshops with all stakeholders" at bounding box center [349, 200] width 372 height 24
click at [163, 185] on input "b. Organizing interactive workshops with all stakeholders" at bounding box center [163, 181] width 0 height 7
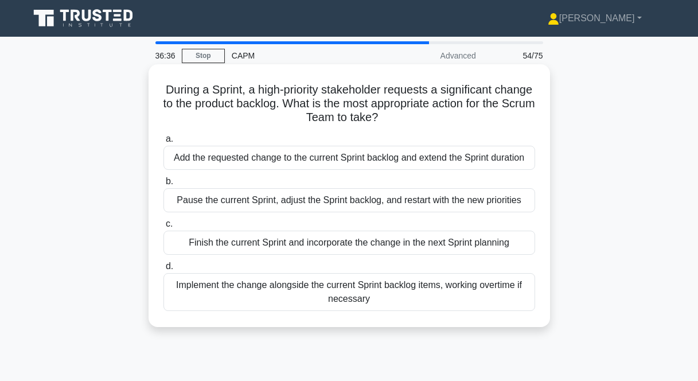
click at [333, 242] on div "Finish the current Sprint and incorporate the change in the next Sprint planning" at bounding box center [349, 243] width 372 height 24
click at [163, 228] on input "c. Finish the current Sprint and incorporate the change in the next Sprint plan…" at bounding box center [163, 223] width 0 height 7
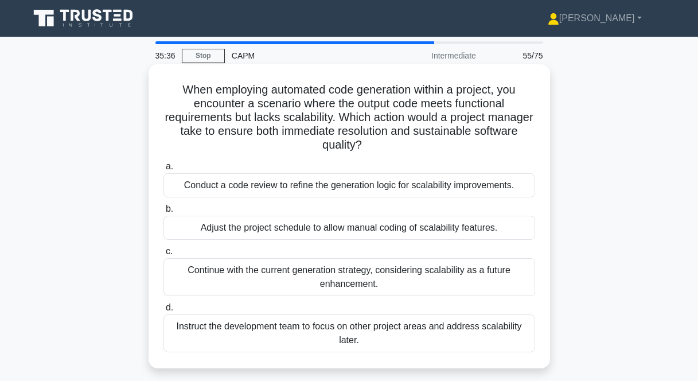
click at [269, 182] on div "Conduct a code review to refine the generation logic for scalability improvemen…" at bounding box center [349, 185] width 372 height 24
click at [163, 170] on input "a. Conduct a code review to refine the generation logic for scalability improve…" at bounding box center [163, 166] width 0 height 7
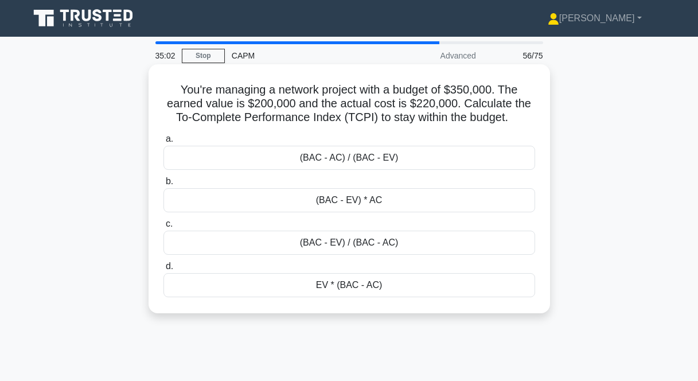
click at [401, 243] on div "(BAC - EV) / (BAC - AC)" at bounding box center [349, 243] width 372 height 24
click at [163, 228] on input "c. (BAC - EV) / (BAC - AC)" at bounding box center [163, 223] width 0 height 7
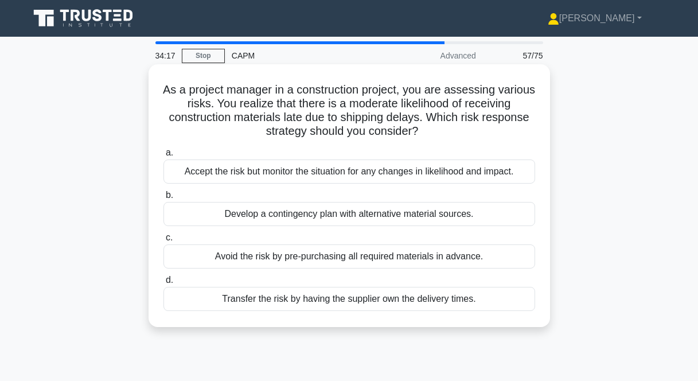
click at [295, 298] on div "Transfer the risk by having the supplier own the delivery times." at bounding box center [349, 299] width 372 height 24
click at [163, 284] on input "d. Transfer the risk by having the supplier own the delivery times." at bounding box center [163, 279] width 0 height 7
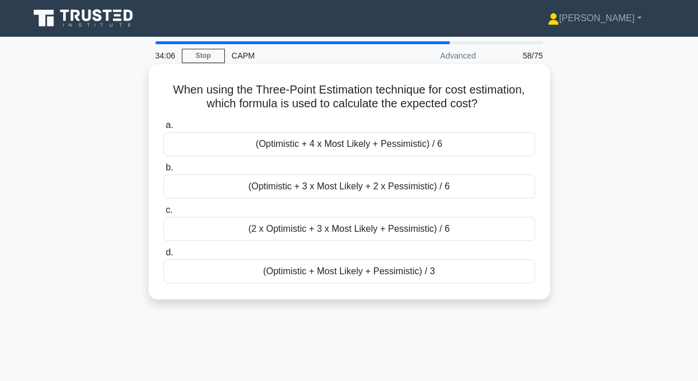
click at [346, 273] on div "(Optimistic + Most Likely + Pessimistic) / 3" at bounding box center [349, 271] width 372 height 24
click at [163, 256] on input "d. (Optimistic + Most Likely + Pessimistic) / 3" at bounding box center [163, 252] width 0 height 7
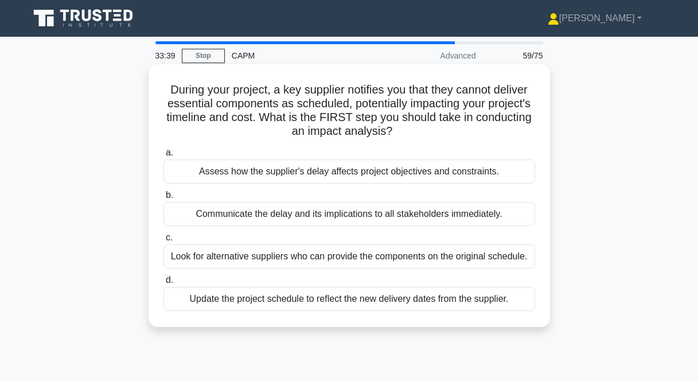
scroll to position [2, 0]
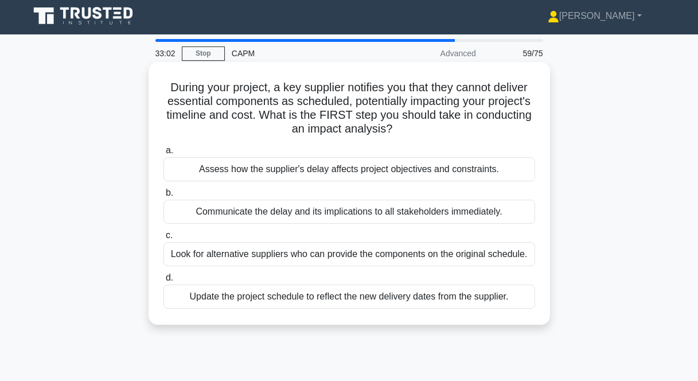
click at [353, 171] on div "Assess how the supplier's delay affects project objectives and constraints." at bounding box center [349, 169] width 372 height 24
click at [163, 154] on input "a. Assess how the supplier's delay affects project objectives and constraints." at bounding box center [163, 150] width 0 height 7
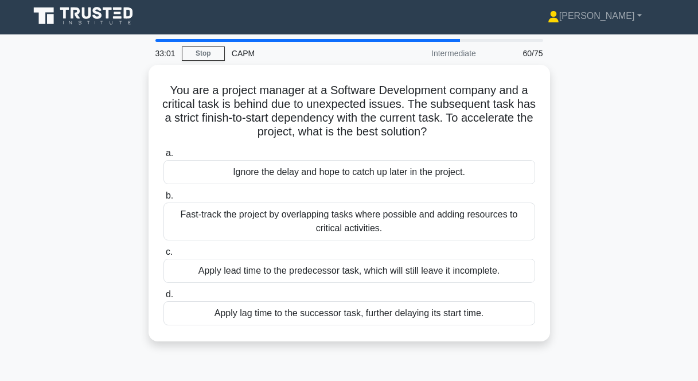
scroll to position [0, 0]
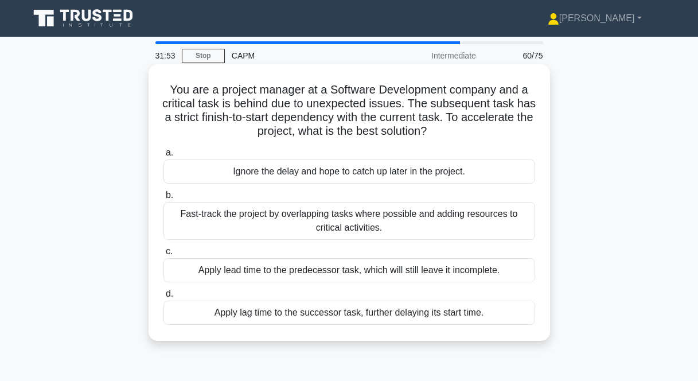
click at [346, 314] on div "Apply lag time to the successor task, further delaying its start time." at bounding box center [349, 312] width 372 height 24
click at [163, 298] on input "d. Apply lag time to the successor task, further delaying its start time." at bounding box center [163, 293] width 0 height 7
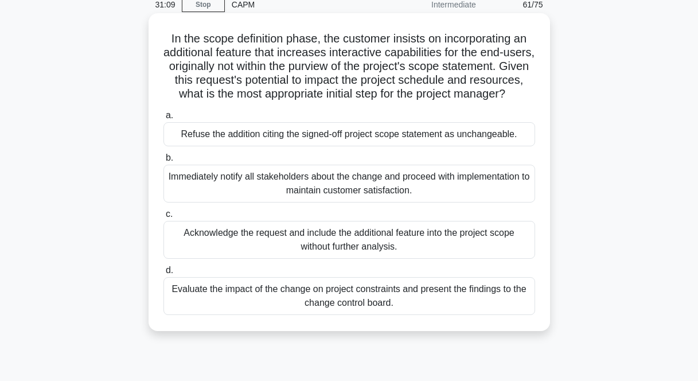
scroll to position [53, 0]
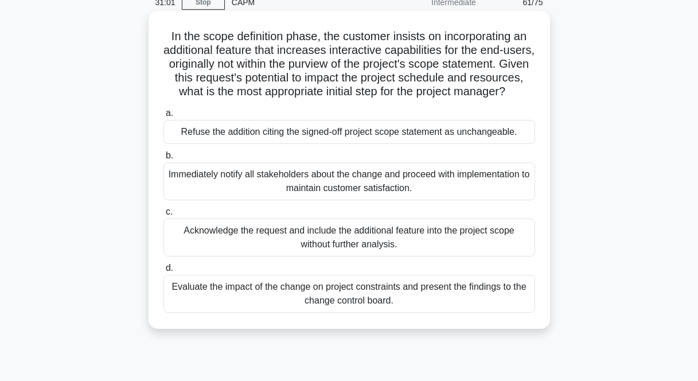
click at [417, 296] on div "Evaluate the impact of the change on project constraints and present the findin…" at bounding box center [349, 294] width 372 height 38
click at [163, 272] on input "d. Evaluate the impact of the change on project constraints and present the fin…" at bounding box center [163, 267] width 0 height 7
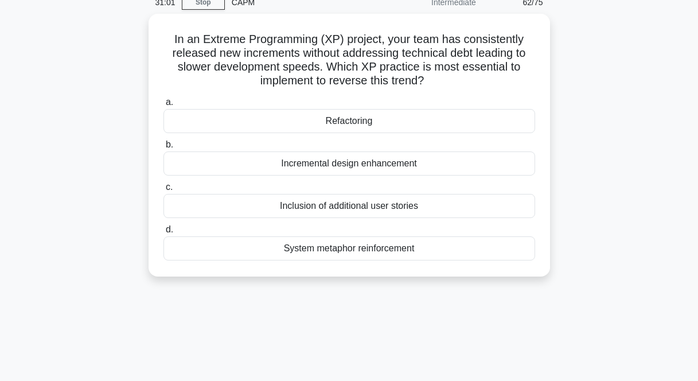
scroll to position [0, 0]
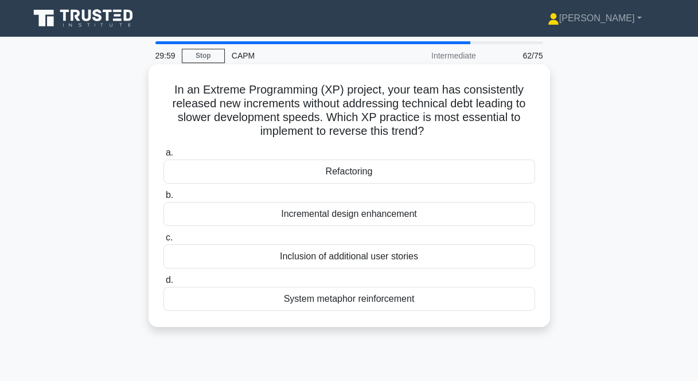
click at [382, 169] on div "Refactoring" at bounding box center [349, 171] width 372 height 24
click at [163, 157] on input "a. Refactoring" at bounding box center [163, 152] width 0 height 7
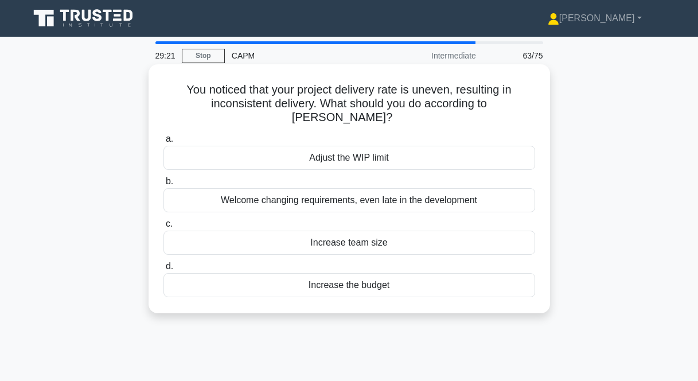
click at [345, 146] on div "Adjust the WIP limit" at bounding box center [349, 158] width 372 height 24
click at [163, 142] on input "a. Adjust the WIP limit" at bounding box center [163, 138] width 0 height 7
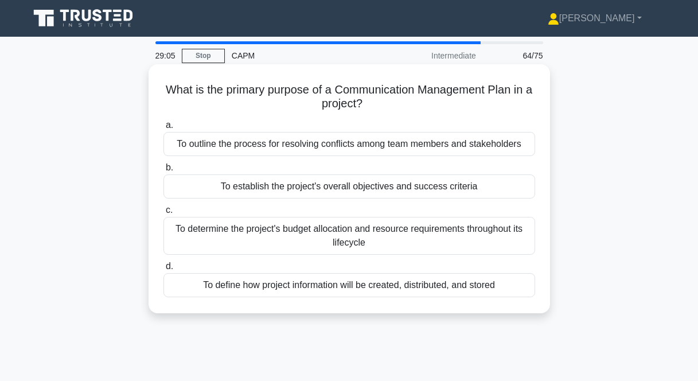
click at [501, 284] on div "To define how project information will be created, distributed, and stored" at bounding box center [349, 285] width 372 height 24
click at [163, 270] on input "d. To define how project information will be created, distributed, and stored" at bounding box center [163, 266] width 0 height 7
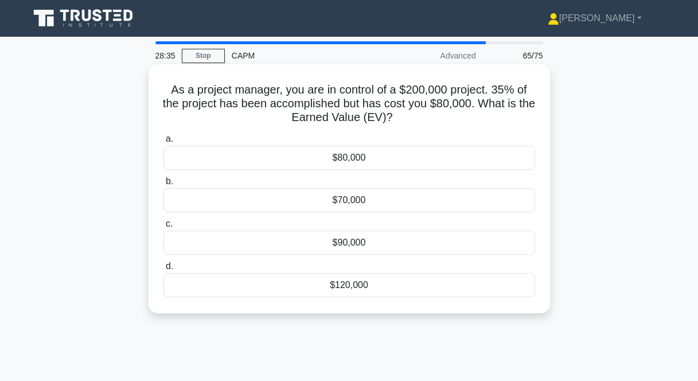
click at [362, 205] on div "$70,000" at bounding box center [349, 200] width 372 height 24
click at [163, 185] on input "b. $70,000" at bounding box center [163, 181] width 0 height 7
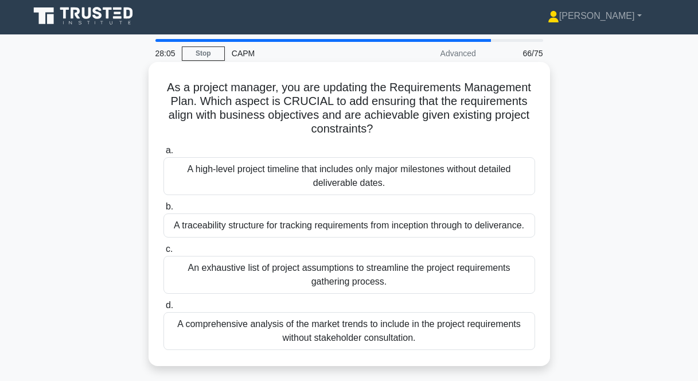
scroll to position [9, 0]
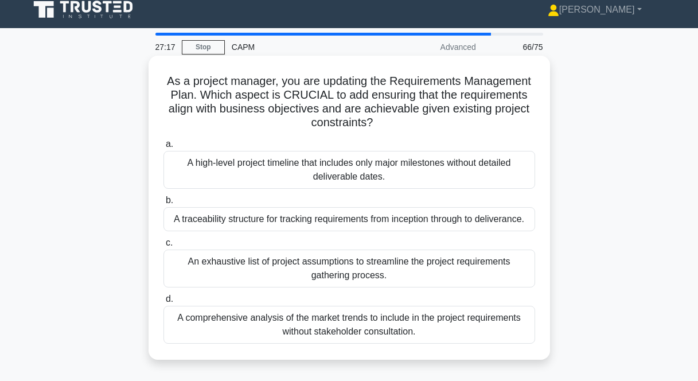
click at [468, 217] on div "A traceability structure for tracking requirements from inception through to de…" at bounding box center [349, 219] width 372 height 24
click at [163, 204] on input "b. A traceability structure for tracking requirements from inception through to…" at bounding box center [163, 200] width 0 height 7
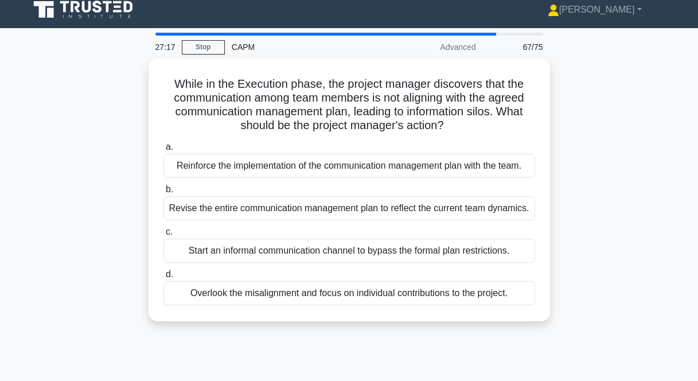
scroll to position [0, 0]
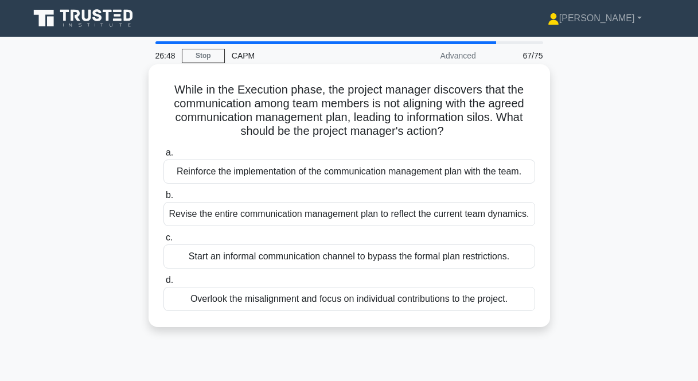
click at [280, 171] on div "Reinforce the implementation of the communication management plan with the team." at bounding box center [349, 171] width 372 height 24
click at [163, 157] on input "a. Reinforce the implementation of the communication management plan with the t…" at bounding box center [163, 152] width 0 height 7
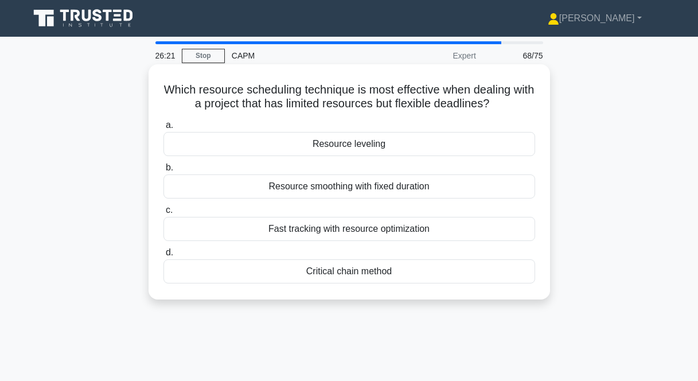
click at [326, 144] on div "Resource leveling" at bounding box center [349, 144] width 372 height 24
click at [163, 129] on input "a. Resource leveling" at bounding box center [163, 125] width 0 height 7
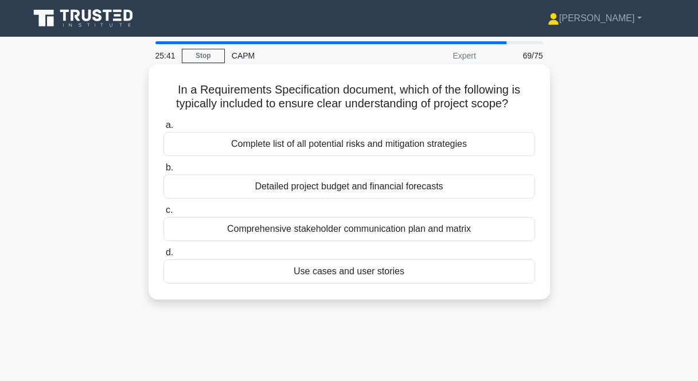
click at [369, 184] on div "Detailed project budget and financial forecasts" at bounding box center [349, 186] width 372 height 24
click at [163, 171] on input "b. Detailed project budget and financial forecasts" at bounding box center [163, 167] width 0 height 7
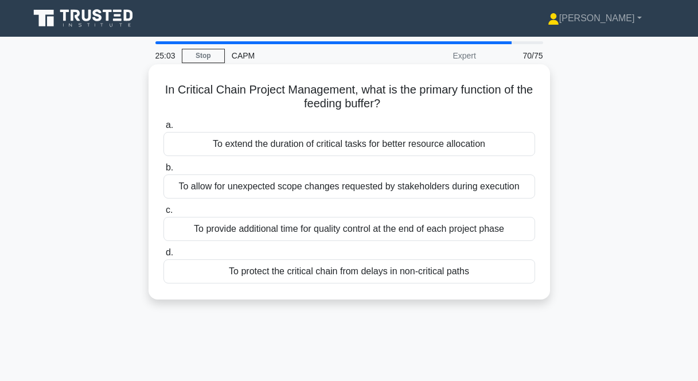
click at [325, 270] on div "To protect the critical chain from delays in non-critical paths" at bounding box center [349, 271] width 372 height 24
click at [163, 256] on input "d. To protect the critical chain from delays in non-critical paths" at bounding box center [163, 252] width 0 height 7
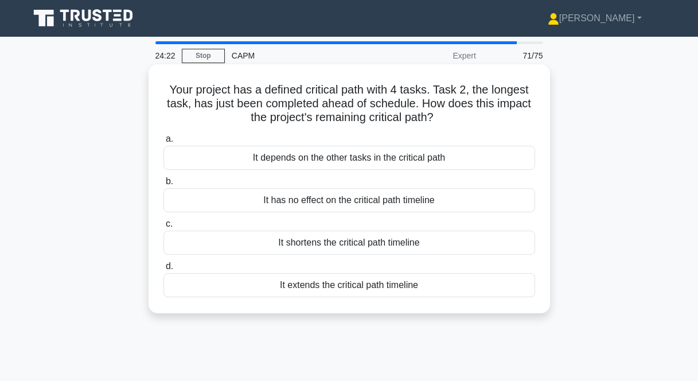
click at [386, 154] on div "It depends on the other tasks in the critical path" at bounding box center [349, 158] width 372 height 24
click at [163, 143] on input "a. It depends on the other tasks in the critical path" at bounding box center [163, 138] width 0 height 7
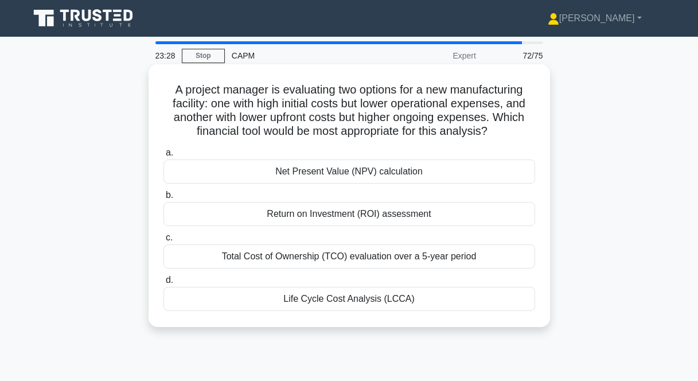
click at [361, 255] on div "Total Cost of Ownership (TCO) evaluation over a 5-year period" at bounding box center [349, 256] width 372 height 24
click at [163, 241] on input "c. Total Cost of Ownership (TCO) evaluation over a 5-year period" at bounding box center [163, 237] width 0 height 7
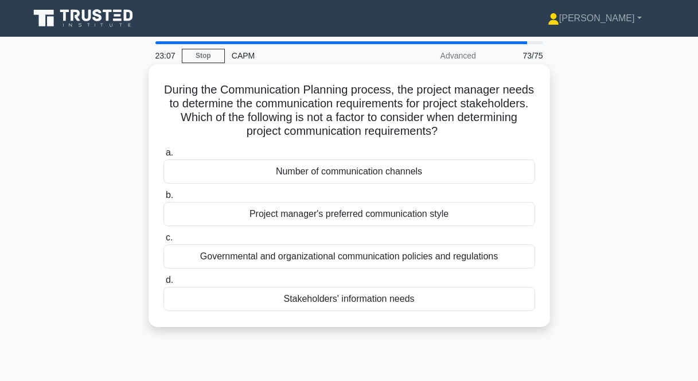
click at [335, 212] on div "Project manager's preferred communication style" at bounding box center [349, 214] width 372 height 24
click at [163, 199] on input "b. Project manager's preferred communication style" at bounding box center [163, 195] width 0 height 7
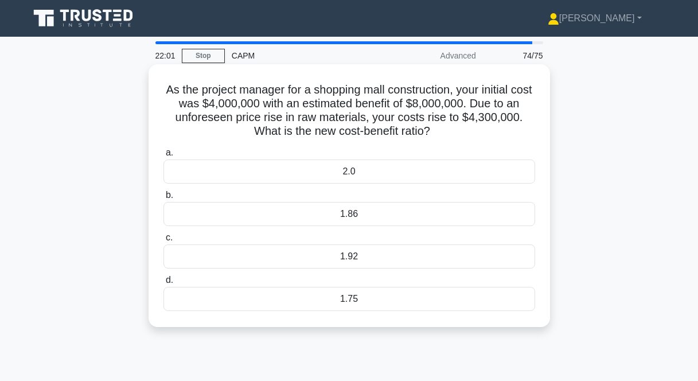
click at [395, 217] on div "1.86" at bounding box center [349, 214] width 372 height 24
click at [163, 199] on input "b. 1.86" at bounding box center [163, 195] width 0 height 7
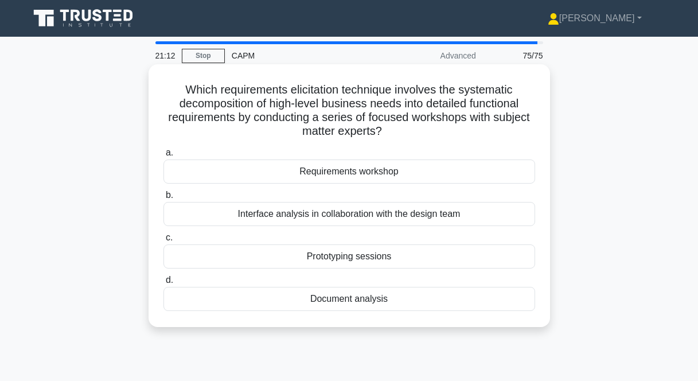
click at [377, 172] on div "Requirements workshop" at bounding box center [349, 171] width 372 height 24
click at [163, 157] on input "a. Requirements workshop" at bounding box center [163, 152] width 0 height 7
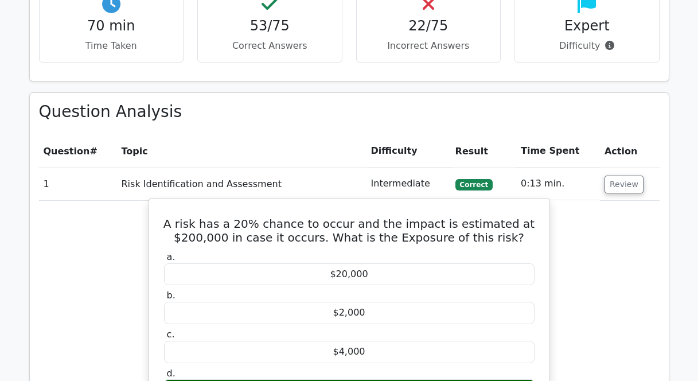
scroll to position [1204, 0]
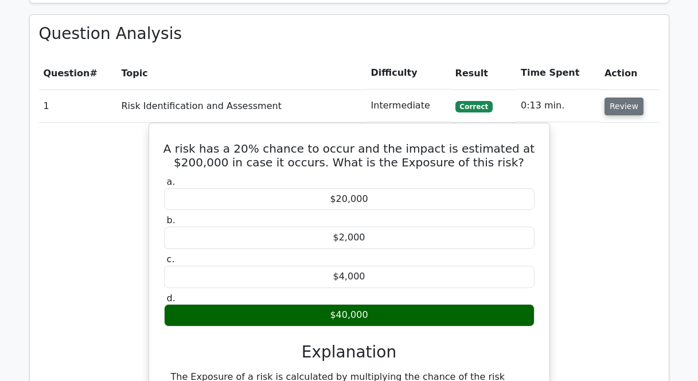
click at [608, 106] on button "Review" at bounding box center [623, 106] width 39 height 18
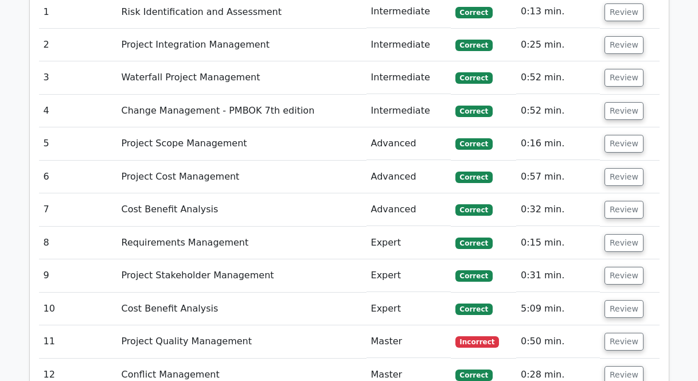
scroll to position [1338, 0]
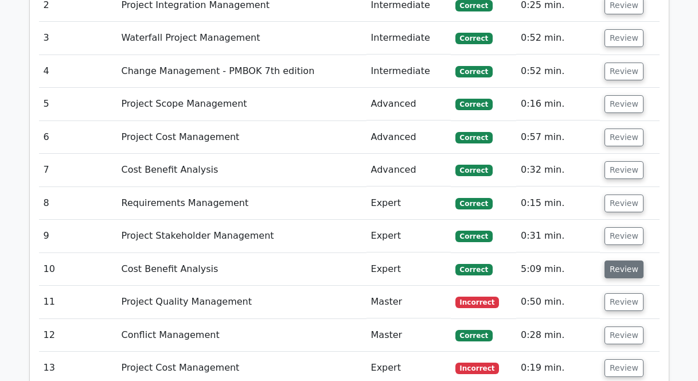
click at [616, 274] on button "Review" at bounding box center [623, 269] width 39 height 18
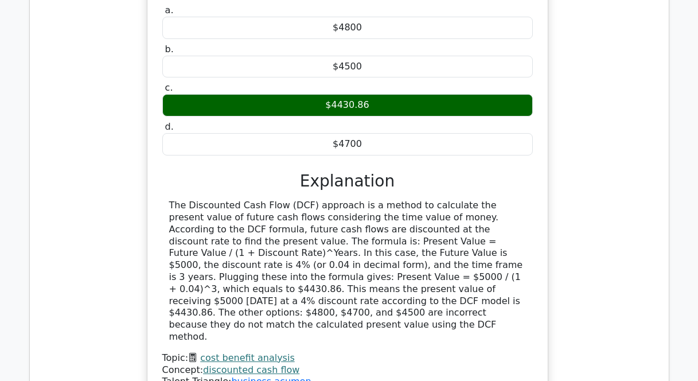
scroll to position [1698, 0]
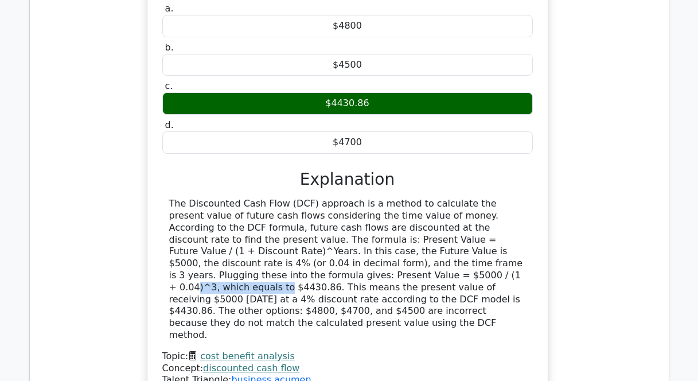
drag, startPoint x: 253, startPoint y: 252, endPoint x: 170, endPoint y: 252, distance: 83.1
click at [170, 252] on div "The Discounted Cash Flow (DCF) approach is a method to calculate the present va…" at bounding box center [347, 269] width 357 height 143
copy div "$5000 / (1 + 0.04)^3"
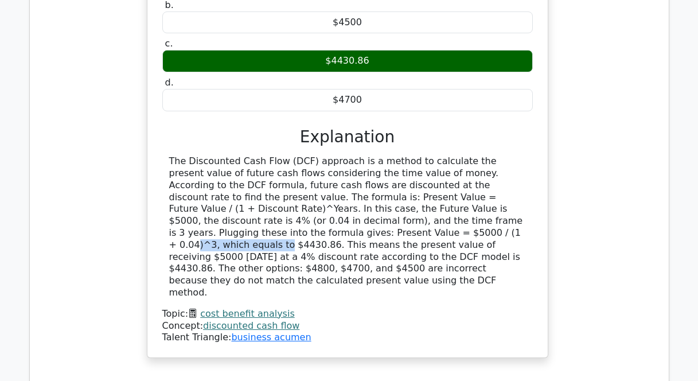
scroll to position [1743, 0]
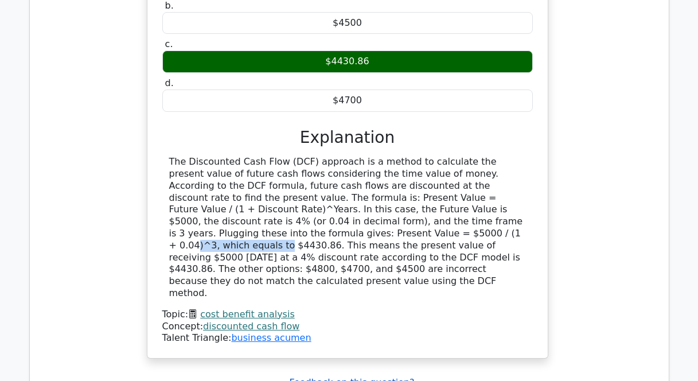
click at [354, 377] on u "Feedback on this question?" at bounding box center [351, 382] width 125 height 11
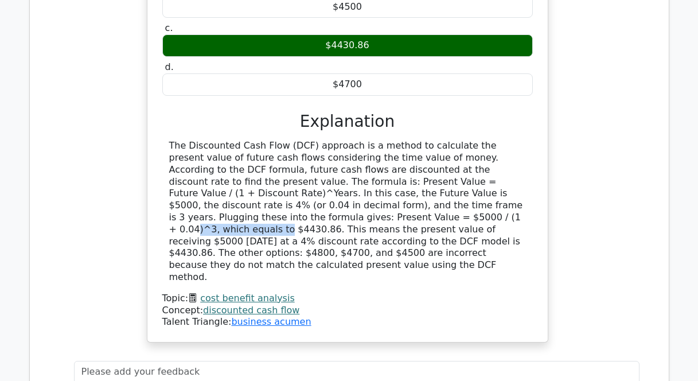
scroll to position [1767, 0]
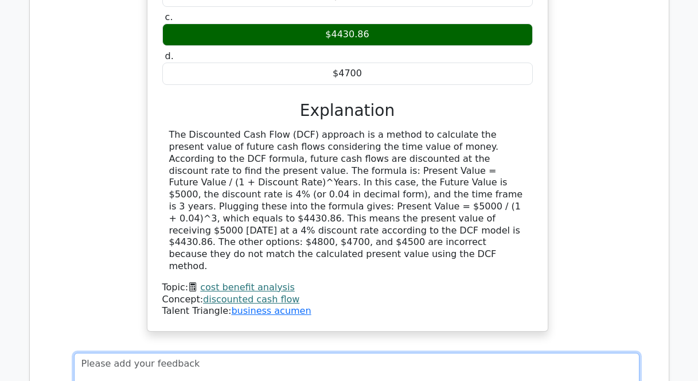
paste textarea "$5000 / (1 + 0.04)^3"
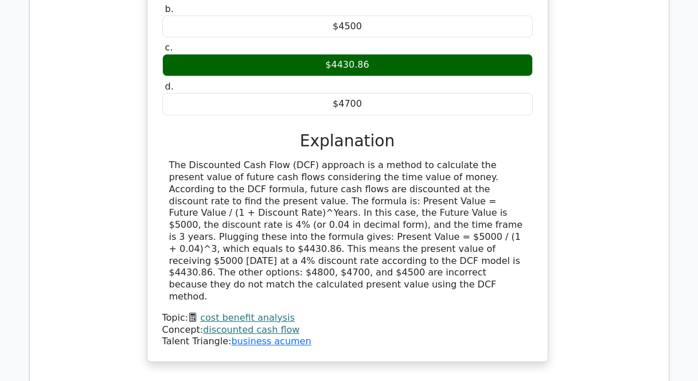
scroll to position [1753, 0]
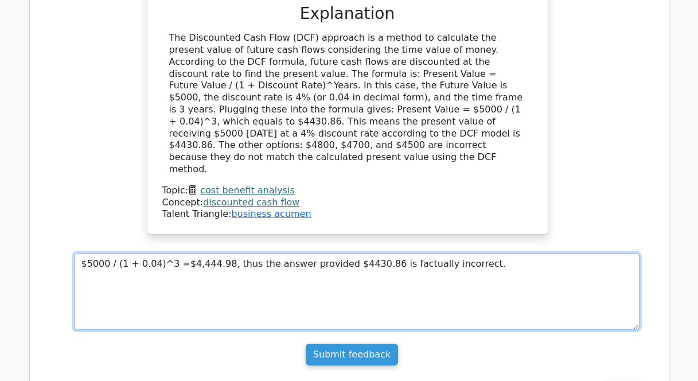
scroll to position [1872, 0]
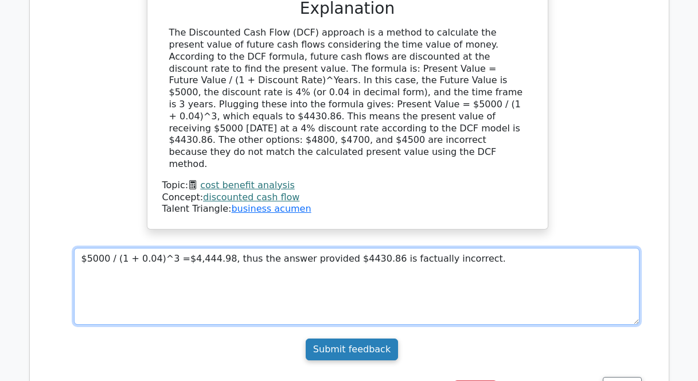
type textarea "$5000 / (1 + 0.04)^3 =$4,444.98, thus the answer provided $4430.86 is factually…"
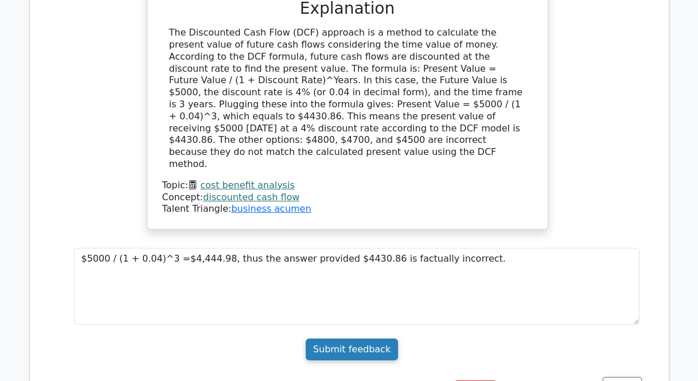
click at [338, 338] on input "Submit feedback" at bounding box center [352, 349] width 92 height 22
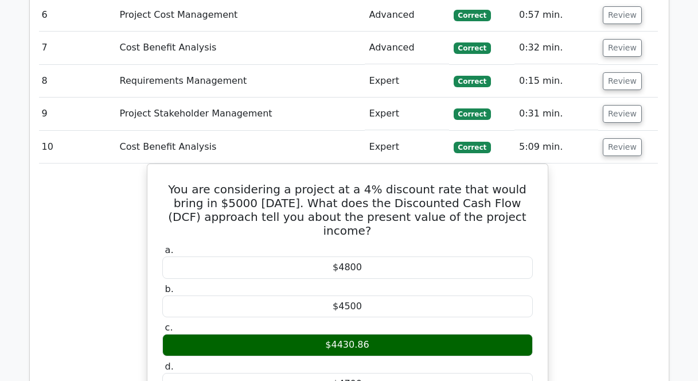
scroll to position [1458, 0]
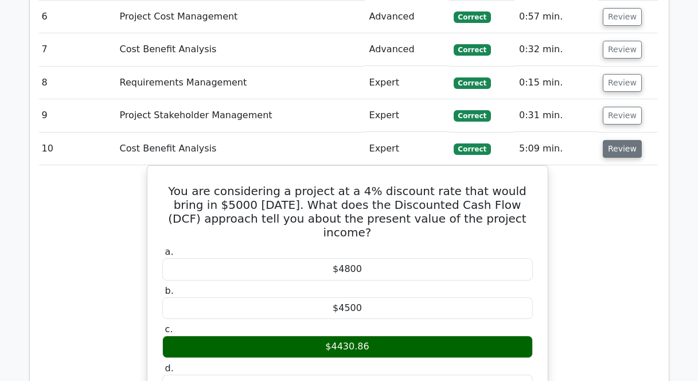
click at [621, 149] on button "Review" at bounding box center [622, 149] width 39 height 18
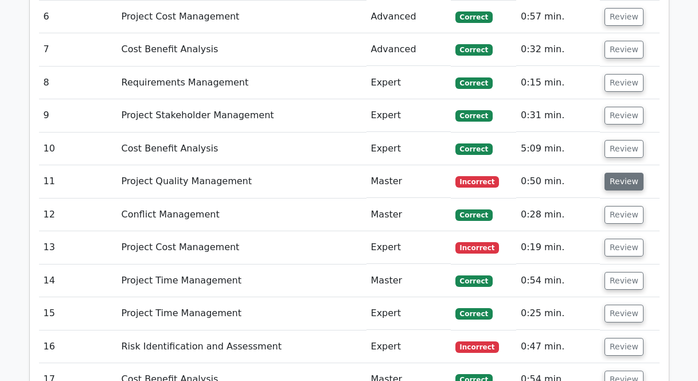
click at [607, 183] on button "Review" at bounding box center [623, 182] width 39 height 18
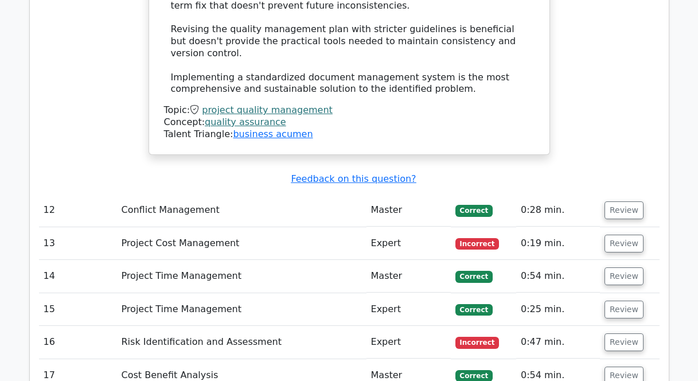
scroll to position [2158, 0]
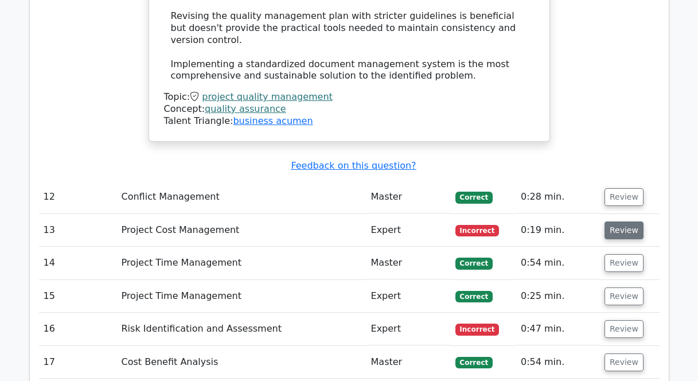
click at [616, 221] on button "Review" at bounding box center [623, 230] width 39 height 18
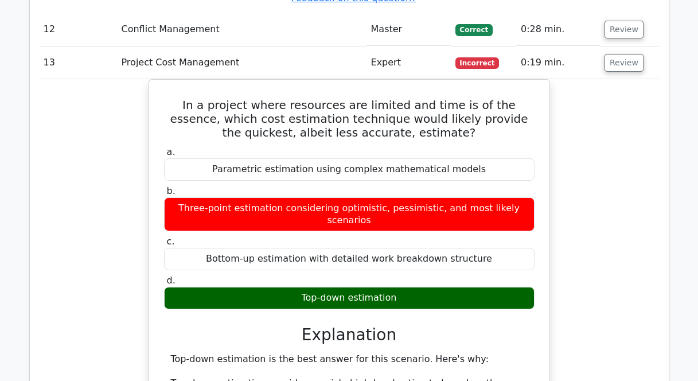
scroll to position [2327, 0]
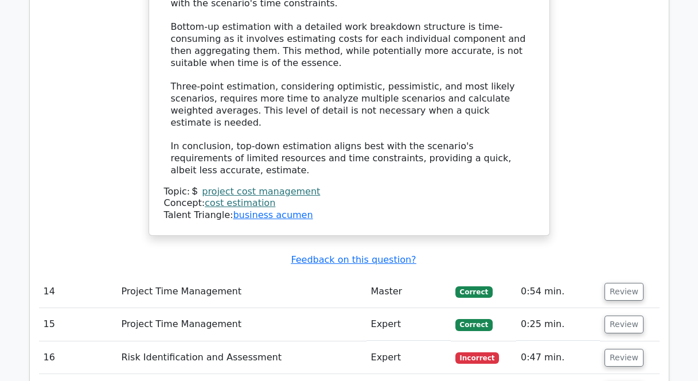
scroll to position [2835, 0]
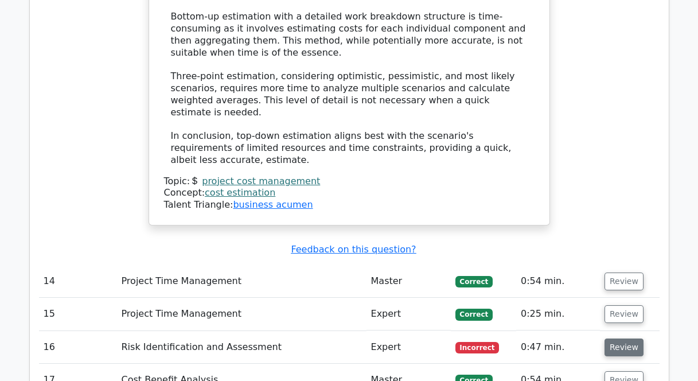
click at [626, 338] on button "Review" at bounding box center [623, 347] width 39 height 18
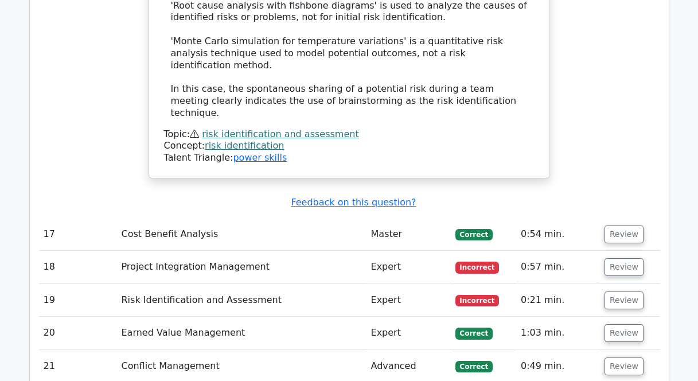
scroll to position [3690, 0]
click at [623, 257] on button "Review" at bounding box center [623, 266] width 39 height 18
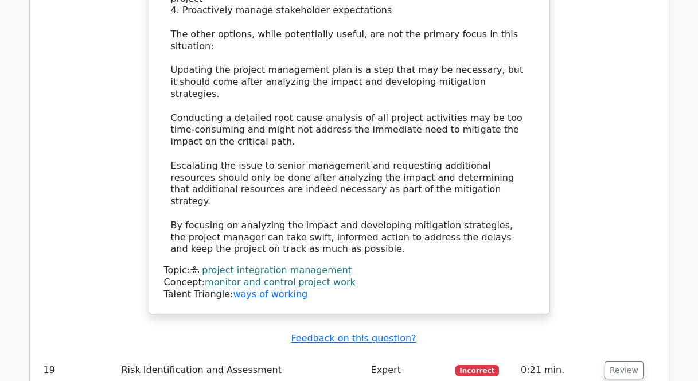
scroll to position [4388, 0]
click at [627, 361] on button "Review" at bounding box center [623, 370] width 39 height 18
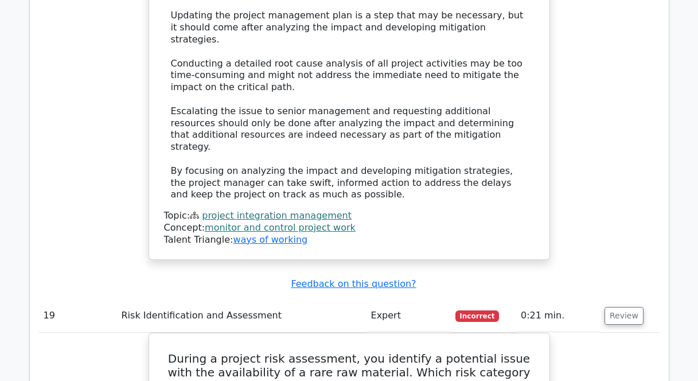
scroll to position [4435, 0]
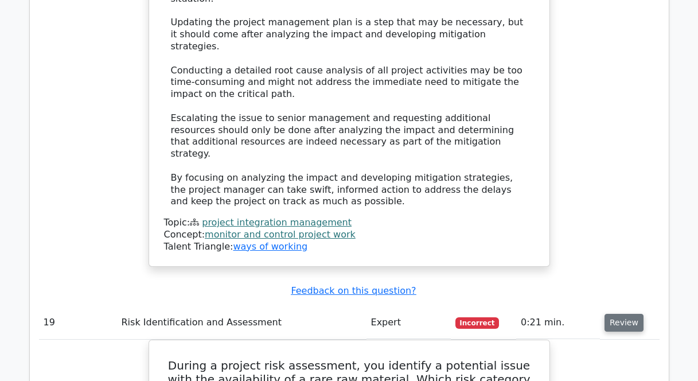
click at [626, 314] on button "Review" at bounding box center [623, 323] width 39 height 18
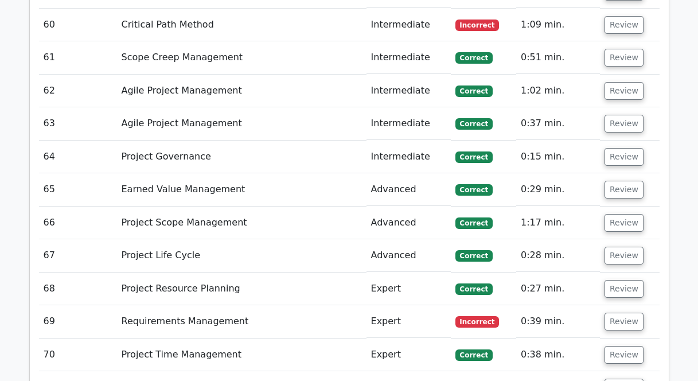
scroll to position [6082, 0]
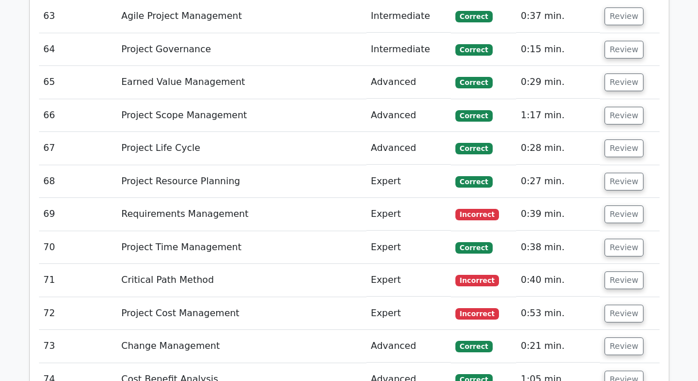
scroll to position [6165, 0]
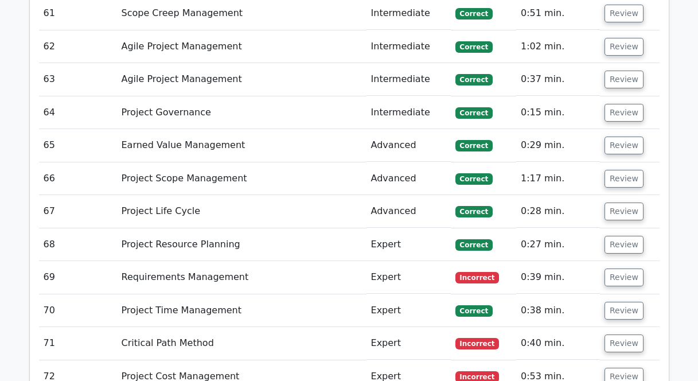
scroll to position [6128, 0]
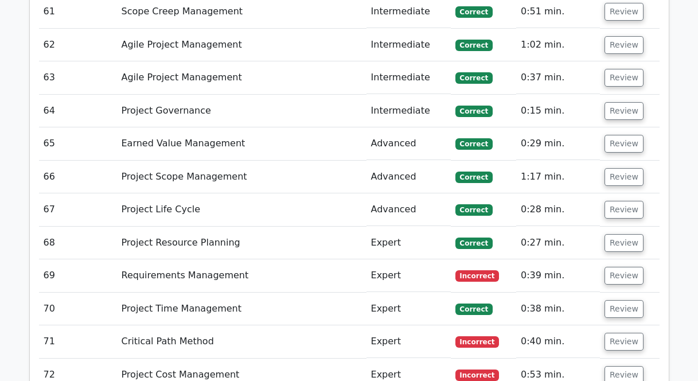
scroll to position [6131, 0]
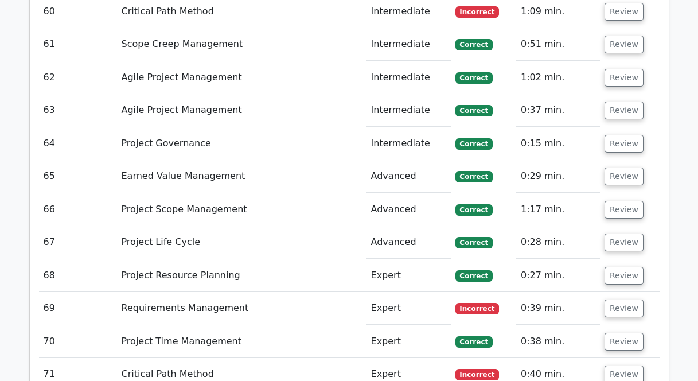
scroll to position [6092, 0]
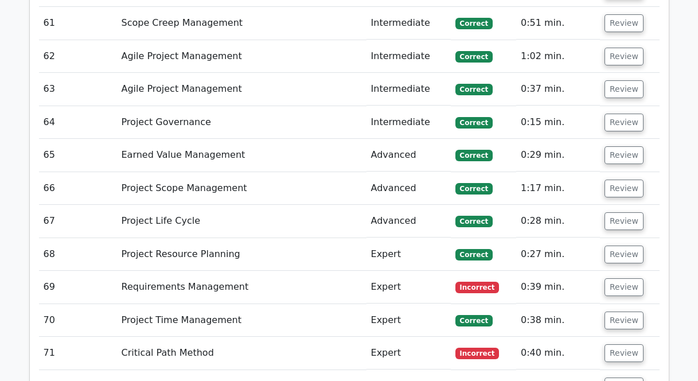
scroll to position [6122, 0]
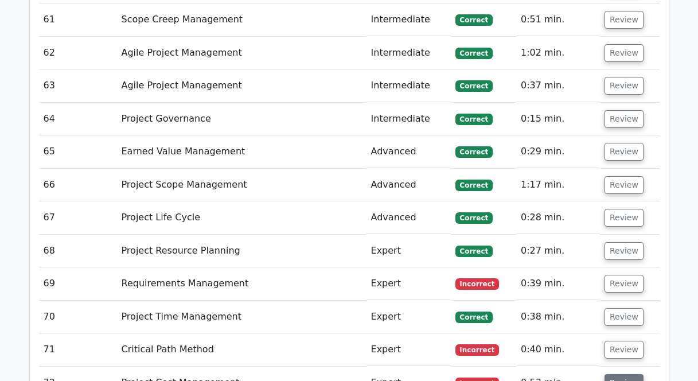
click at [618, 374] on button "Review" at bounding box center [623, 383] width 39 height 18
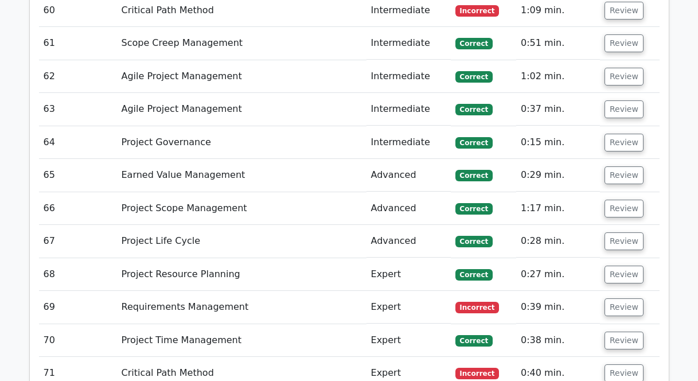
scroll to position [6093, 0]
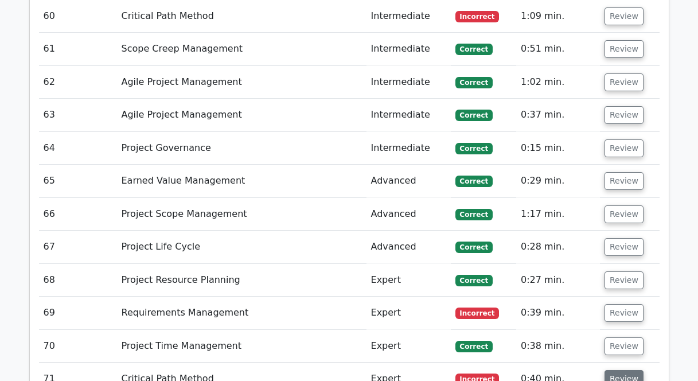
click at [620, 370] on button "Review" at bounding box center [623, 379] width 39 height 18
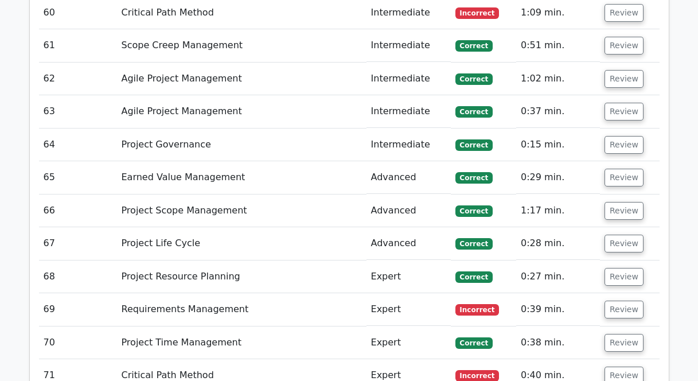
scroll to position [6094, 0]
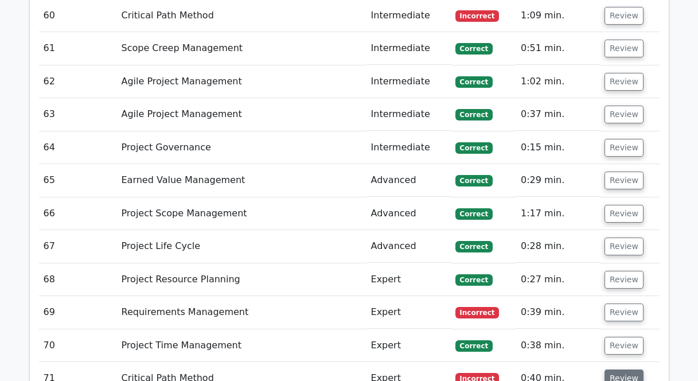
click at [620, 369] on button "Review" at bounding box center [623, 378] width 39 height 18
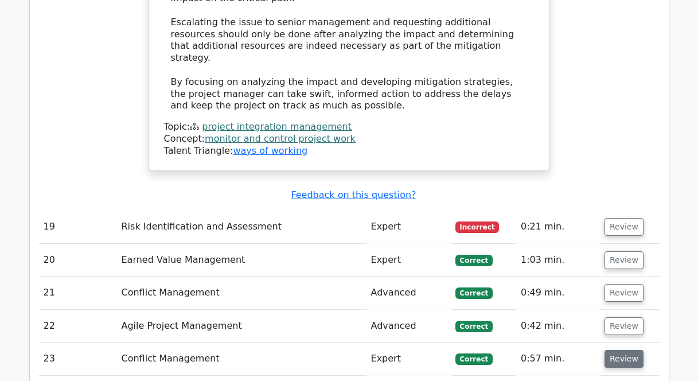
scroll to position [4535, 0]
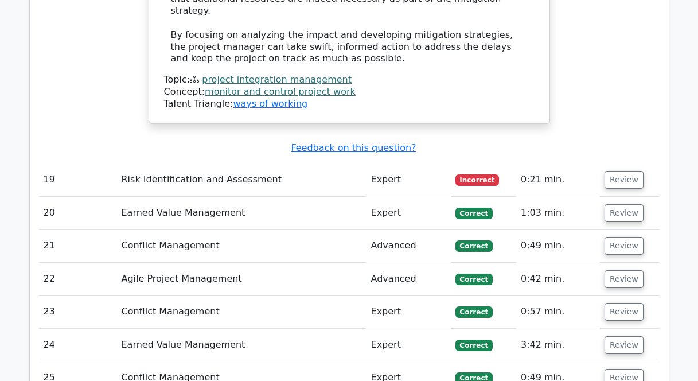
scroll to position [4579, 0]
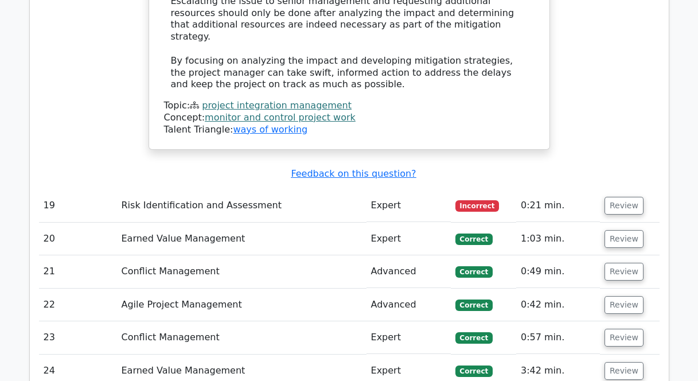
scroll to position [4551, 0]
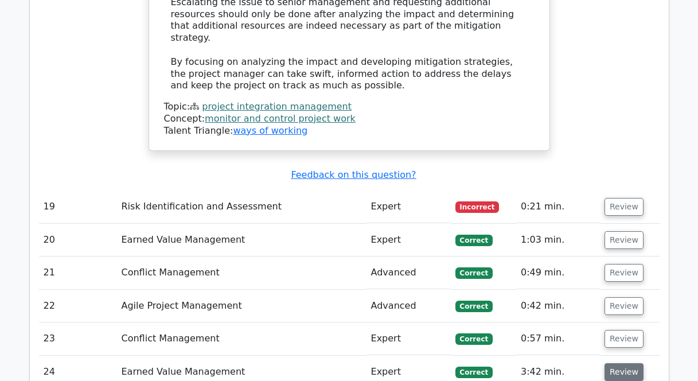
click at [620, 363] on button "Review" at bounding box center [623, 372] width 39 height 18
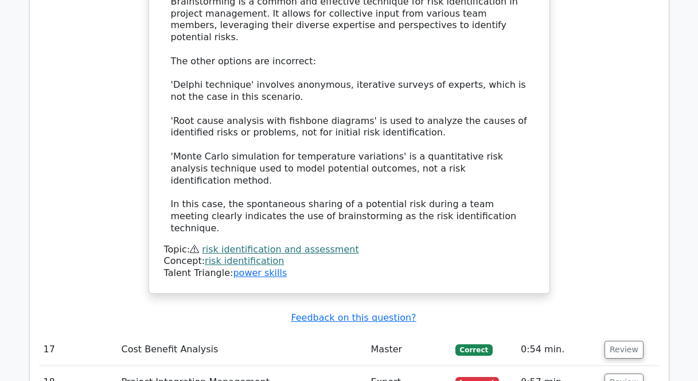
scroll to position [3582, 0]
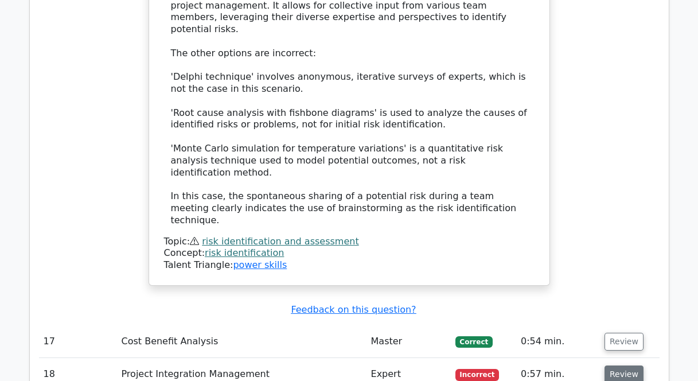
click at [619, 365] on button "Review" at bounding box center [623, 374] width 39 height 18
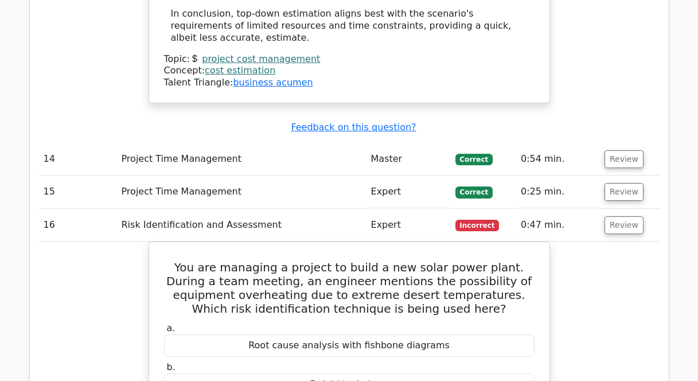
scroll to position [2958, 0]
click at [622, 216] on button "Review" at bounding box center [623, 225] width 39 height 18
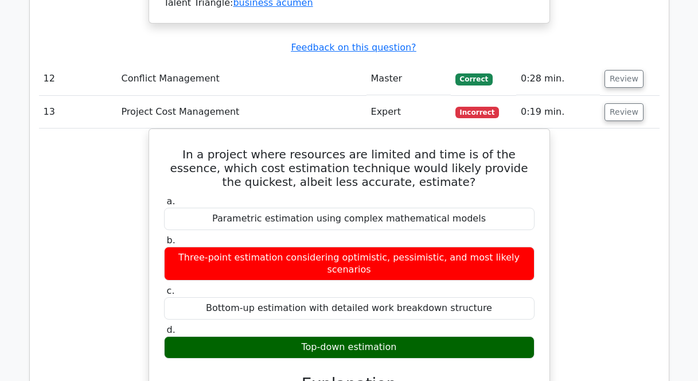
scroll to position [2233, 0]
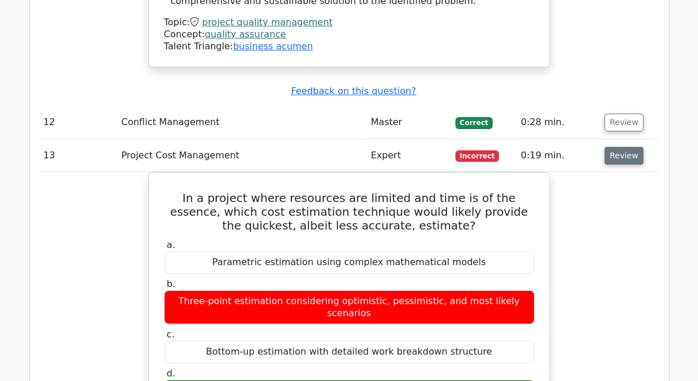
click at [617, 147] on button "Review" at bounding box center [623, 156] width 39 height 18
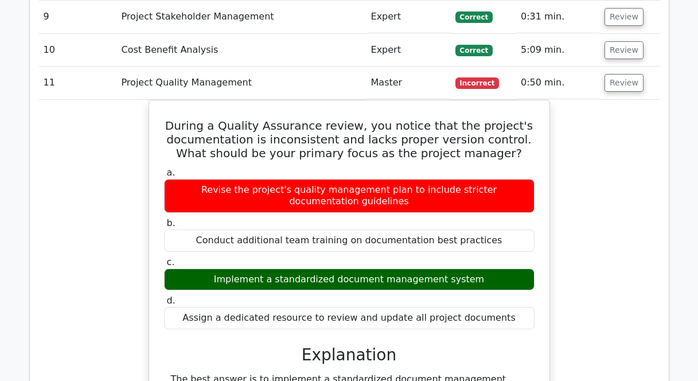
scroll to position [1529, 0]
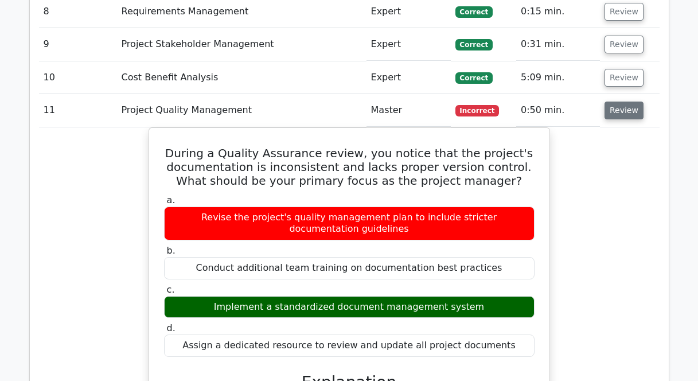
click at [630, 112] on button "Review" at bounding box center [623, 110] width 39 height 18
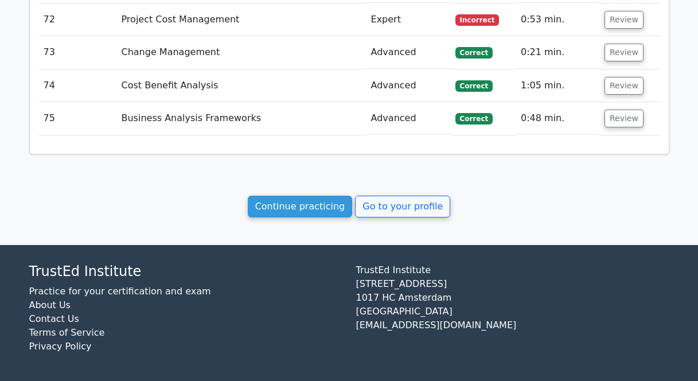
scroll to position [3641, 0]
click at [402, 209] on link "Go to your profile" at bounding box center [402, 207] width 95 height 22
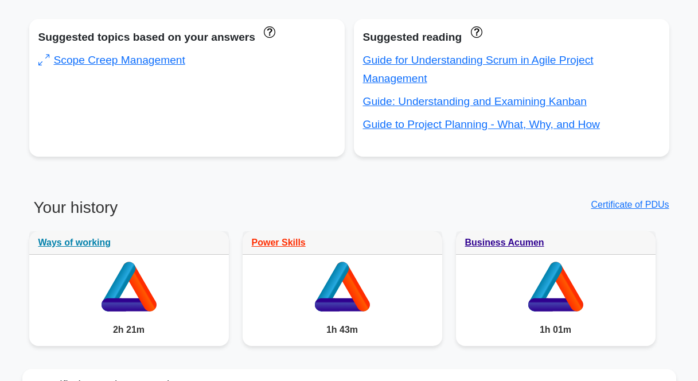
scroll to position [433, 0]
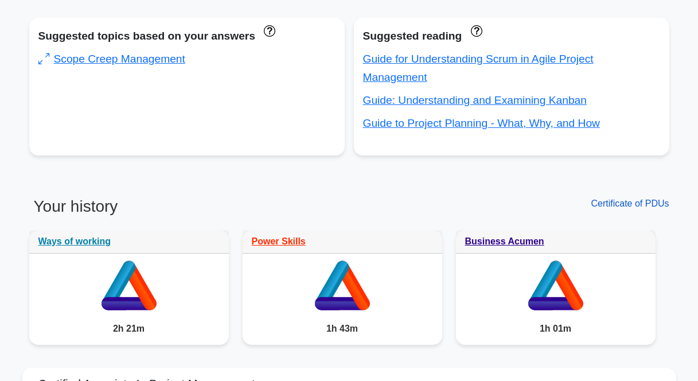
click at [636, 198] on link "Certificate of PDUs" at bounding box center [630, 203] width 78 height 10
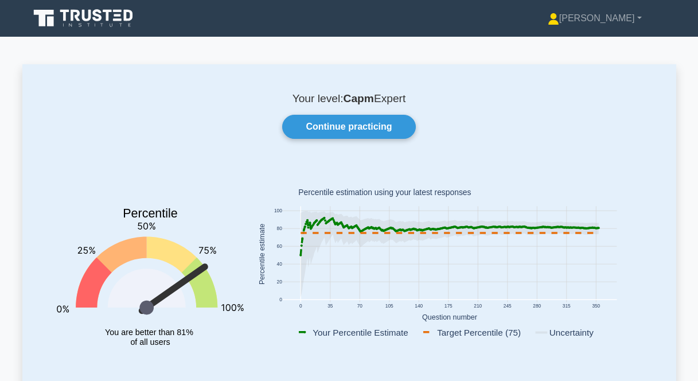
scroll to position [0, 0]
